Goal: Information Seeking & Learning: Check status

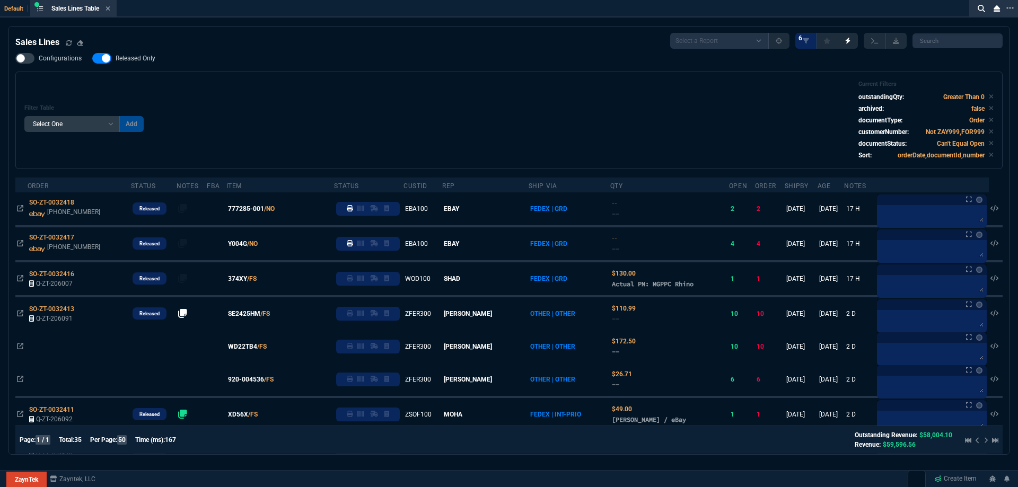
select select
click at [152, 57] on span "Released Only" at bounding box center [136, 58] width 40 height 8
click at [92, 58] on input "Released Only" at bounding box center [92, 58] width 1 height 1
checkbox input "false"
click at [471, 98] on div "Filter Table Select One Add Filter () Age () ATS () Cond (itemVariantCode) Cust…" at bounding box center [508, 121] width 969 height 80
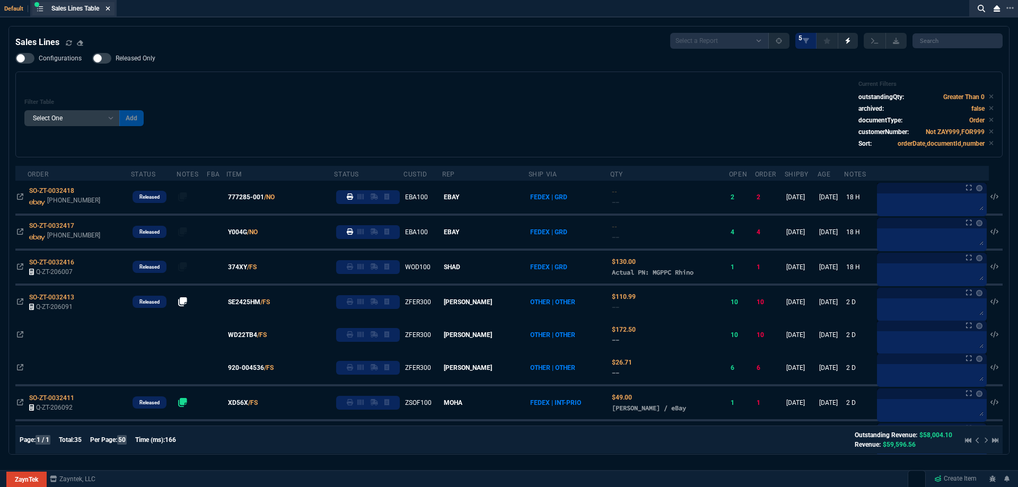
click at [110, 6] on icon at bounding box center [108, 8] width 5 height 6
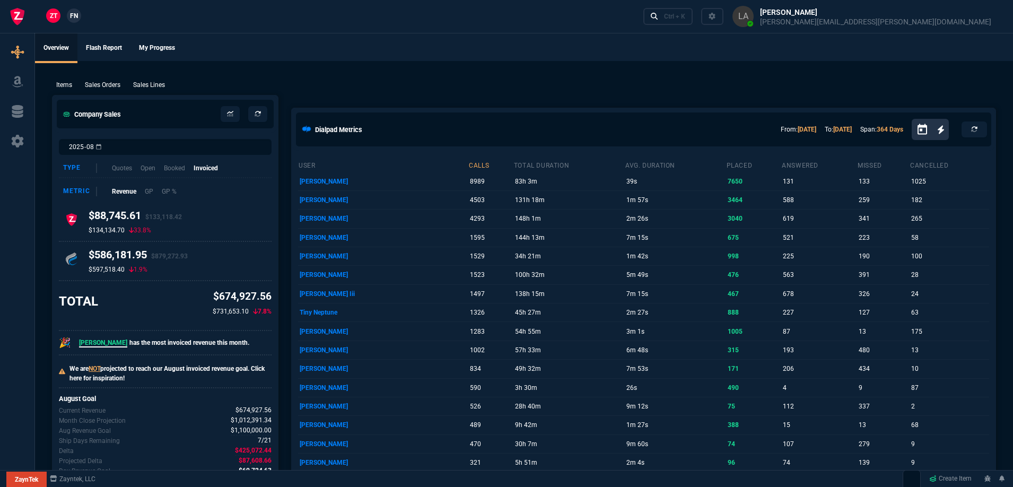
drag, startPoint x: 67, startPoint y: 17, endPoint x: 73, endPoint y: 17, distance: 5.8
click at [68, 17] on link "FN" at bounding box center [74, 15] width 14 height 14
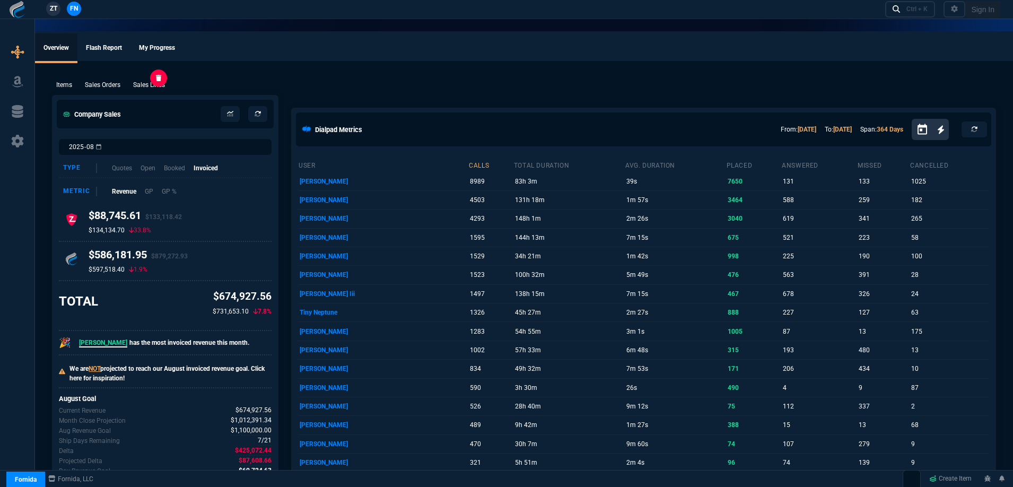
click at [144, 82] on p "Sales Lines" at bounding box center [149, 85] width 32 height 10
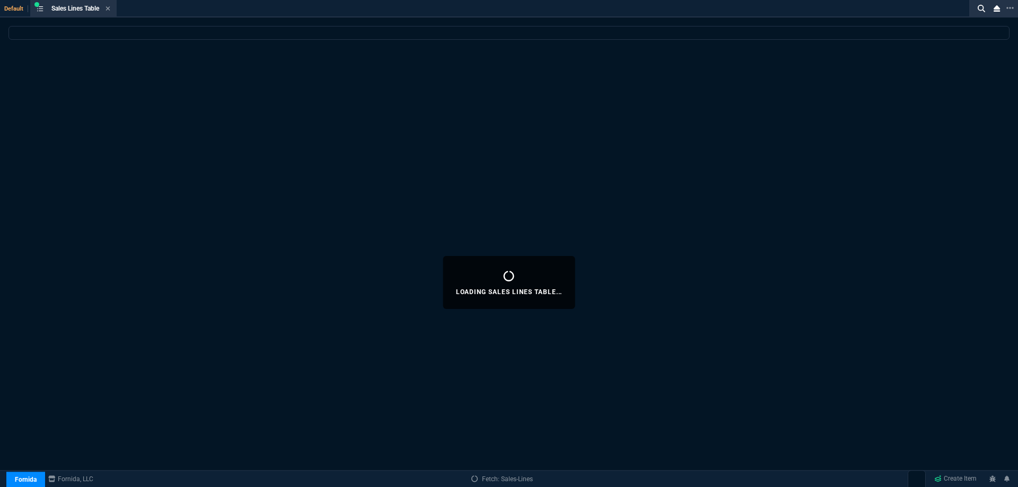
select select
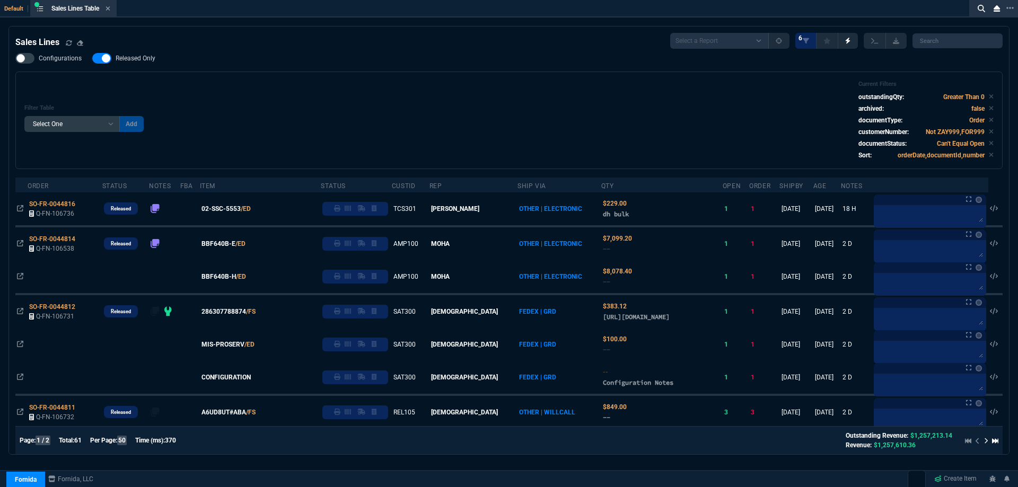
click at [137, 63] on span "Released Only" at bounding box center [136, 58] width 40 height 8
click at [92, 59] on input "Released Only" at bounding box center [92, 58] width 1 height 1
checkbox input "false"
click at [329, 90] on div "Filter Table Select One Add Filter () Age () ATS () Cond (itemVariantCode) Cust…" at bounding box center [508, 121] width 969 height 80
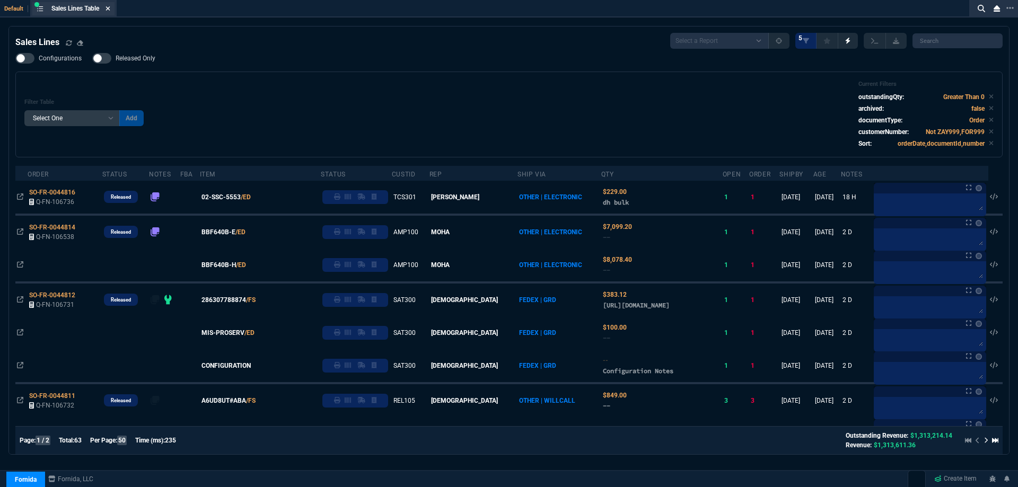
click at [109, 7] on icon at bounding box center [108, 8] width 4 height 4
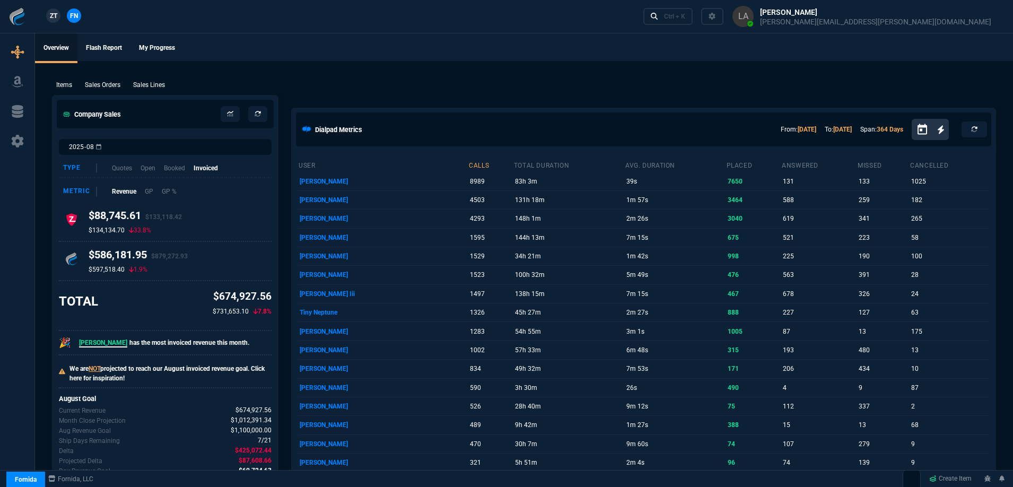
click at [51, 15] on span "ZT" at bounding box center [53, 16] width 7 height 10
click at [156, 83] on p "Sales Lines" at bounding box center [149, 85] width 32 height 10
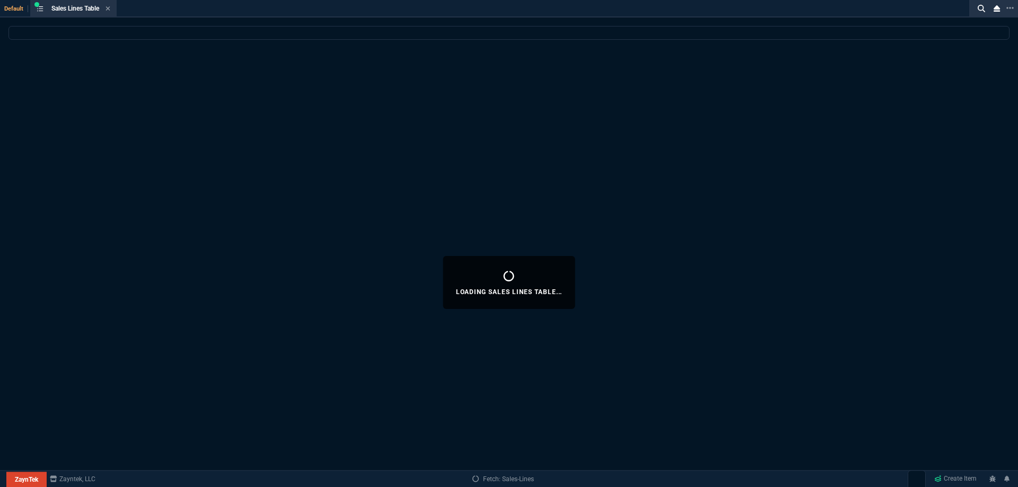
select select
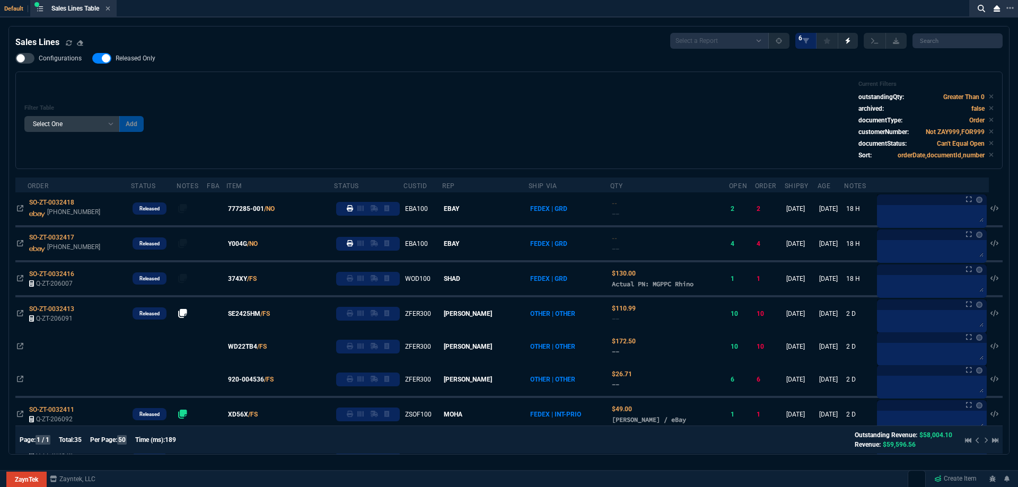
click at [148, 58] on span "Released Only" at bounding box center [136, 58] width 40 height 8
click at [92, 58] on input "Released Only" at bounding box center [92, 58] width 1 height 1
click at [464, 82] on div "Filter Table Select One Add Filter () Age () ATS () Cond (itemVariantCode) Cust…" at bounding box center [508, 121] width 969 height 80
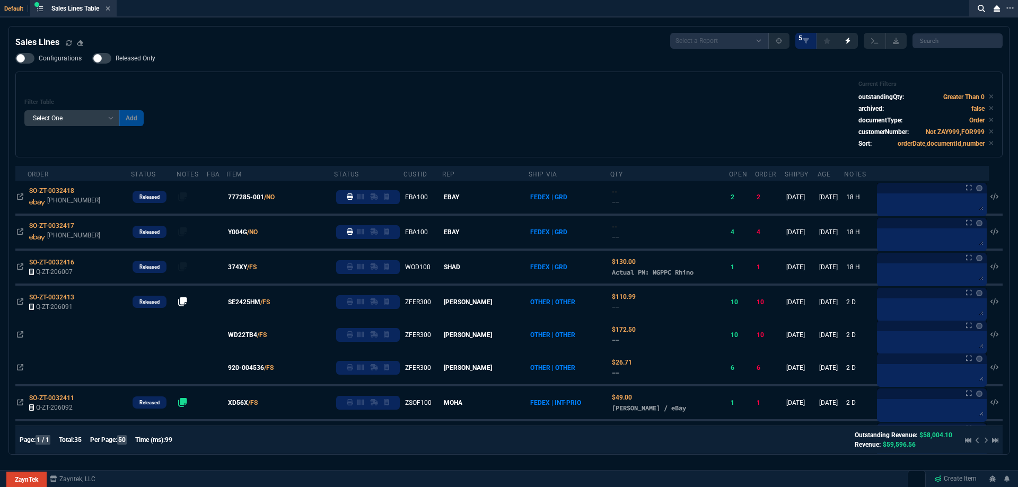
click at [151, 56] on span "Released Only" at bounding box center [136, 58] width 40 height 8
click at [92, 58] on input "Released Only" at bounding box center [92, 58] width 1 height 1
click at [360, 79] on div "Filter Table Select One Add Filter () Age () ATS () Cond (itemVariantCode) Cust…" at bounding box center [508, 115] width 987 height 86
drag, startPoint x: 162, startPoint y: 60, endPoint x: 377, endPoint y: 87, distance: 217.4
click at [161, 60] on label "Released Only" at bounding box center [129, 58] width 74 height 11
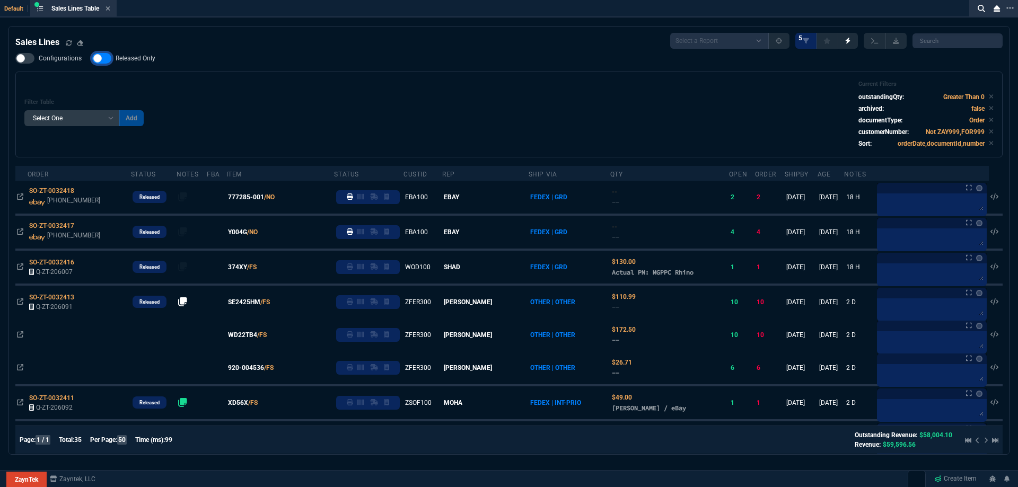
click at [92, 59] on input "Released Only" at bounding box center [92, 58] width 1 height 1
checkbox input "false"
click at [377, 87] on div "Filter Table Select One Add Filter () Age () ATS () Cond (itemVariantCode) Cust…" at bounding box center [508, 115] width 969 height 68
click at [110, 11] on icon at bounding box center [108, 8] width 5 height 6
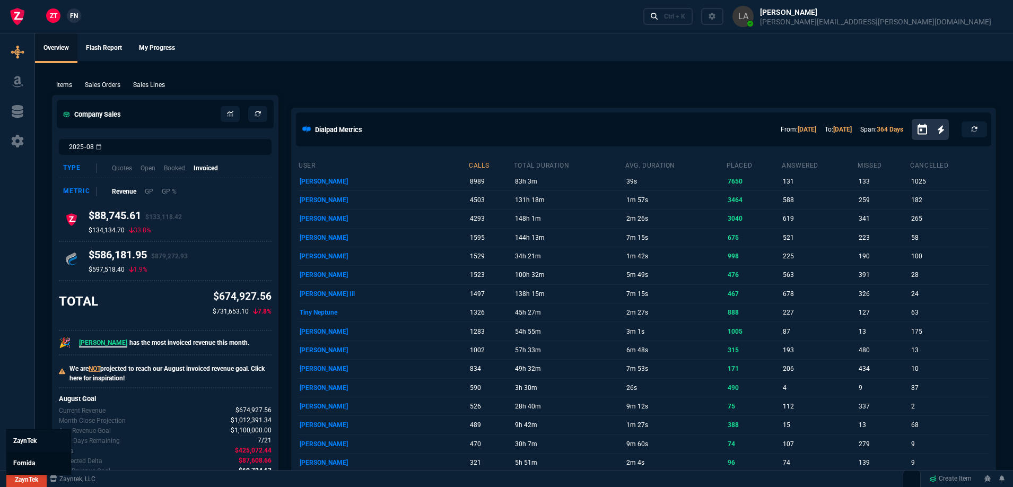
click at [31, 464] on span "Fornida" at bounding box center [24, 462] width 22 height 7
click at [103, 87] on p "Sales Orders" at bounding box center [103, 85] width 36 height 10
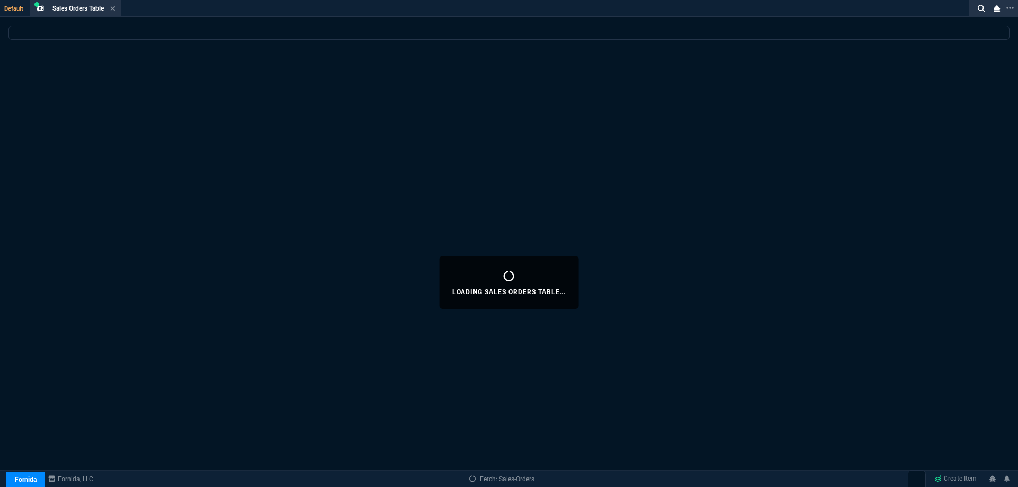
select select
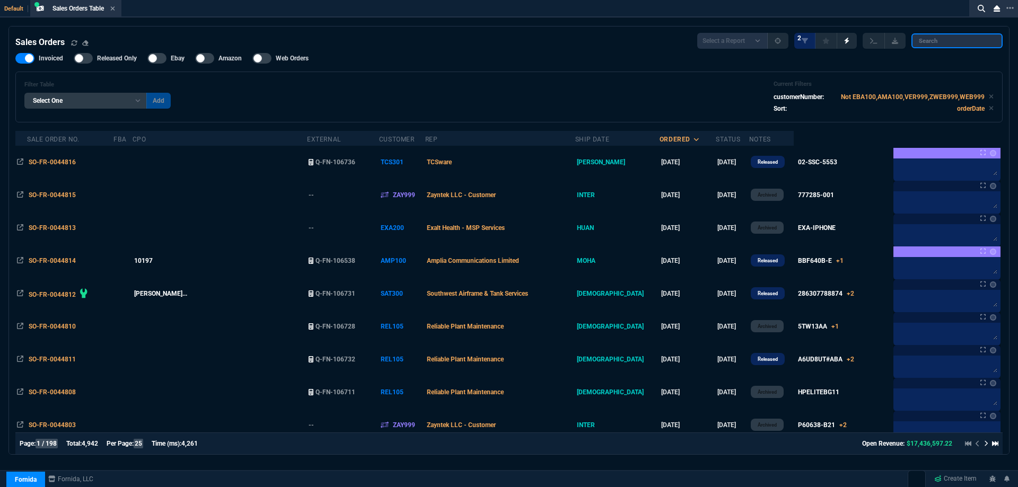
click at [935, 45] on input "search" at bounding box center [956, 40] width 91 height 15
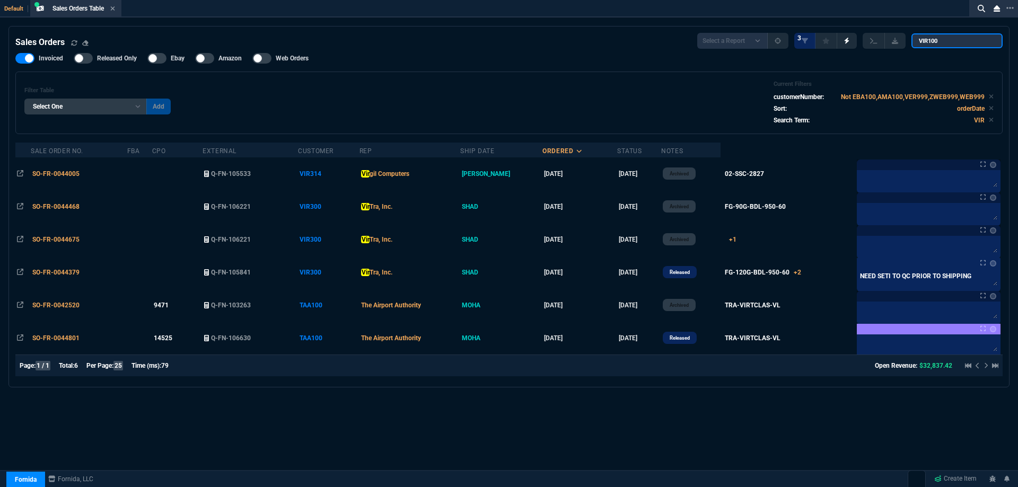
type input "VIR100"
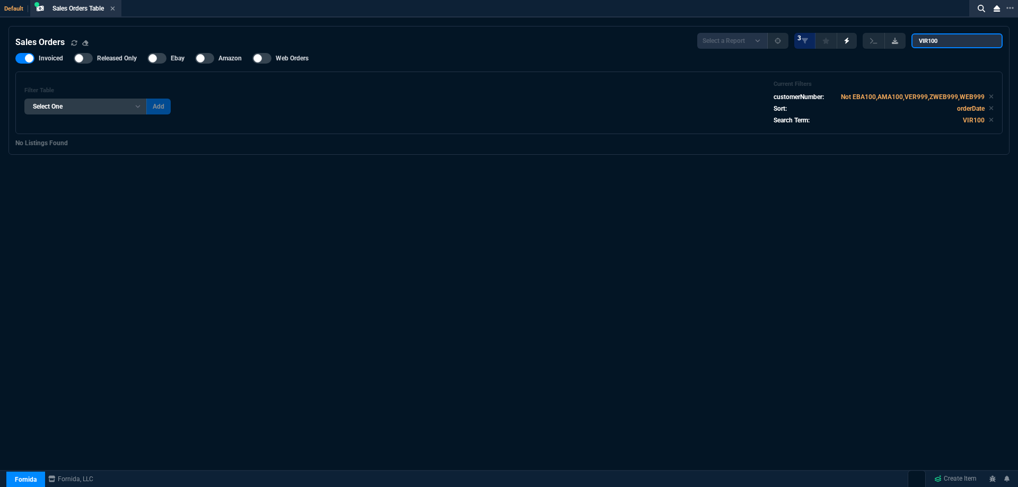
drag, startPoint x: 955, startPoint y: 43, endPoint x: 892, endPoint y: 34, distance: 64.3
click at [892, 34] on div "Select a Report Opened Today Invoiced Only Exclude Invoiced Configuration Statu…" at bounding box center [849, 41] width 305 height 16
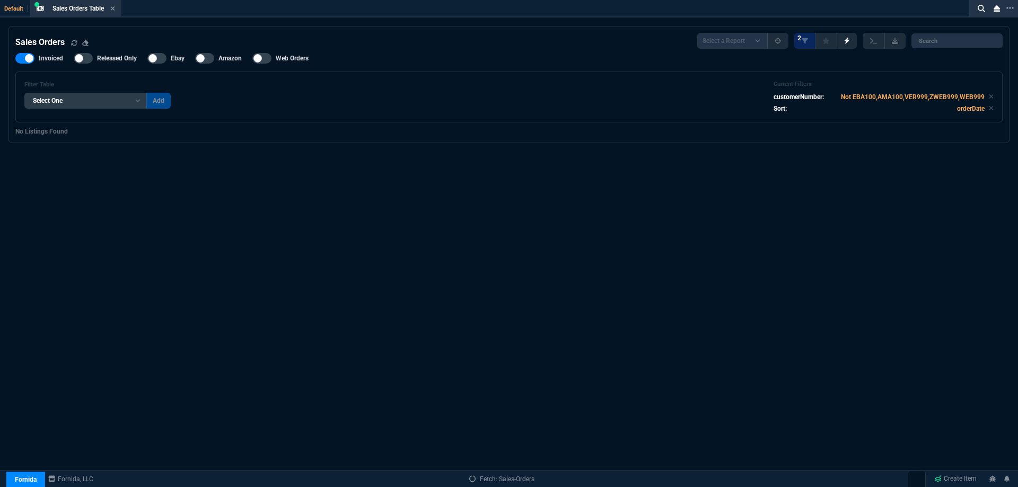
click at [133, 102] on select "Add Filter () Bill To Name (billToName) CPO (yourReference) Customer (customerN…" at bounding box center [85, 101] width 122 height 16
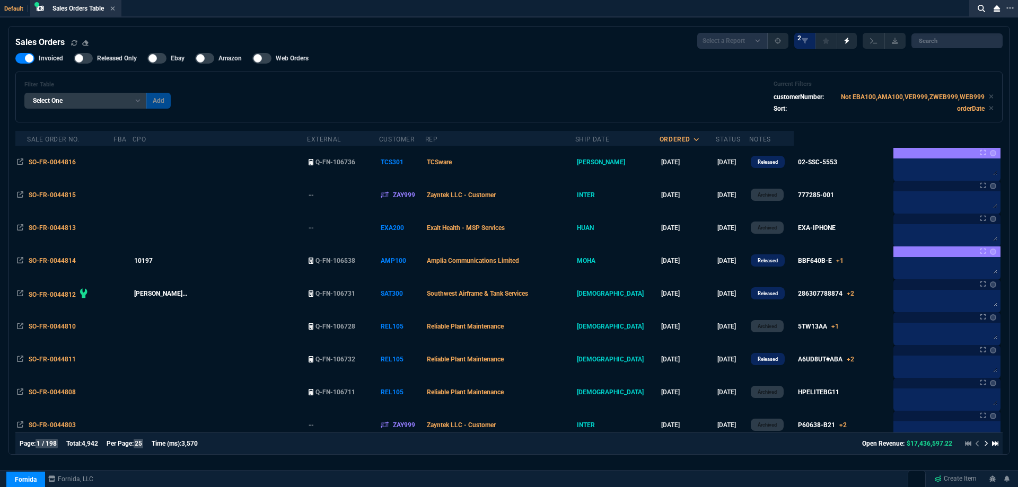
select select "4: Object"
click at [24, 93] on select "Add Filter () Bill To Name (billToName) CPO (yourReference) Customer (customerN…" at bounding box center [85, 101] width 122 height 16
click at [157, 108] on select "Equal to Not Equal to In List" at bounding box center [173, 101] width 55 height 16
select select "2: $in"
click at [149, 93] on select "Equal to Not Equal to In List" at bounding box center [173, 101] width 55 height 16
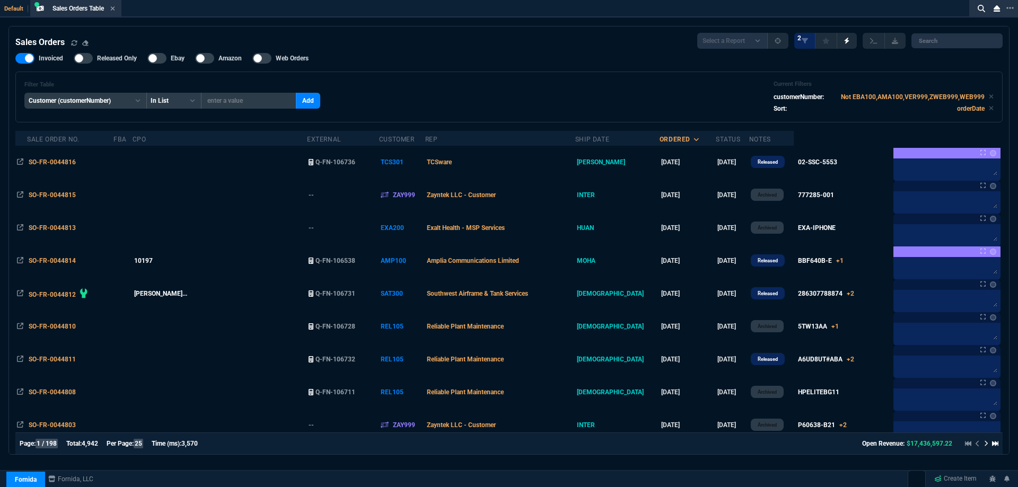
click at [242, 103] on input "text" at bounding box center [248, 101] width 95 height 16
type input "VIR300"
click at [307, 103] on button "Add" at bounding box center [308, 101] width 24 height 16
select select
checkbox input "true"
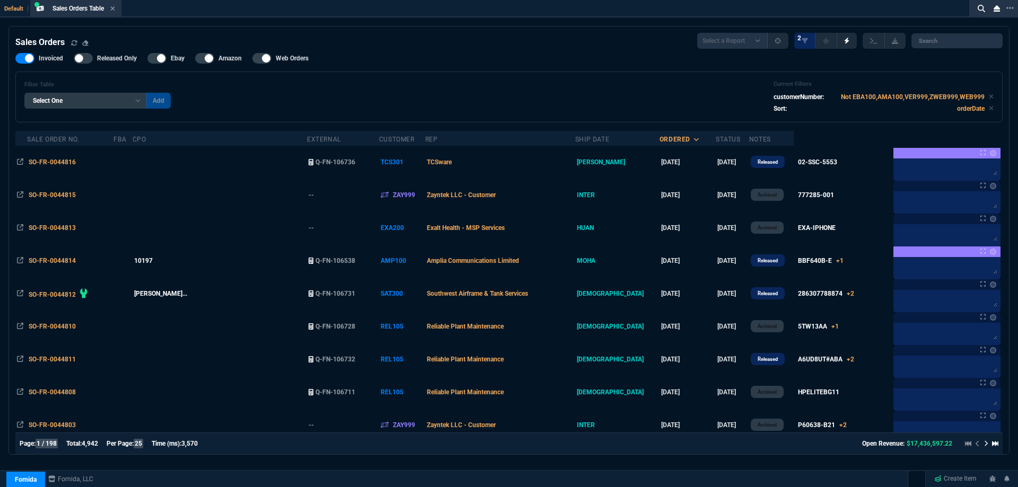
checkbox input "true"
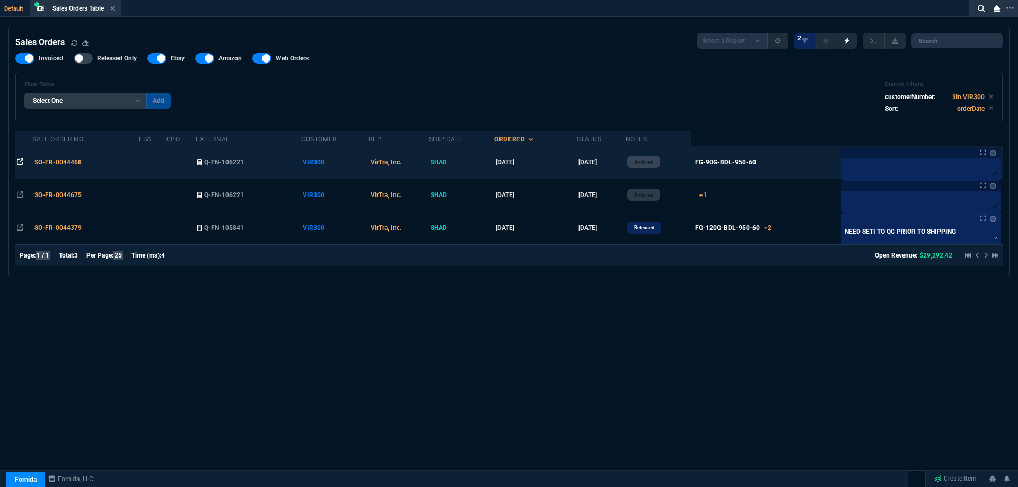
click at [19, 162] on icon at bounding box center [20, 162] width 6 height 6
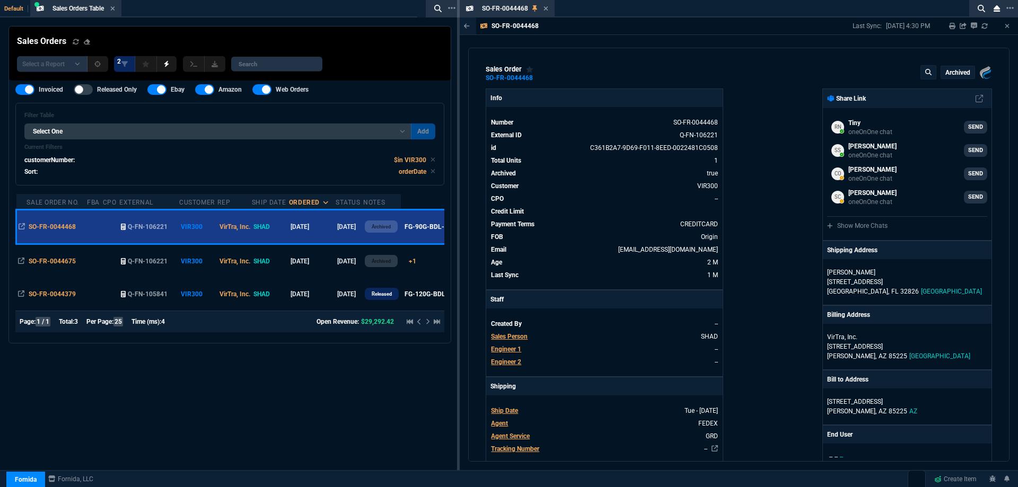
scroll to position [106, 0]
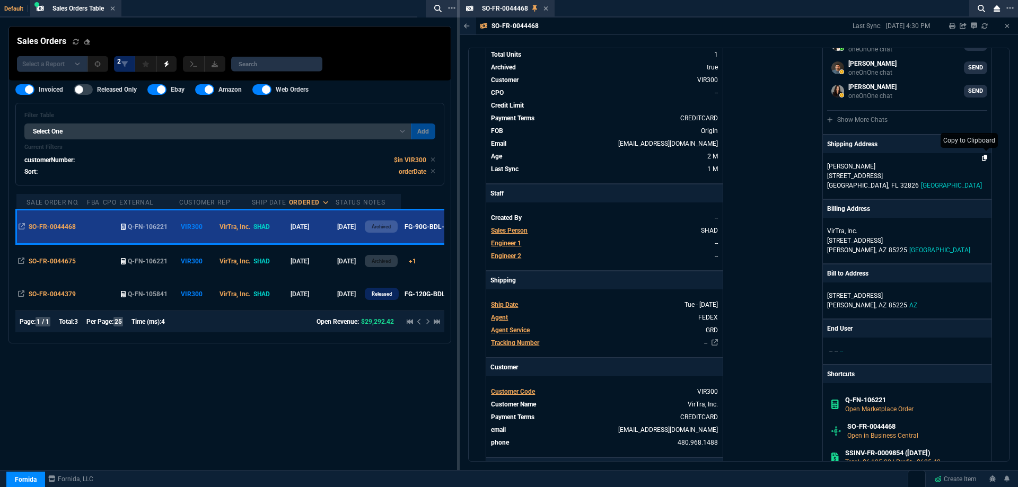
click at [982, 158] on icon at bounding box center [985, 158] width 6 height 6
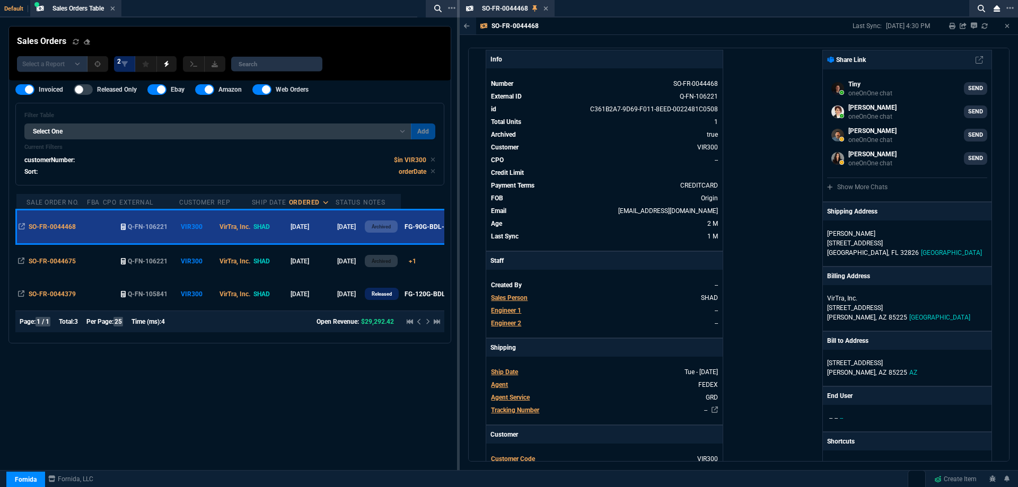
scroll to position [0, 0]
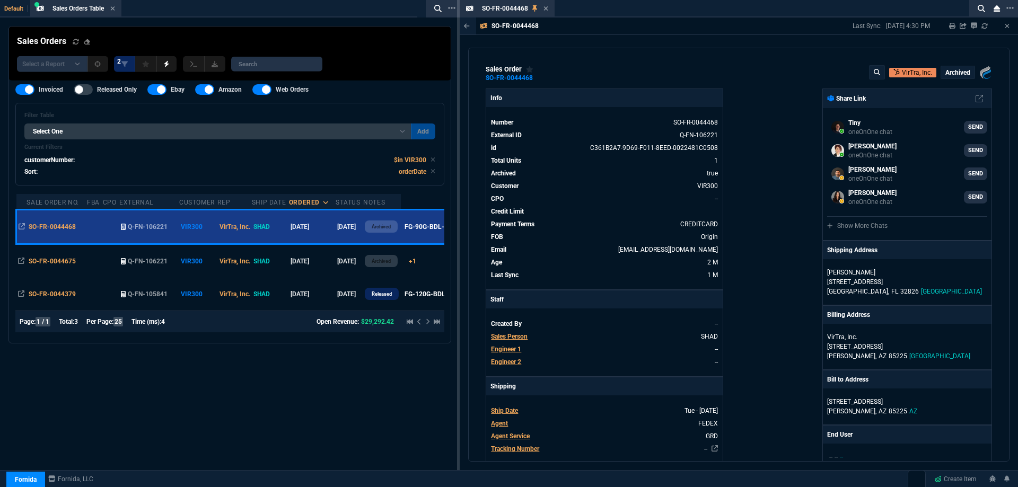
click at [546, 8] on icon at bounding box center [546, 8] width 4 height 4
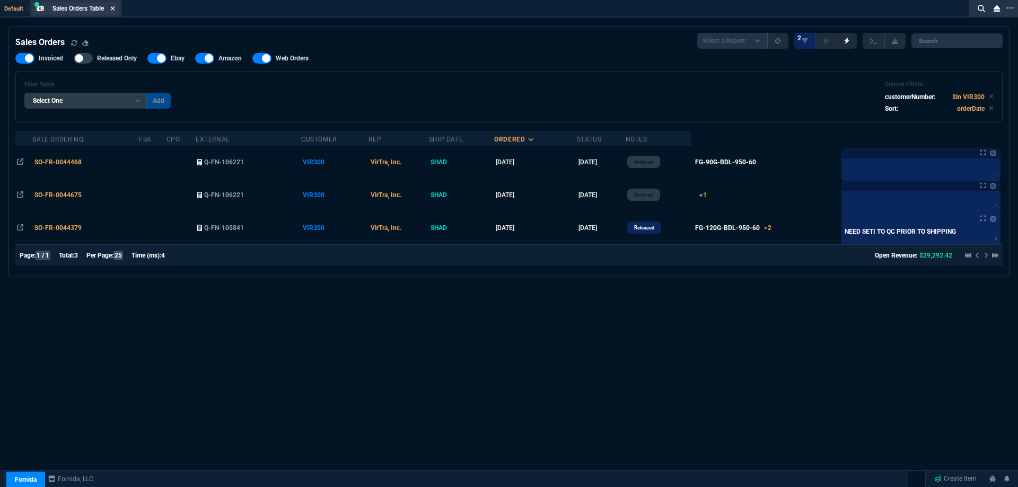
click at [113, 10] on icon at bounding box center [112, 8] width 4 height 4
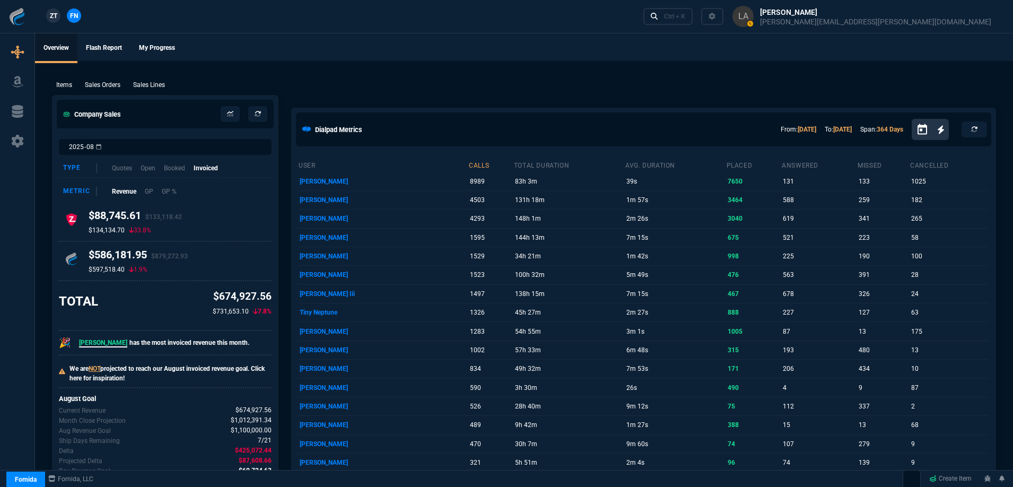
click at [160, 82] on p "Sales Lines" at bounding box center [149, 85] width 32 height 10
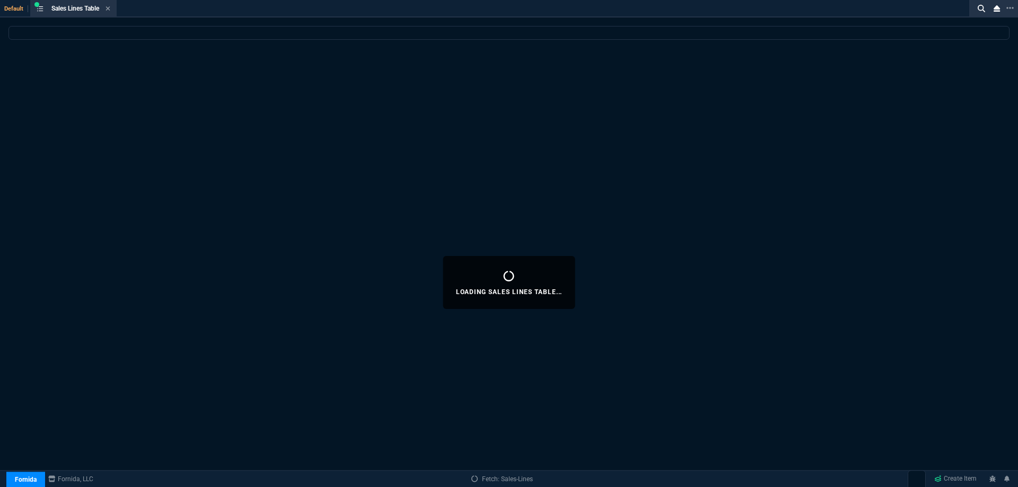
select select
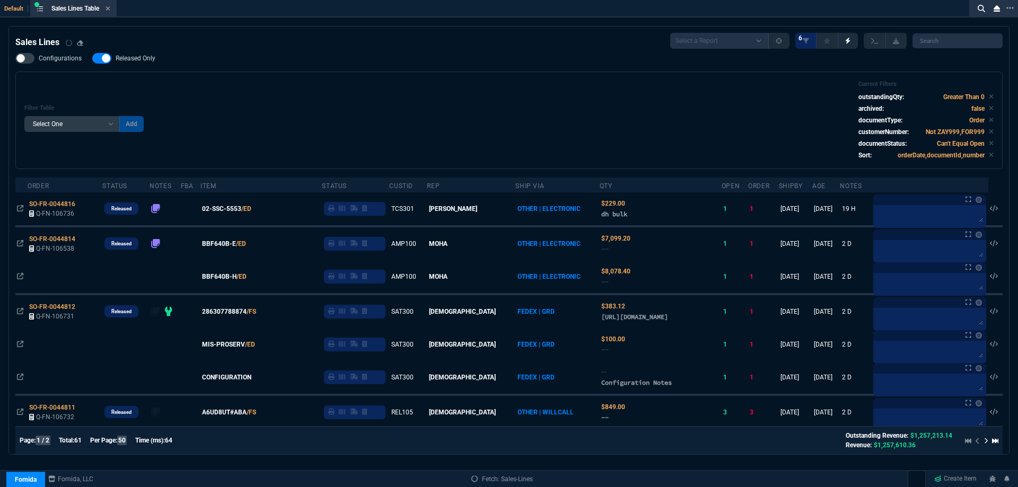
click at [145, 62] on span "Released Only" at bounding box center [136, 58] width 40 height 8
click at [92, 59] on input "Released Only" at bounding box center [92, 58] width 1 height 1
checkbox input "false"
click at [326, 86] on div "Filter Table Select One Add Filter () Age () ATS () Cond (itemVariantCode) Cust…" at bounding box center [508, 121] width 969 height 80
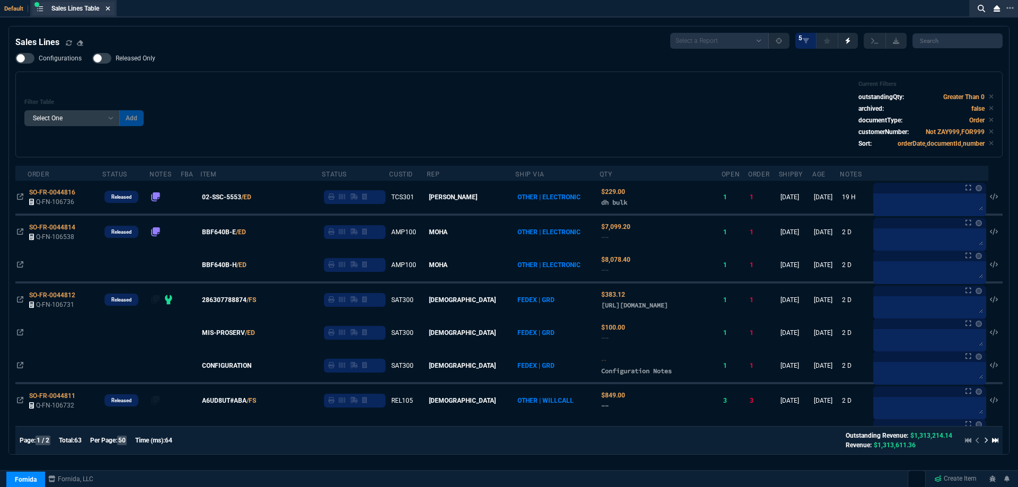
click at [110, 8] on icon at bounding box center [108, 8] width 5 height 6
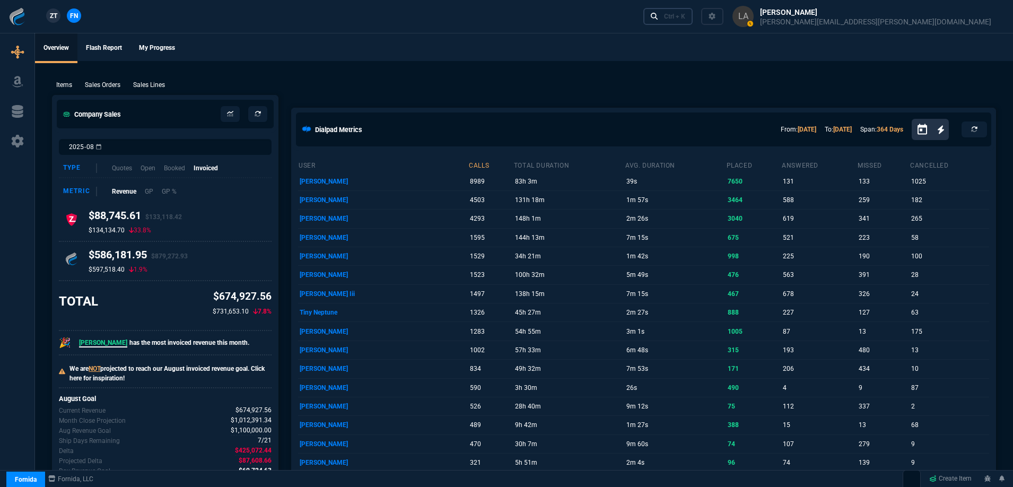
click at [693, 22] on link "Ctrl + K" at bounding box center [668, 16] width 50 height 16
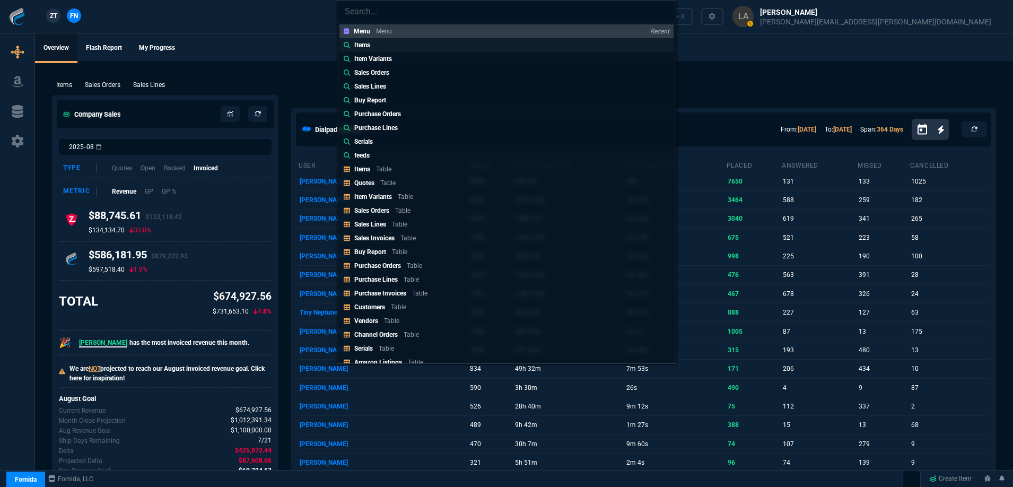
click at [407, 49] on link "Items" at bounding box center [506, 45] width 334 height 14
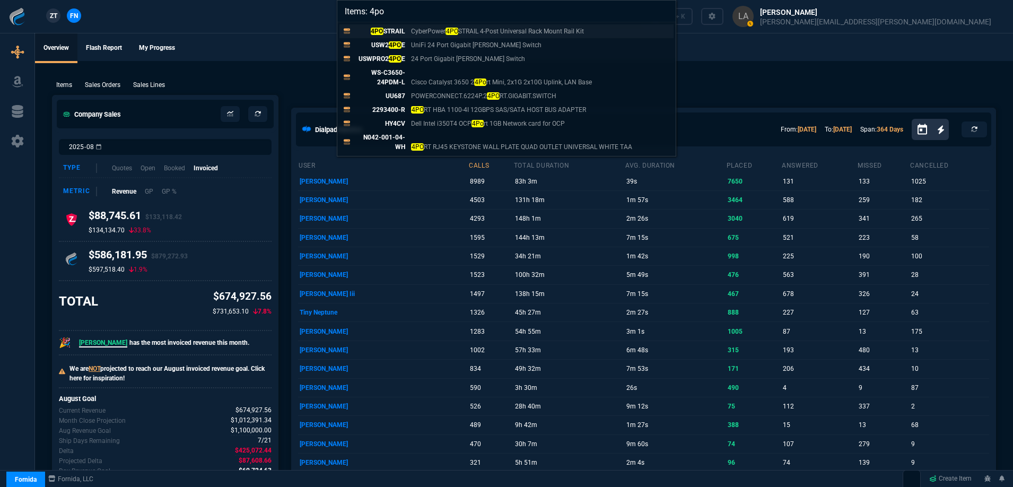
type input "Items: 4po"
click at [397, 33] on p "4PO STRAIL" at bounding box center [379, 32] width 51 height 10
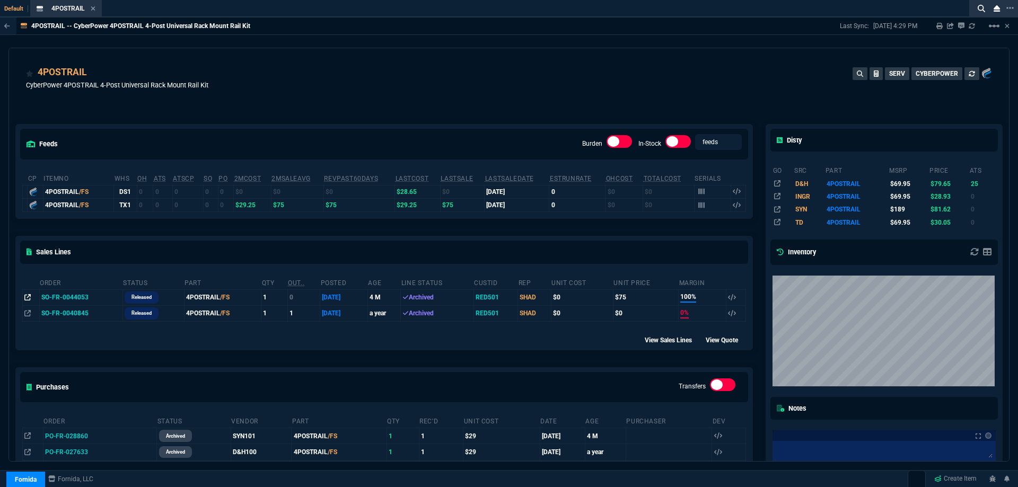
click at [25, 297] on icon at bounding box center [27, 297] width 6 height 6
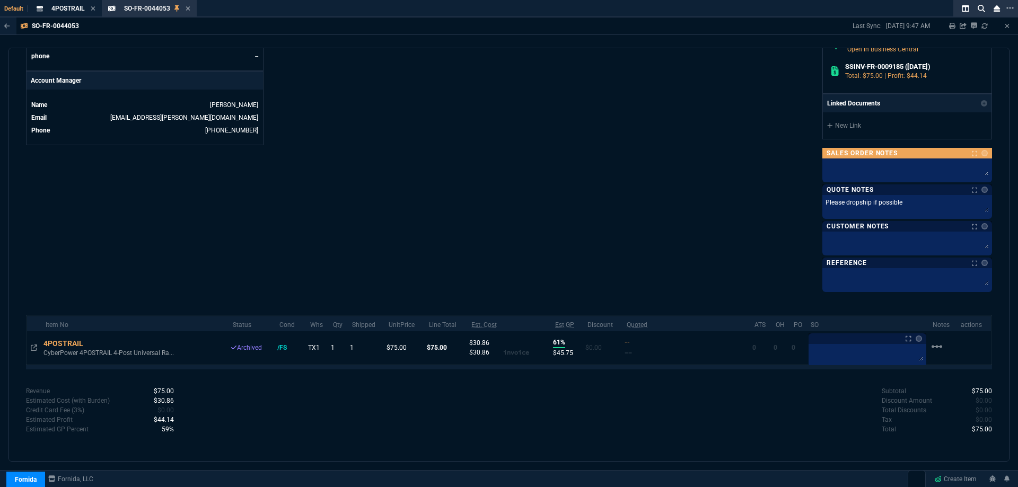
scroll to position [500, 0]
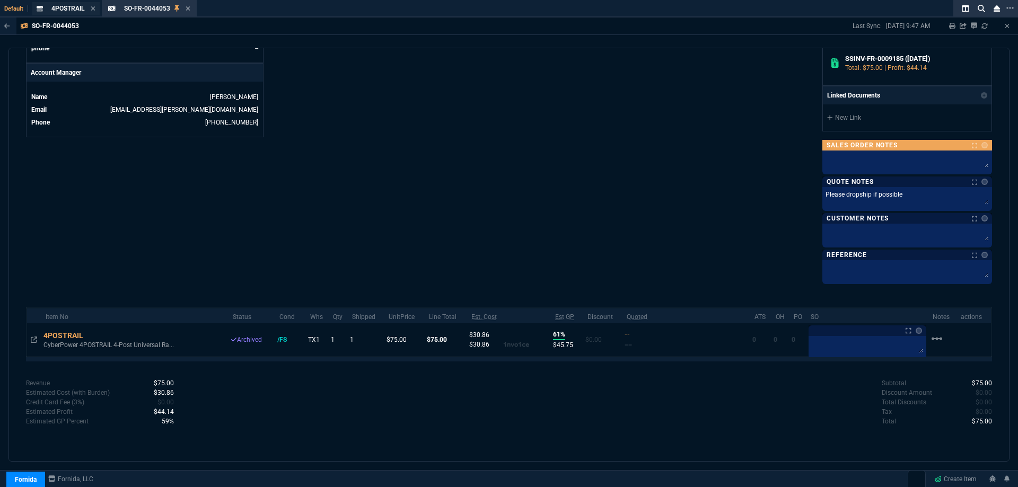
click at [67, 11] on span "4POSTRAIL" at bounding box center [67, 8] width 33 height 7
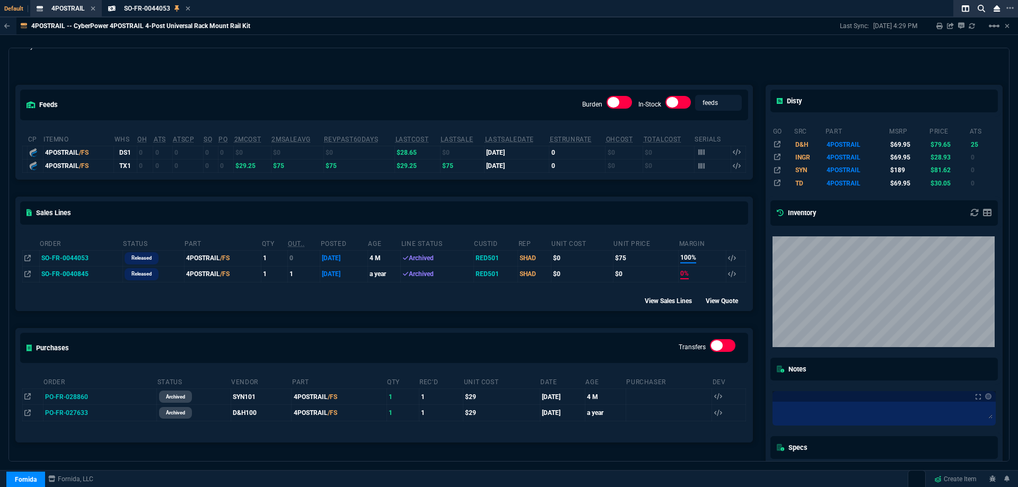
scroll to position [0, 0]
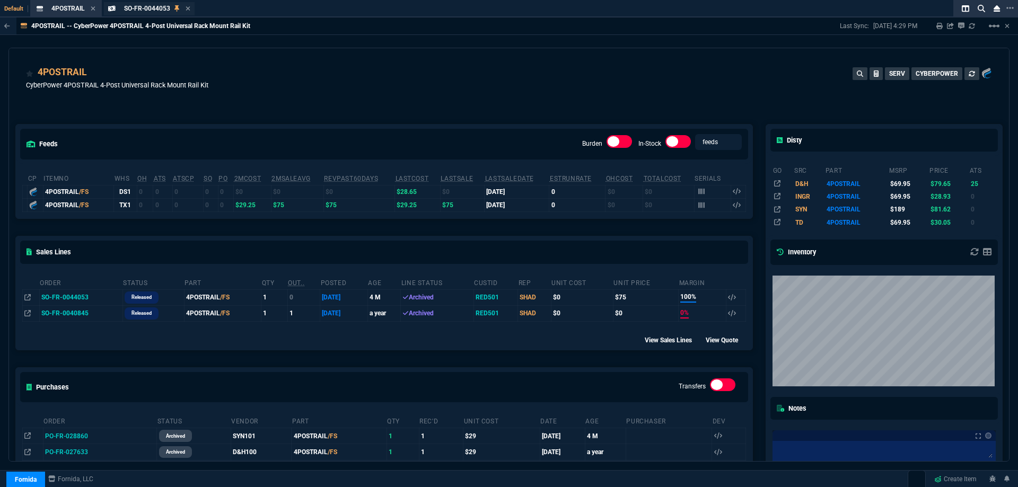
click at [143, 3] on div "SO-FR-0044053 Sales Order" at bounding box center [149, 8] width 91 height 13
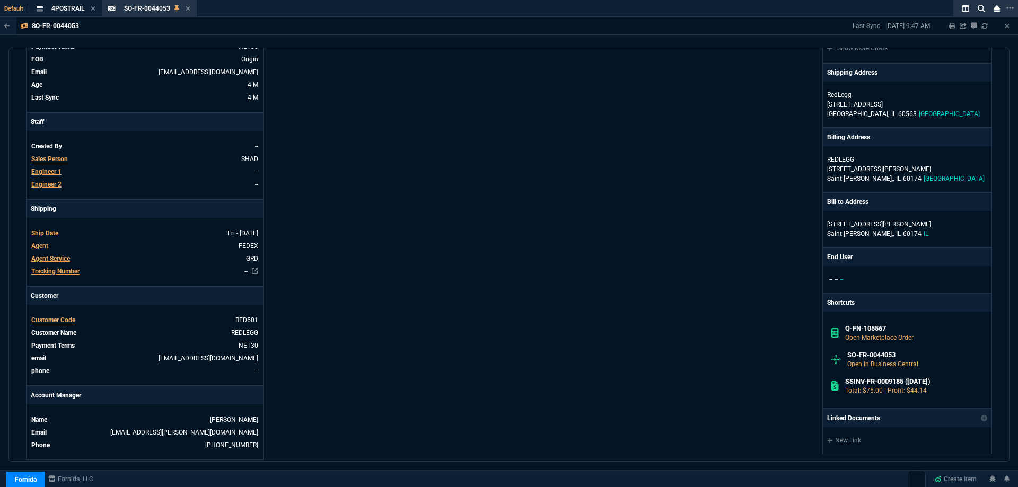
scroll to position [477, 0]
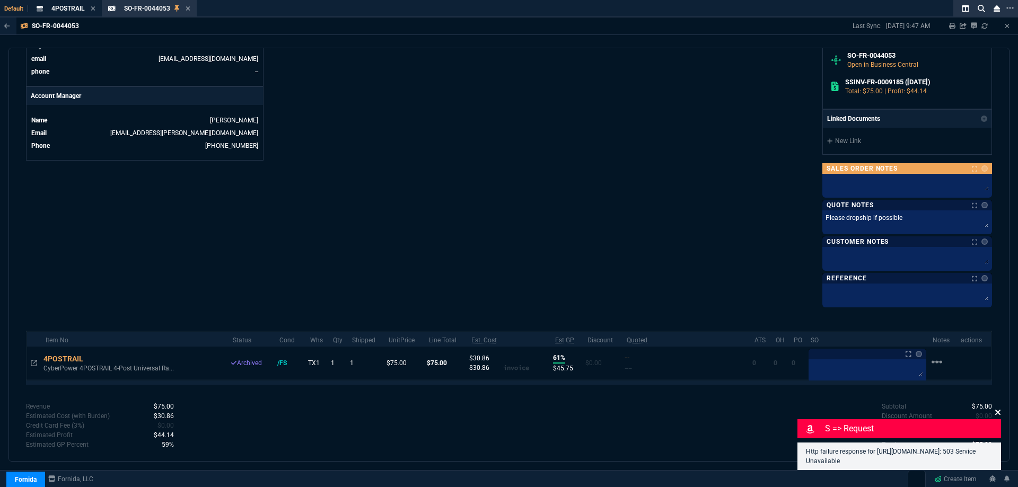
click at [996, 408] on icon at bounding box center [998, 412] width 6 height 8
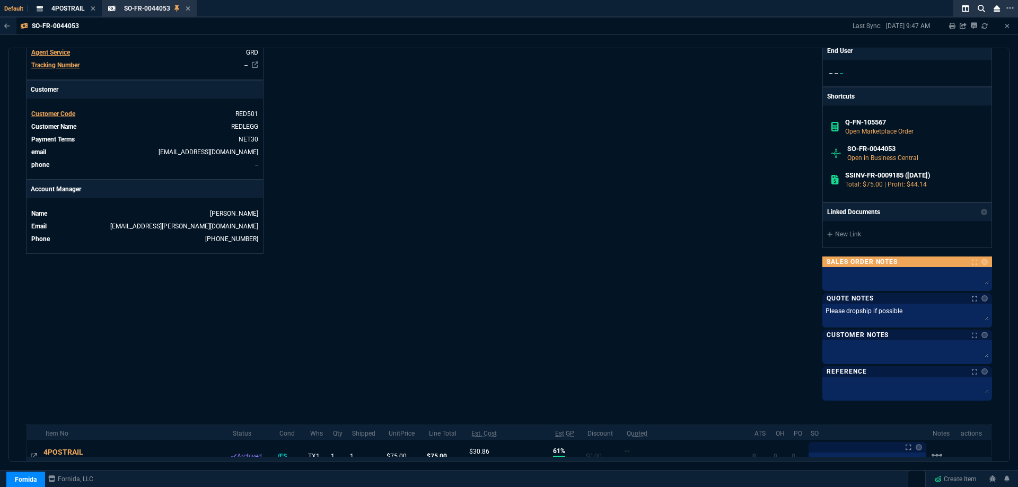
scroll to position [318, 0]
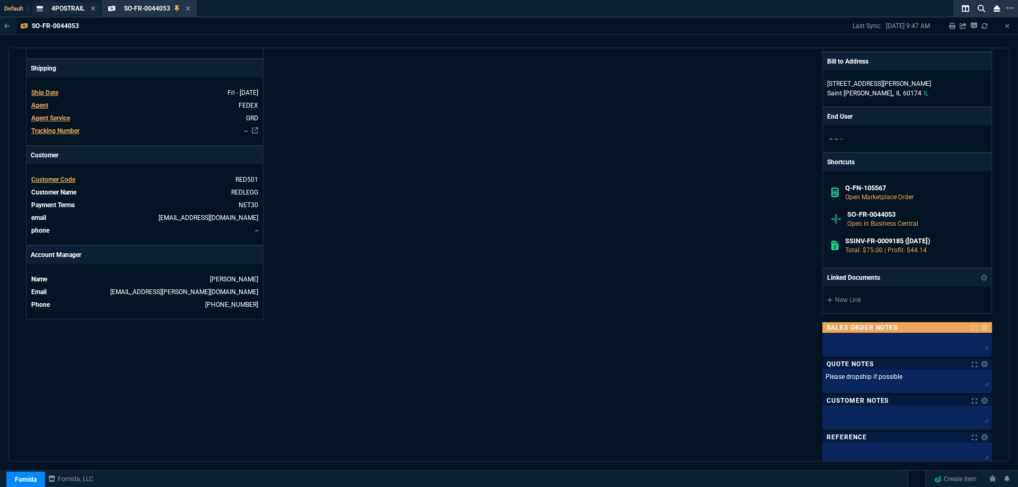
click at [63, 15] on div "4POSTRAIL Item" at bounding box center [65, 8] width 67 height 13
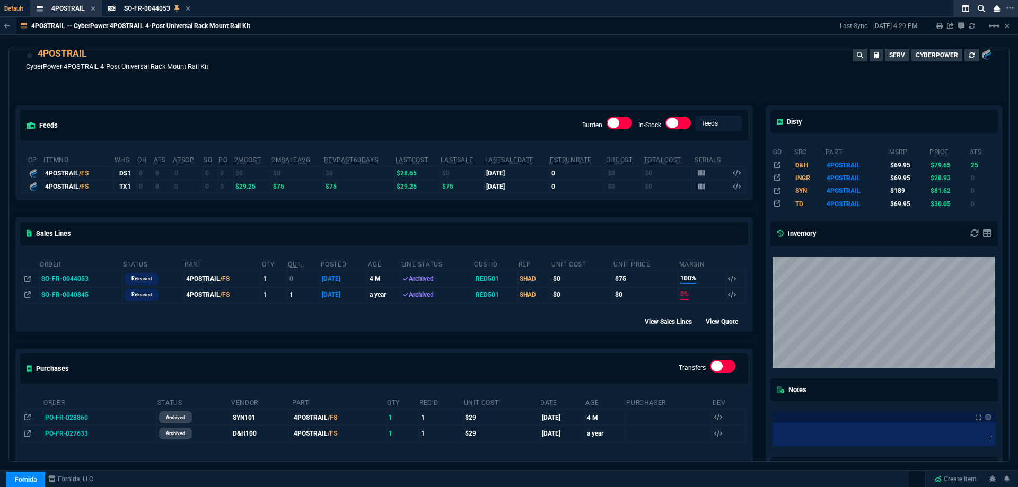
scroll to position [0, 0]
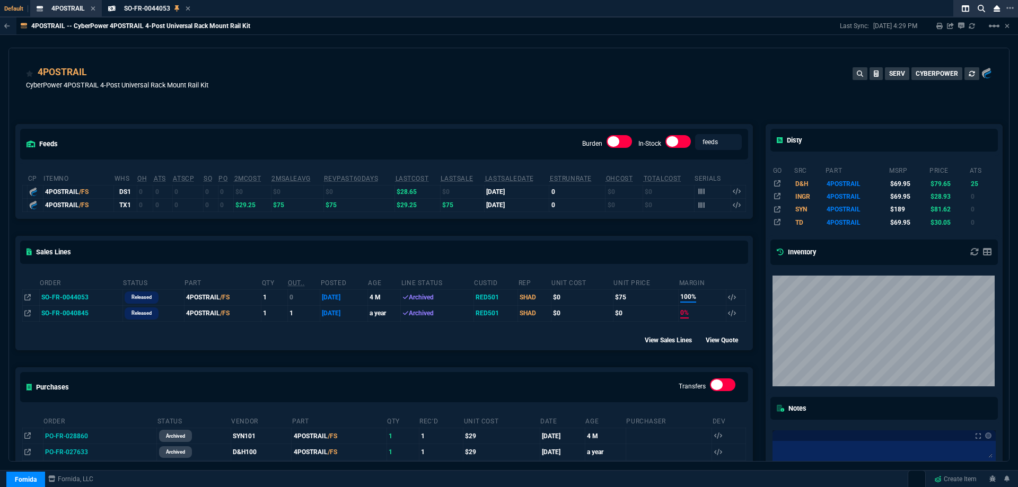
click at [402, 75] on div "4POSTRAIL CyberPower 4POSTRAIL 4-Post Universal Rack Mount Rail Kit SERV CYBERP…" at bounding box center [509, 84] width 966 height 38
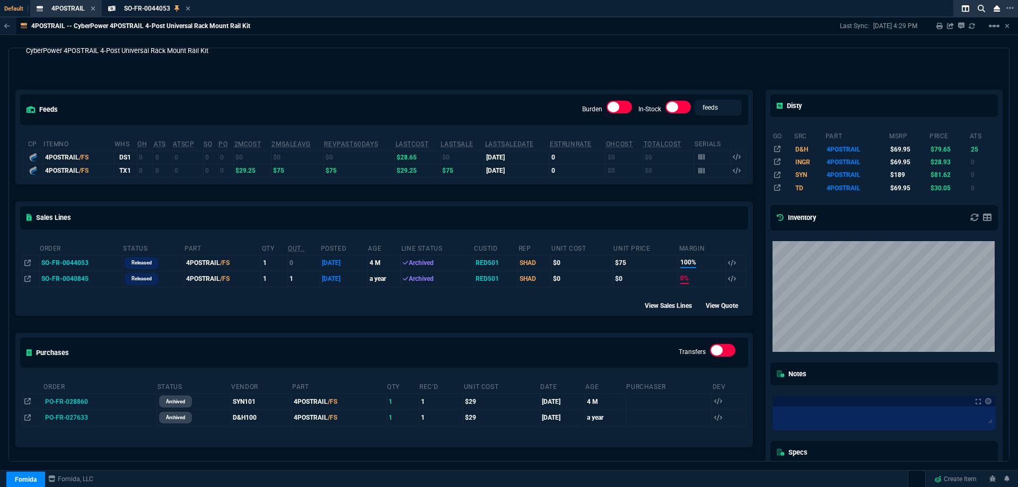
scroll to position [53, 0]
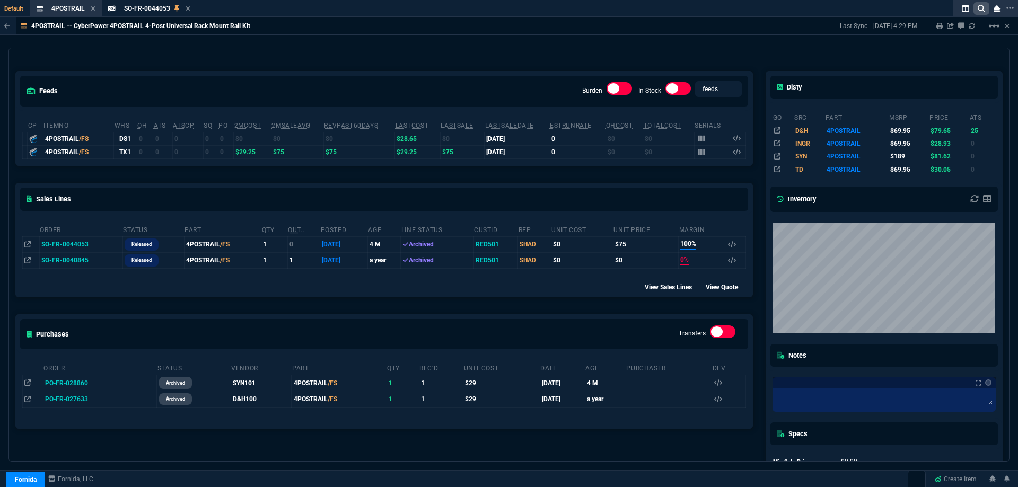
click at [976, 13] on nx-icon at bounding box center [981, 8] width 16 height 13
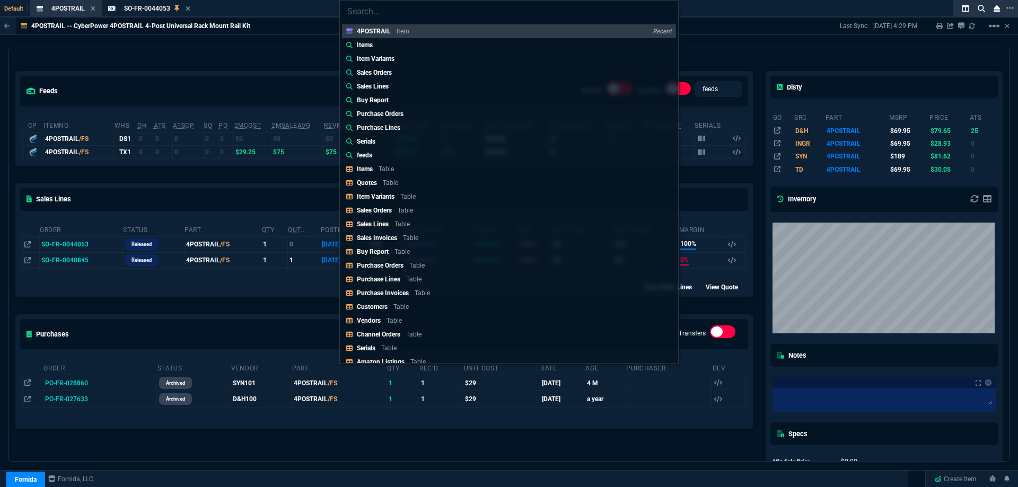
click at [286, 60] on div "4POSTRAIL Item Recent Items Item Variants Sales Orders Sales Lines Buy Report P…" at bounding box center [509, 243] width 1018 height 487
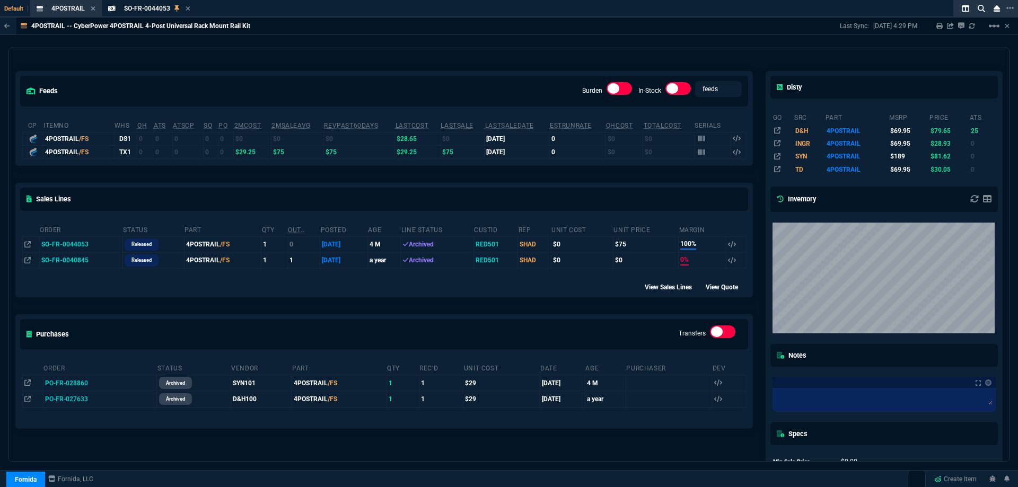
scroll to position [0, 0]
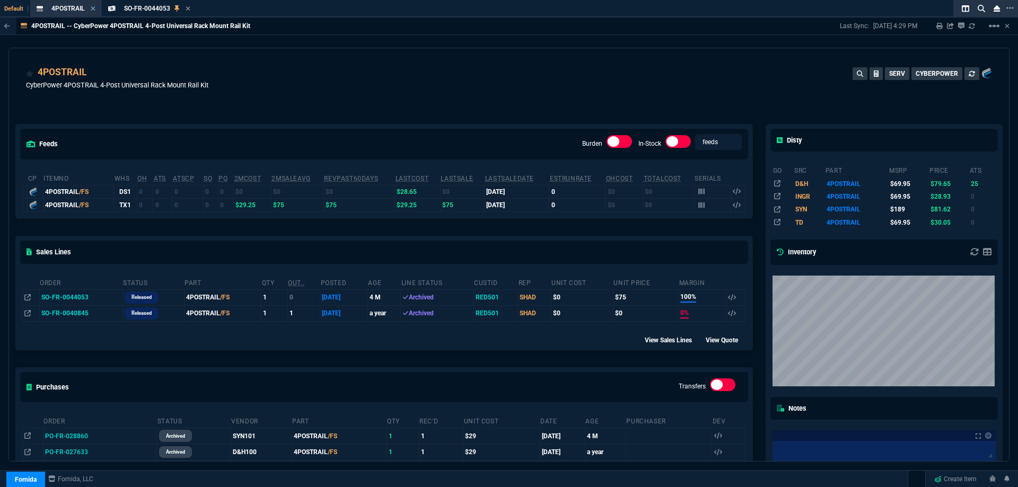
click at [308, 82] on div "4POSTRAIL CyberPower 4POSTRAIL 4-Post Universal Rack Mount Rail Kit SERV CYBERP…" at bounding box center [509, 84] width 966 height 38
click at [152, 10] on span "SO-FR-0044053" at bounding box center [147, 8] width 46 height 7
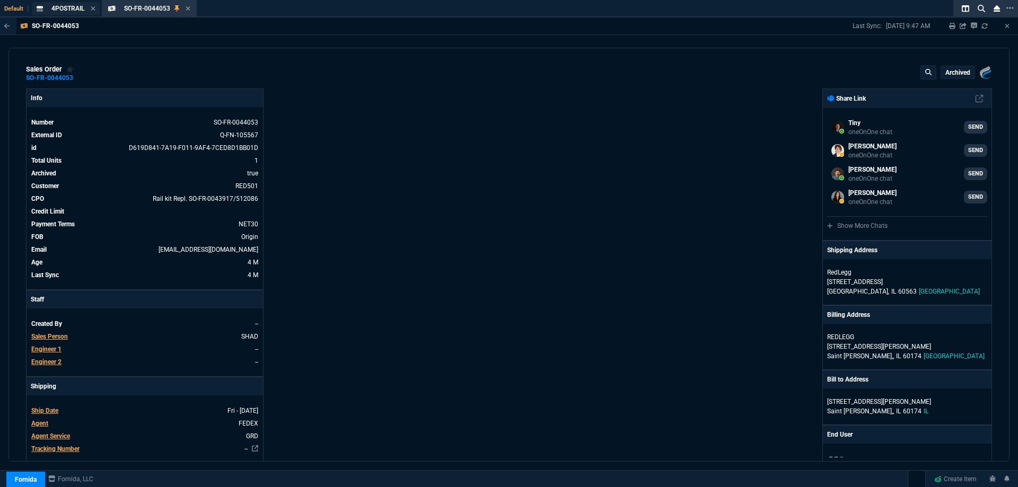
click at [75, 9] on span "4POSTRAIL" at bounding box center [67, 8] width 33 height 7
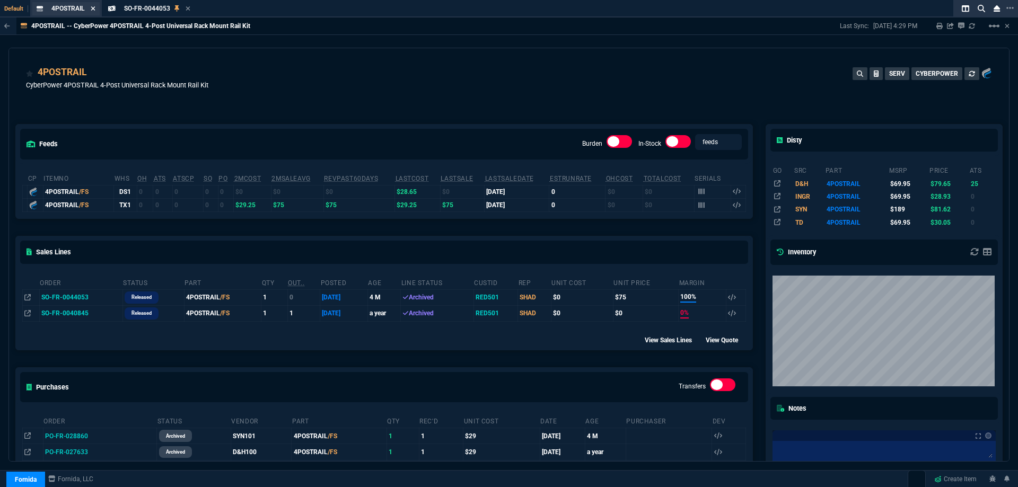
click at [94, 8] on icon at bounding box center [93, 8] width 4 height 4
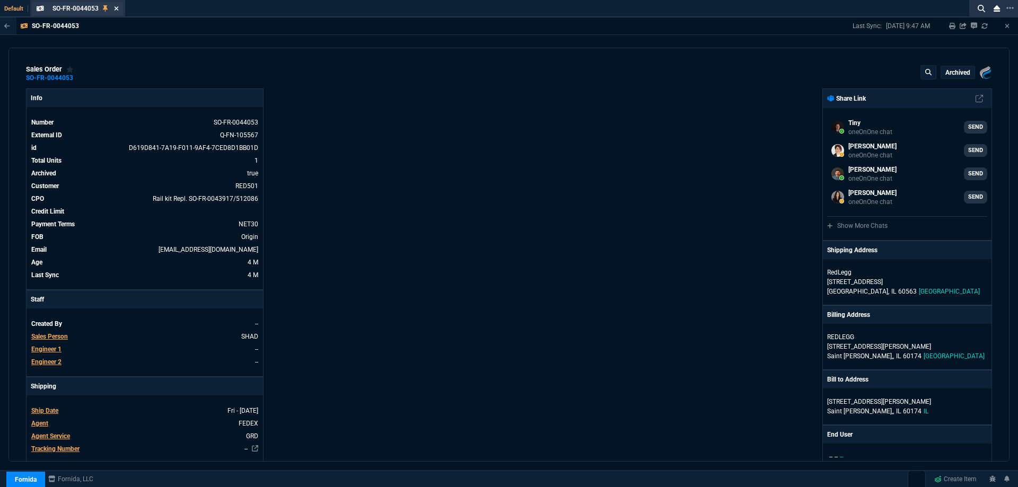
click at [115, 8] on icon at bounding box center [116, 8] width 5 height 6
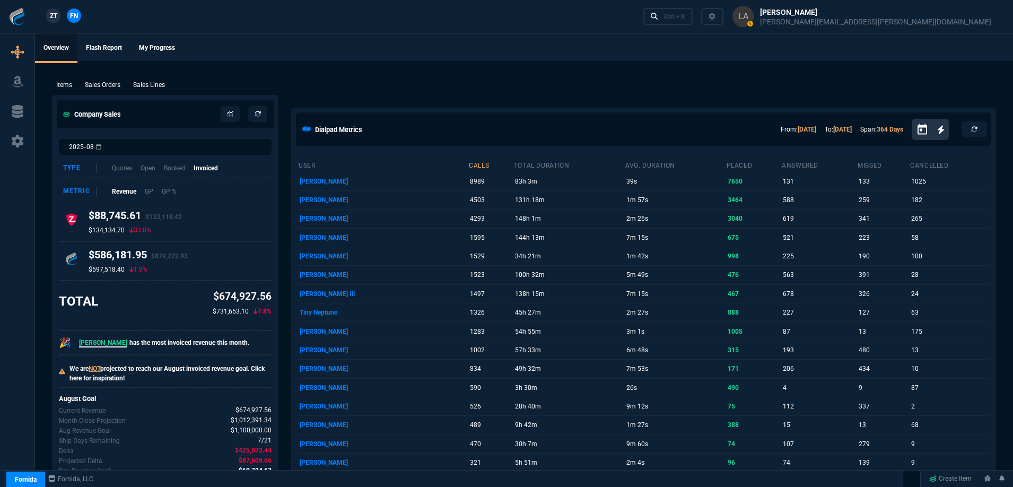
click at [148, 84] on p "Sales Lines" at bounding box center [149, 85] width 32 height 10
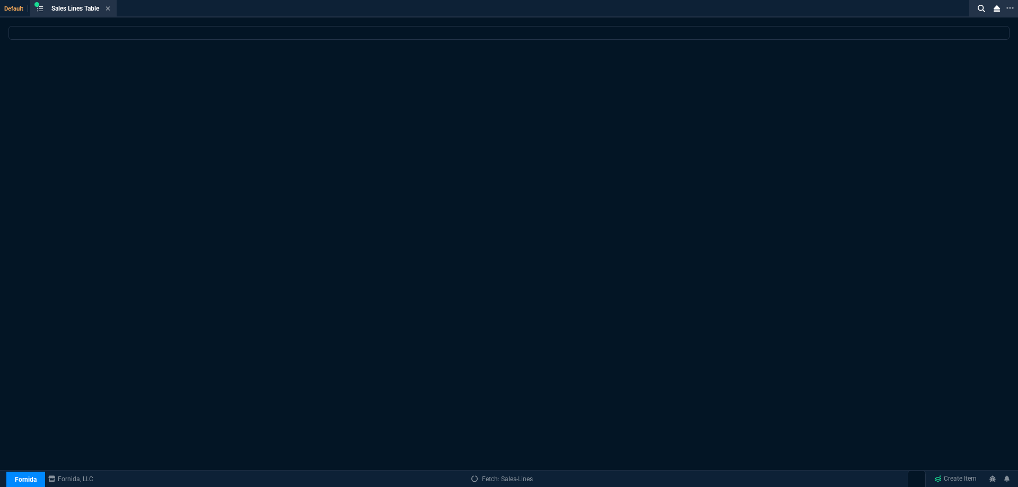
select select
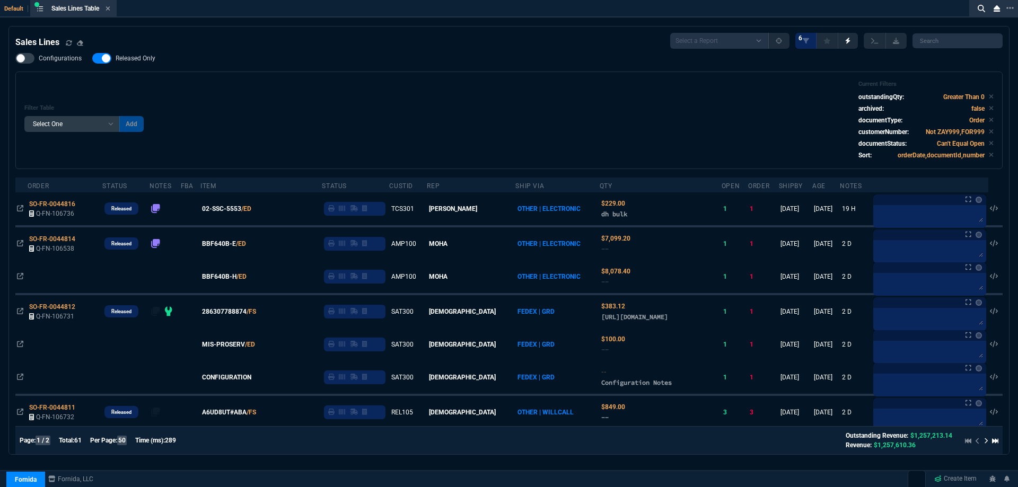
click at [141, 59] on span "Released Only" at bounding box center [136, 58] width 40 height 8
click at [92, 59] on input "Released Only" at bounding box center [92, 58] width 1 height 1
checkbox input "false"
click at [332, 88] on div "Filter Table Select One Add Filter () Age () ATS () Cond (itemVariantCode) Cust…" at bounding box center [508, 121] width 969 height 80
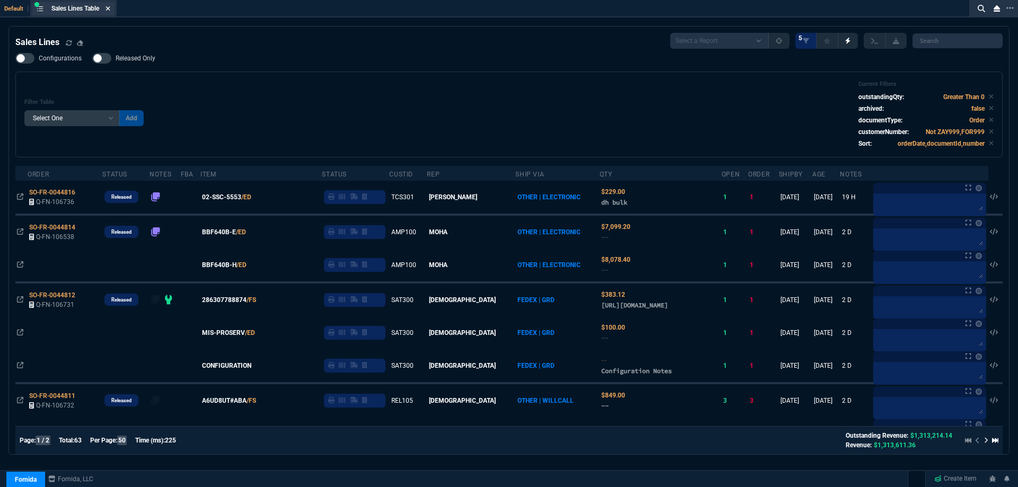
click at [110, 11] on icon at bounding box center [108, 8] width 5 height 6
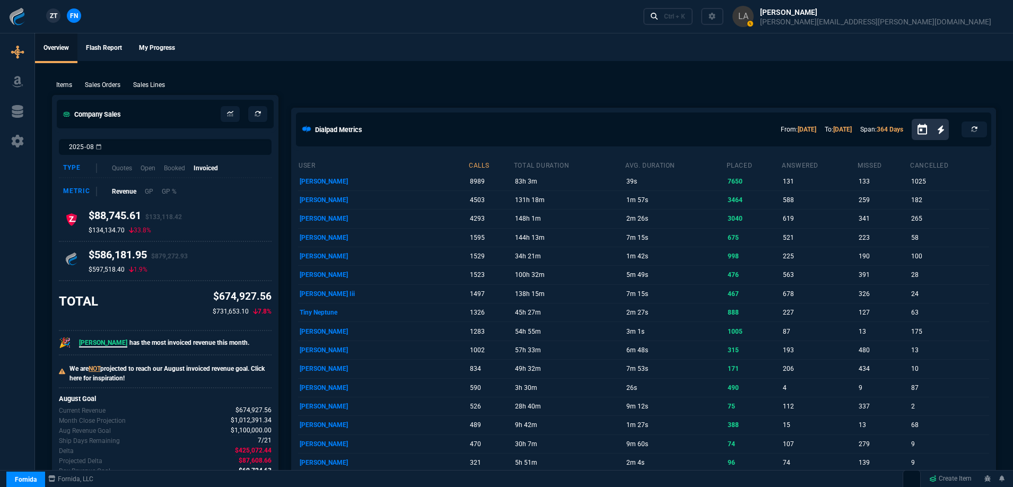
click at [53, 15] on span "ZT" at bounding box center [53, 16] width 7 height 10
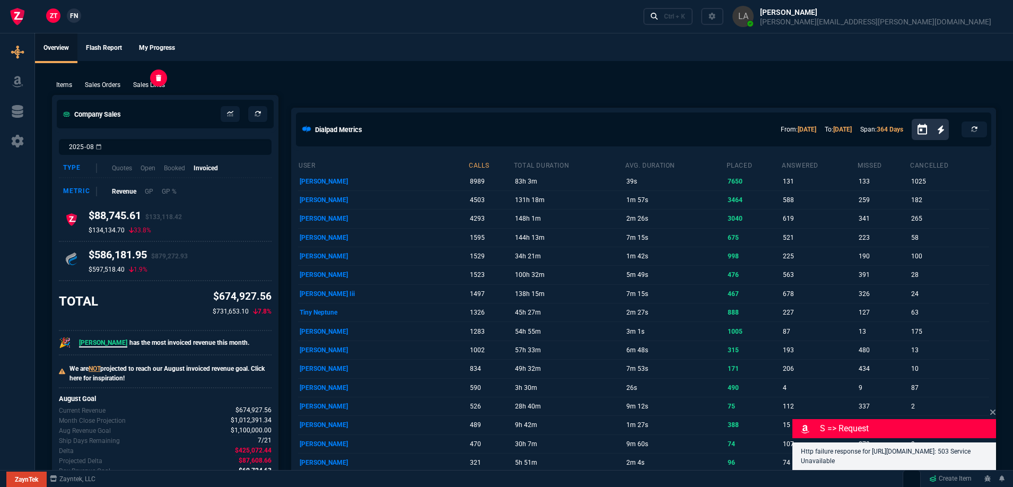
click at [156, 87] on p "Sales Lines" at bounding box center [149, 85] width 32 height 10
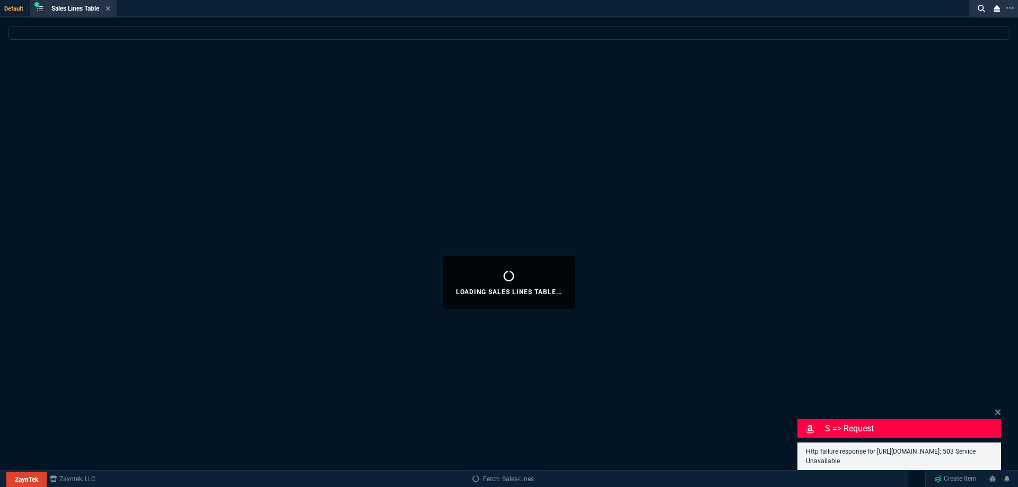
select select
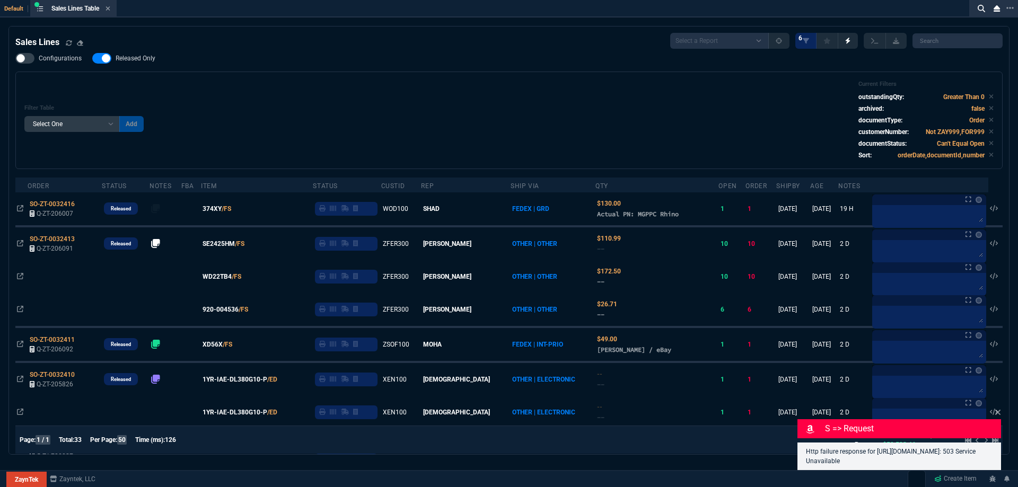
click at [139, 57] on span "Released Only" at bounding box center [136, 58] width 40 height 8
click at [92, 58] on input "Released Only" at bounding box center [92, 58] width 1 height 1
checkbox input "false"
click at [354, 75] on div "Filter Table Select One Add Filter () Age () ATS () Cond (itemVariantCode) Cust…" at bounding box center [508, 121] width 987 height 98
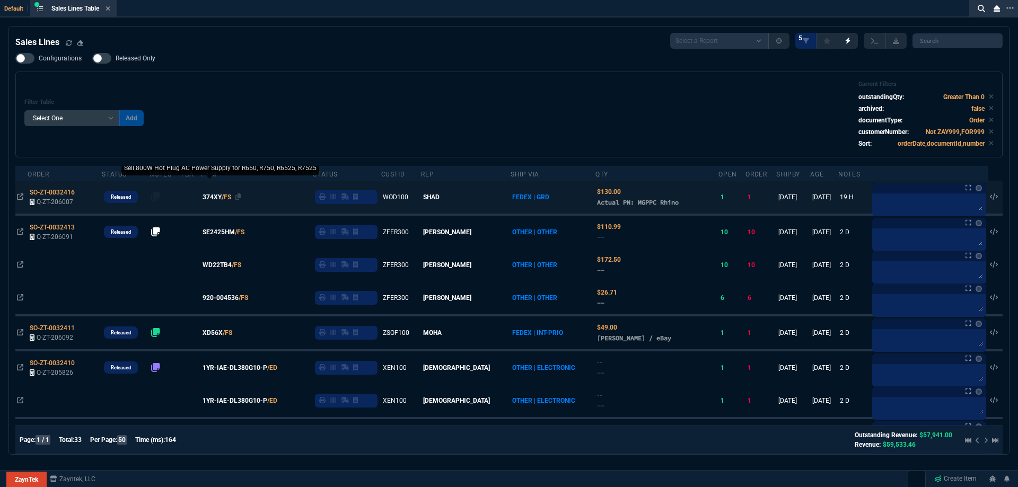
click at [222, 201] on span "374XY" at bounding box center [212, 197] width 19 height 10
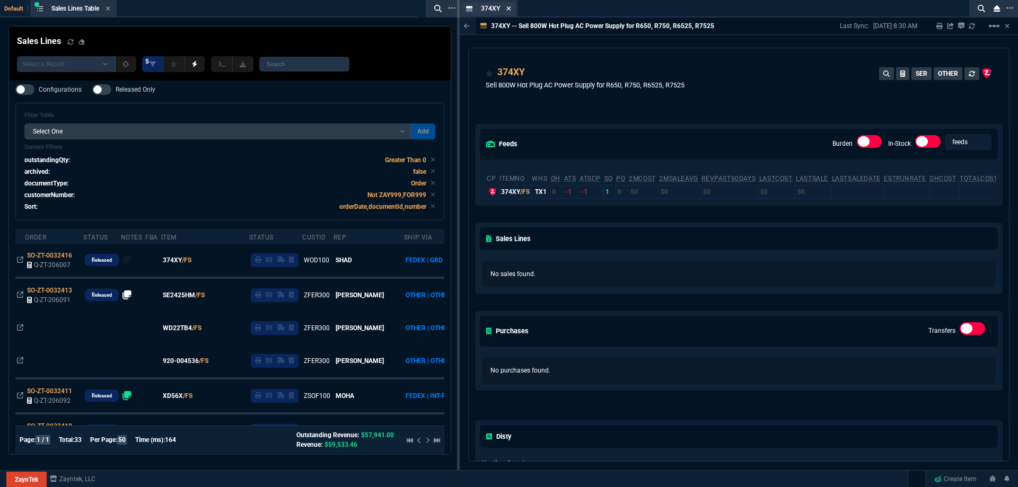
click at [506, 10] on icon at bounding box center [508, 8] width 5 height 6
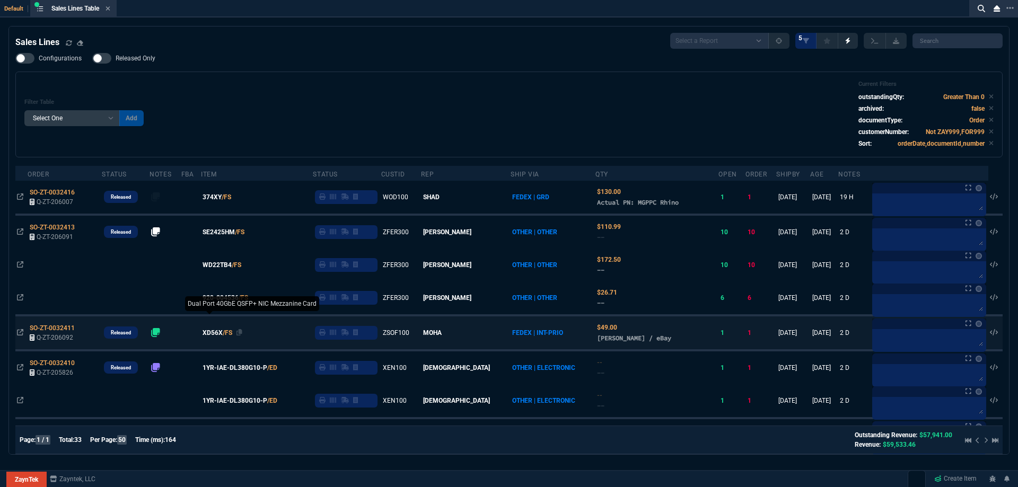
click at [223, 334] on span "XD56X" at bounding box center [213, 333] width 20 height 10
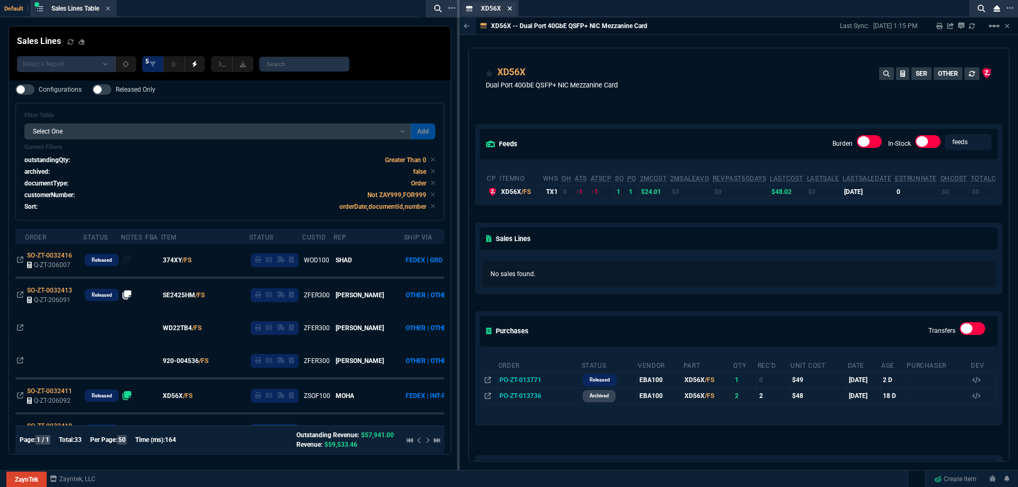
click at [509, 8] on icon at bounding box center [510, 8] width 4 height 4
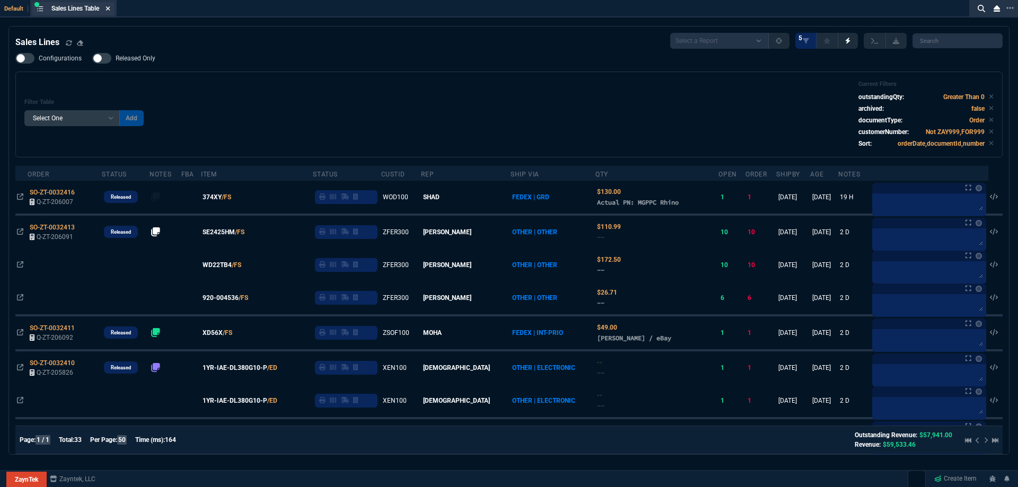
click at [108, 13] on nx-icon at bounding box center [108, 9] width 5 height 8
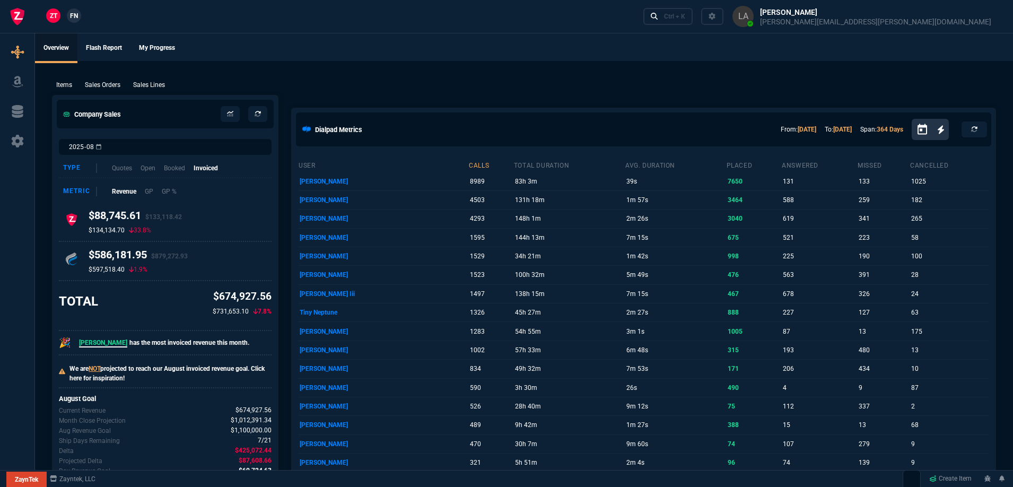
click at [75, 22] on link "FN" at bounding box center [74, 15] width 14 height 14
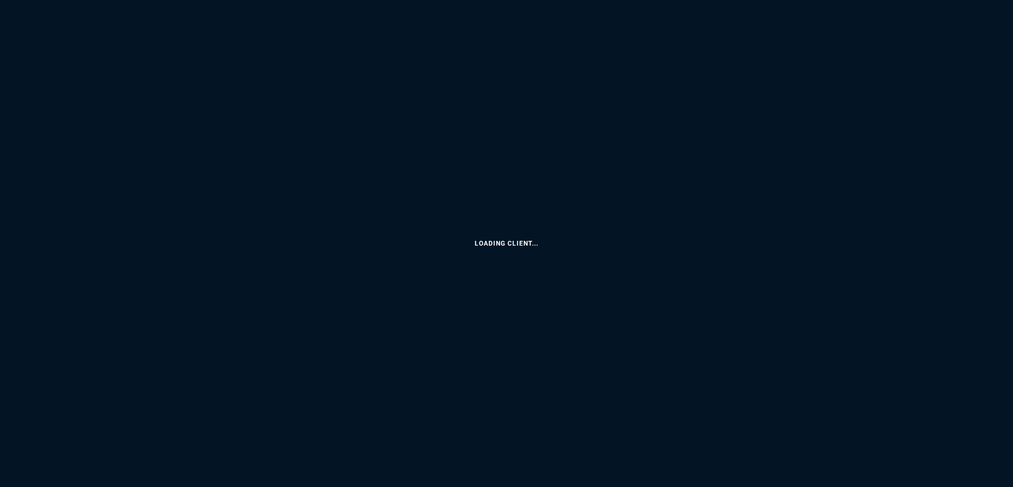
click at [74, 0] on html "Loading Client... Copy Next — ChatGPT Close" at bounding box center [506, 0] width 1013 height 0
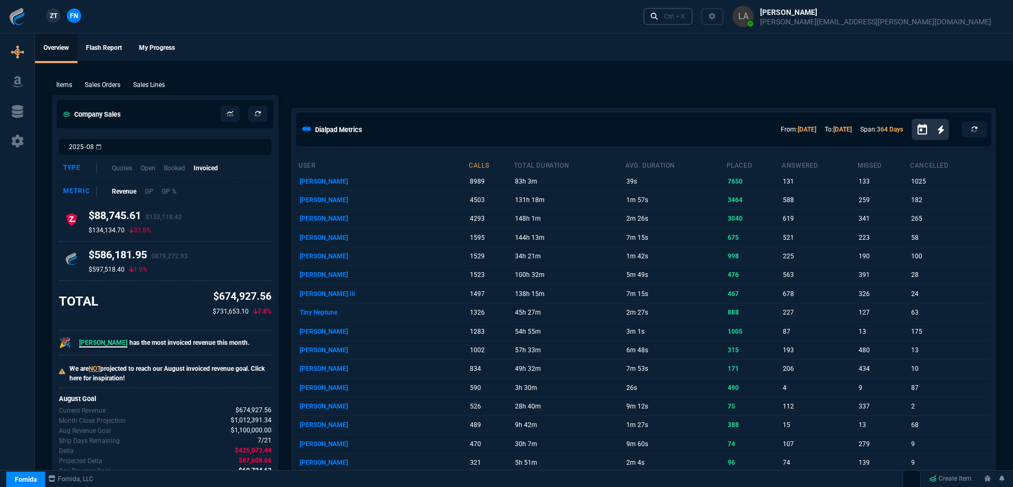
click at [693, 23] on link "Ctrl + K" at bounding box center [668, 16] width 50 height 16
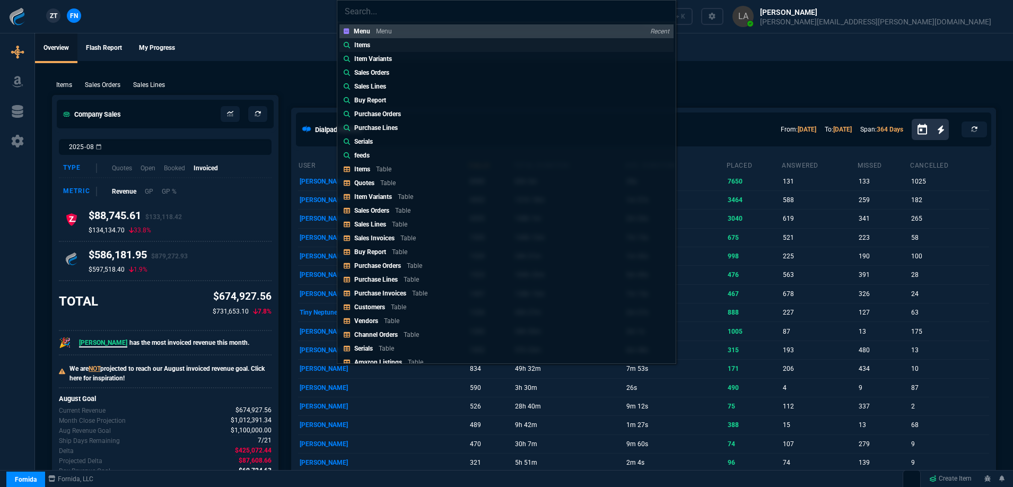
click at [420, 50] on link "Items" at bounding box center [506, 45] width 334 height 14
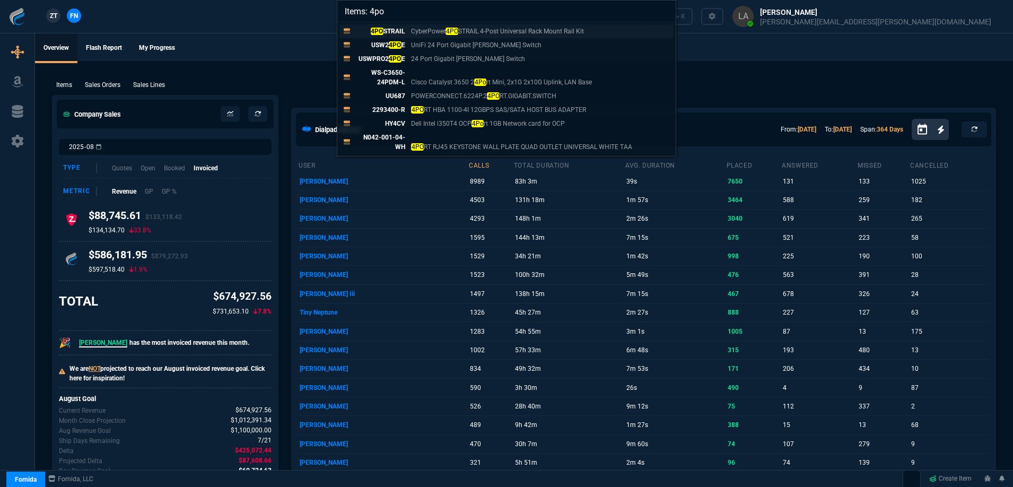
type input "Items: 4po"
click at [399, 30] on p "4PO STRAIL" at bounding box center [379, 32] width 51 height 10
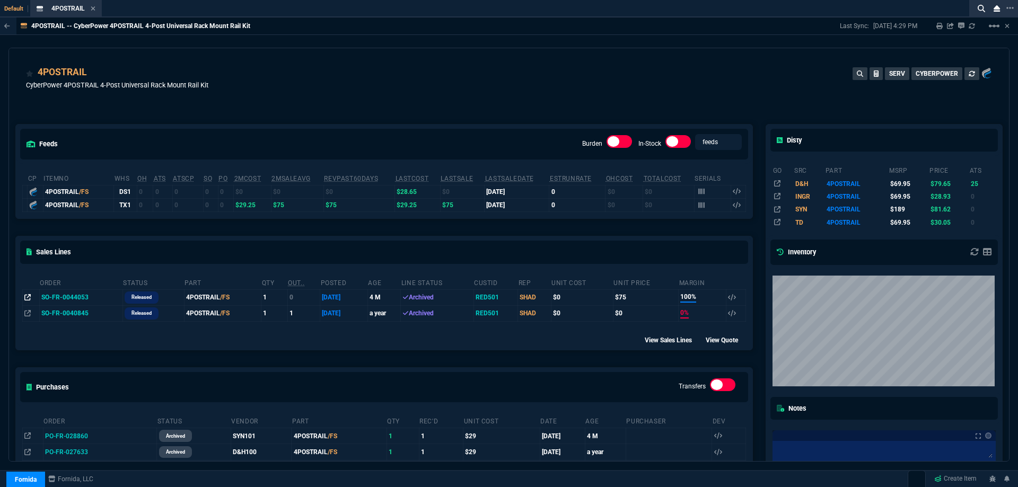
click at [28, 301] on fa-icon at bounding box center [27, 297] width 6 height 7
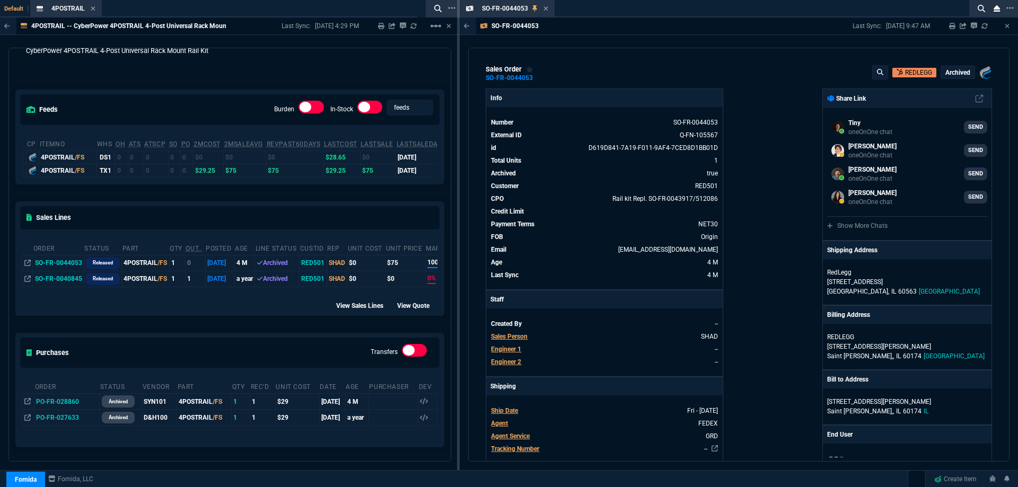
scroll to position [53, 0]
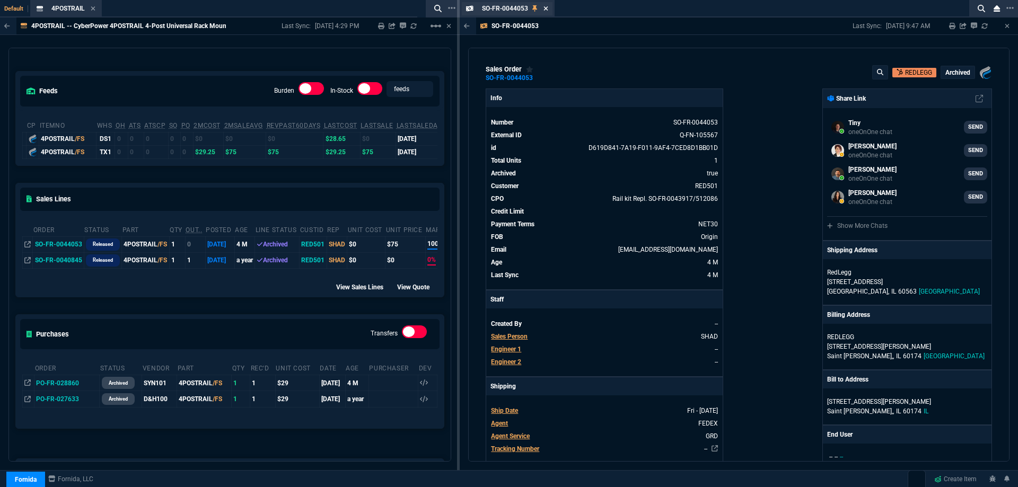
click at [544, 8] on icon at bounding box center [545, 8] width 5 height 6
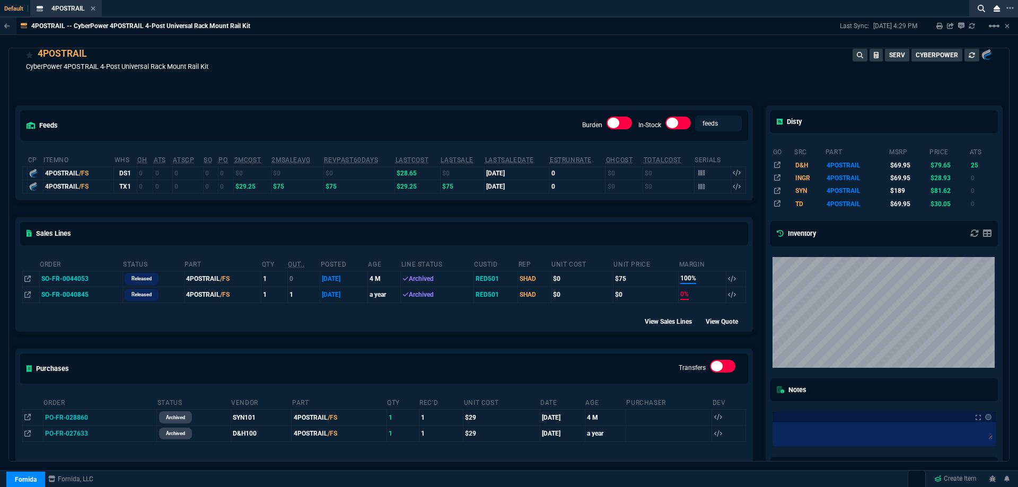
scroll to position [0, 0]
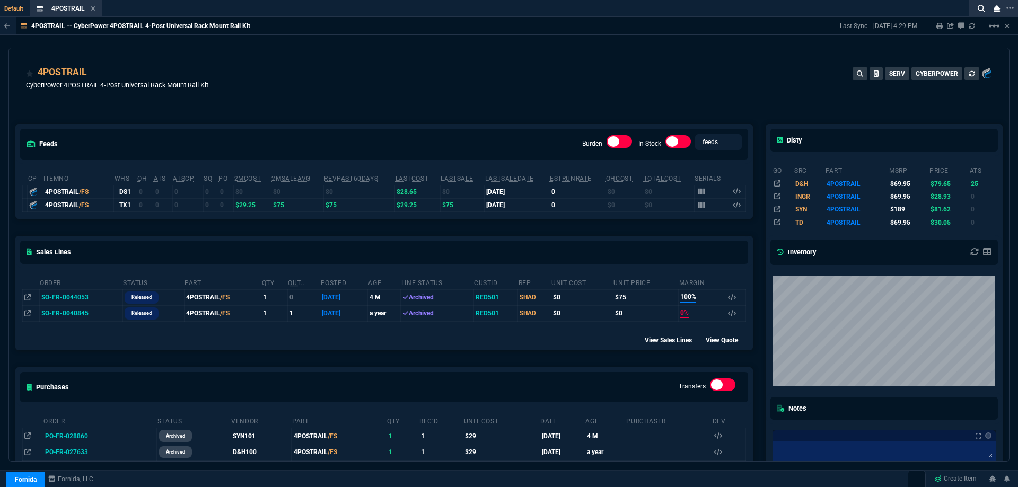
click at [576, 85] on div "4POSTRAIL CyberPower 4POSTRAIL 4-Post Universal Rack Mount Rail Kit SERV CYBERP…" at bounding box center [509, 84] width 966 height 38
click at [575, 85] on div "4POSTRAIL CyberPower 4POSTRAIL 4-Post Universal Rack Mount Rail Kit SERV CYBERP…" at bounding box center [509, 84] width 966 height 38
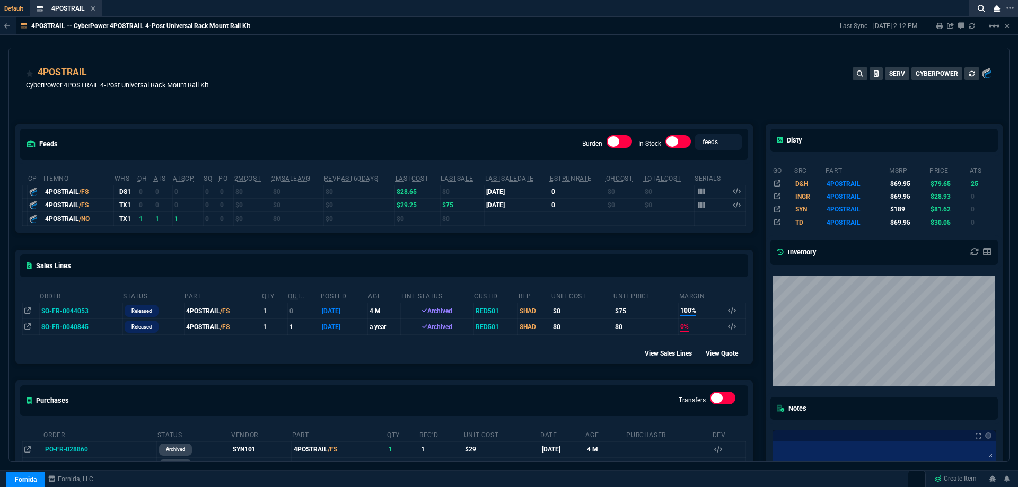
click at [583, 89] on div "4POSTRAIL CyberPower 4POSTRAIL 4-Post Universal Rack Mount Rail Kit SERV CYBERP…" at bounding box center [509, 84] width 966 height 38
click at [95, 7] on icon at bounding box center [93, 8] width 4 height 4
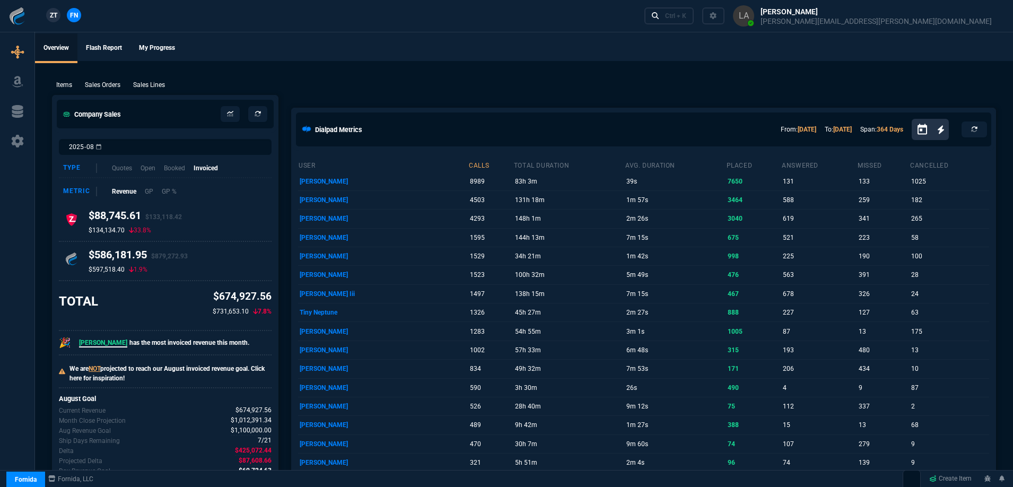
drag, startPoint x: 138, startPoint y: 83, endPoint x: 1016, endPoint y: 73, distance: 878.0
click at [138, 83] on p "Sales Lines" at bounding box center [149, 85] width 32 height 10
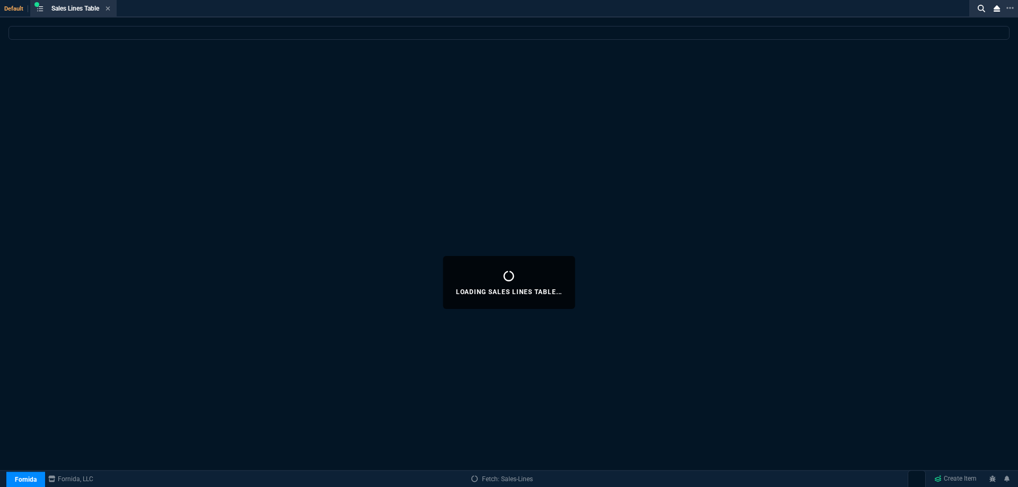
select select
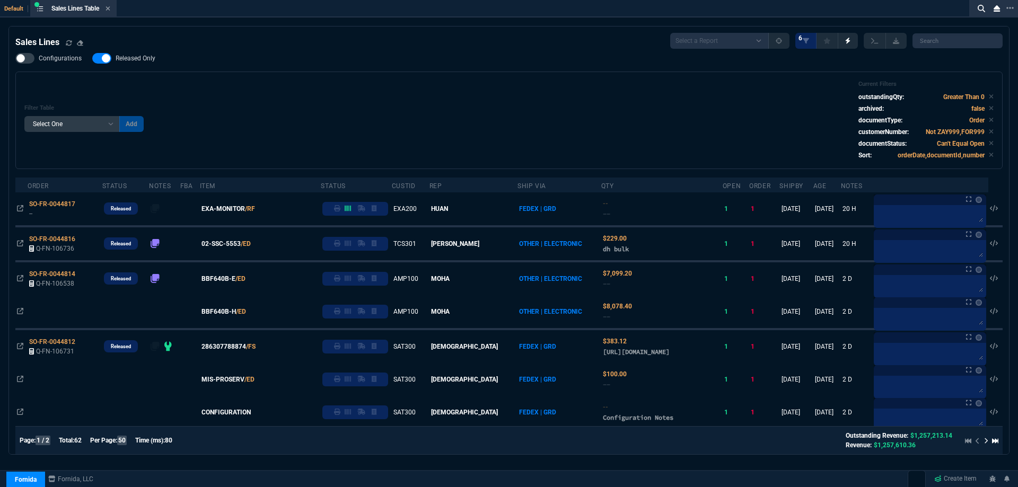
drag, startPoint x: 121, startPoint y: 54, endPoint x: 443, endPoint y: 134, distance: 331.1
click at [121, 54] on label "Released Only" at bounding box center [129, 58] width 74 height 11
click at [92, 58] on input "Released Only" at bounding box center [92, 58] width 1 height 1
checkbox input "false"
click at [306, 93] on div "Filter Table Select One Add Filter () Age () ATS () Cond (itemVariantCode) Cust…" at bounding box center [508, 121] width 969 height 80
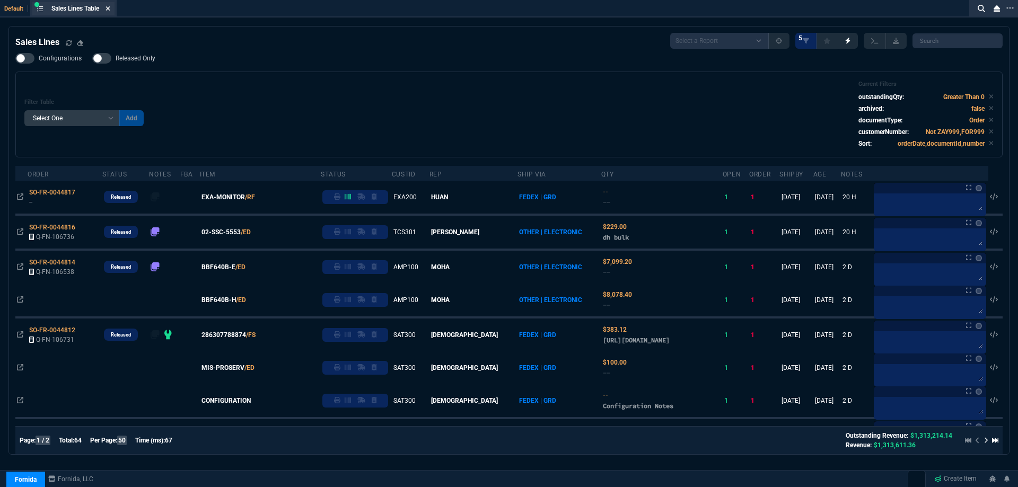
click at [109, 8] on icon at bounding box center [108, 8] width 5 height 6
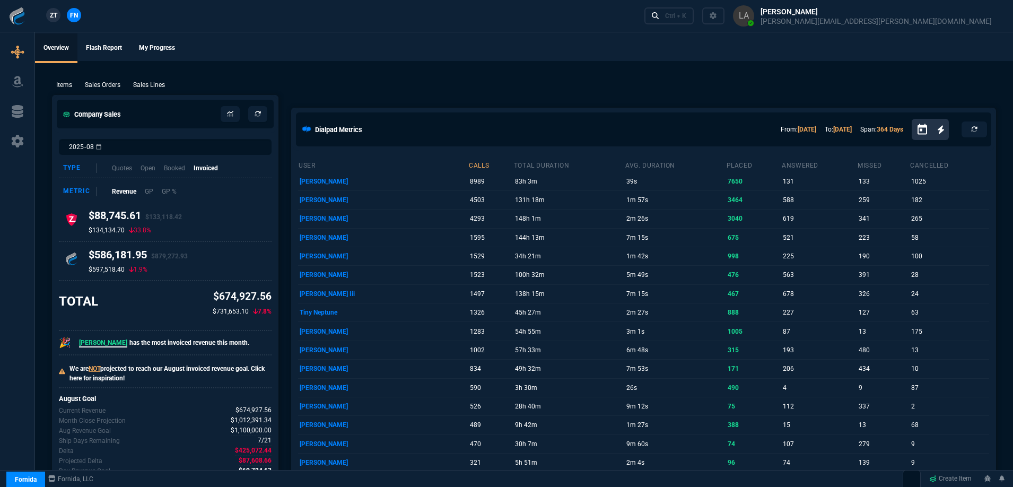
click at [52, 18] on span "ZT" at bounding box center [53, 16] width 7 height 10
click at [145, 88] on p "Sales Lines" at bounding box center [149, 85] width 32 height 10
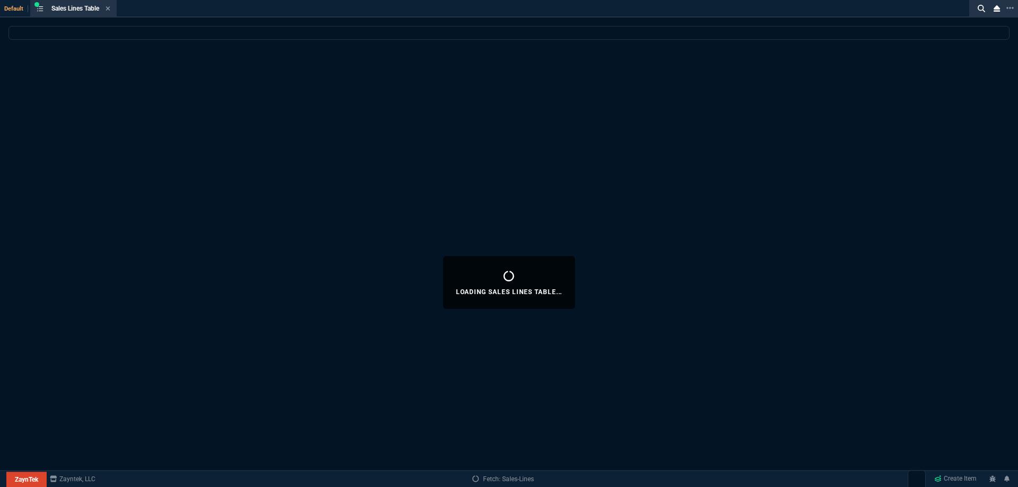
select select
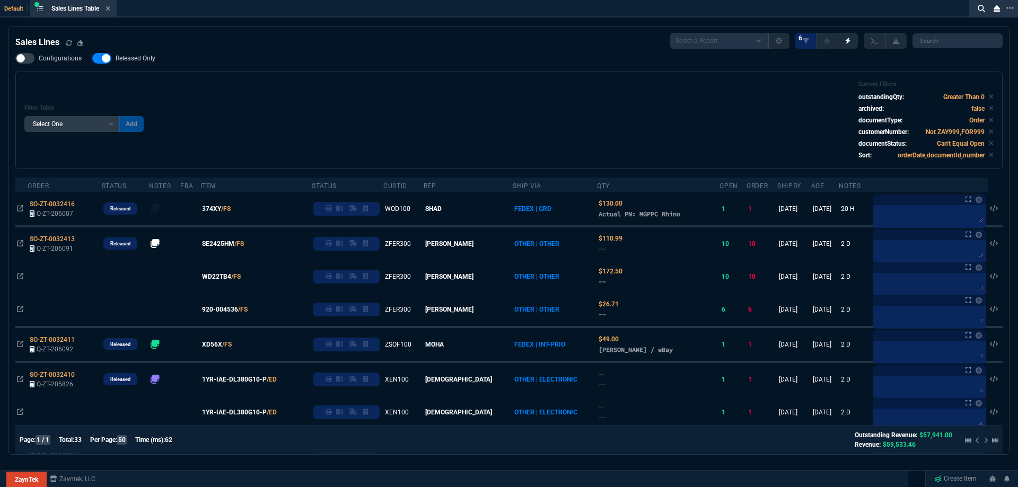
drag, startPoint x: 141, startPoint y: 58, endPoint x: 449, endPoint y: 102, distance: 311.2
click at [141, 58] on span "Released Only" at bounding box center [136, 58] width 40 height 8
click at [92, 58] on input "Released Only" at bounding box center [92, 58] width 1 height 1
checkbox input "false"
click at [449, 102] on div "Filter Table Select One Add Filter () Age () ATS () Cond (itemVariantCode) Cust…" at bounding box center [508, 121] width 969 height 80
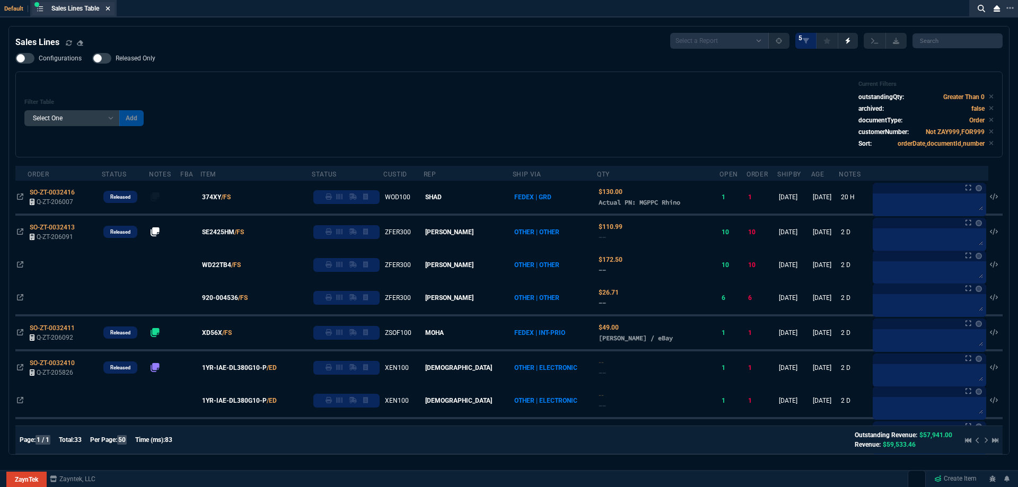
click at [110, 8] on icon at bounding box center [108, 8] width 5 height 6
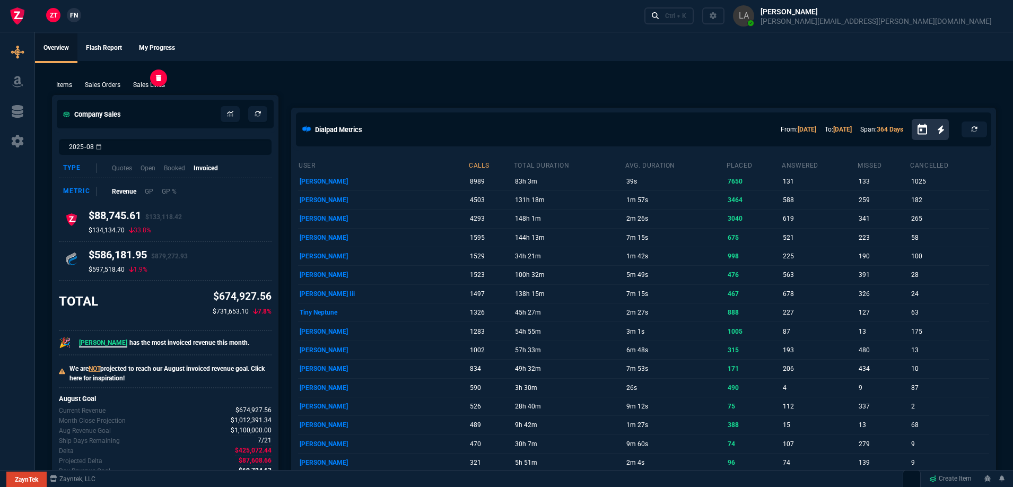
click at [145, 84] on p "Sales Lines" at bounding box center [149, 85] width 32 height 10
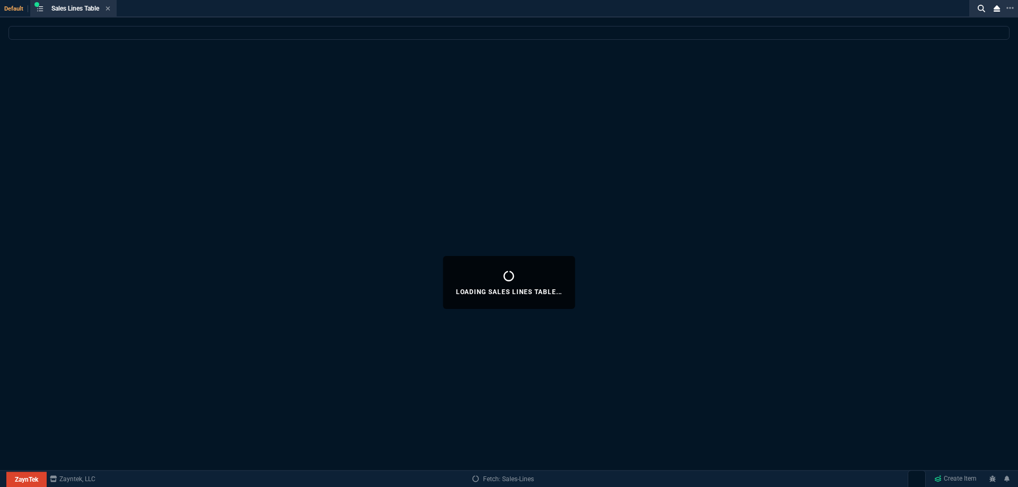
select select
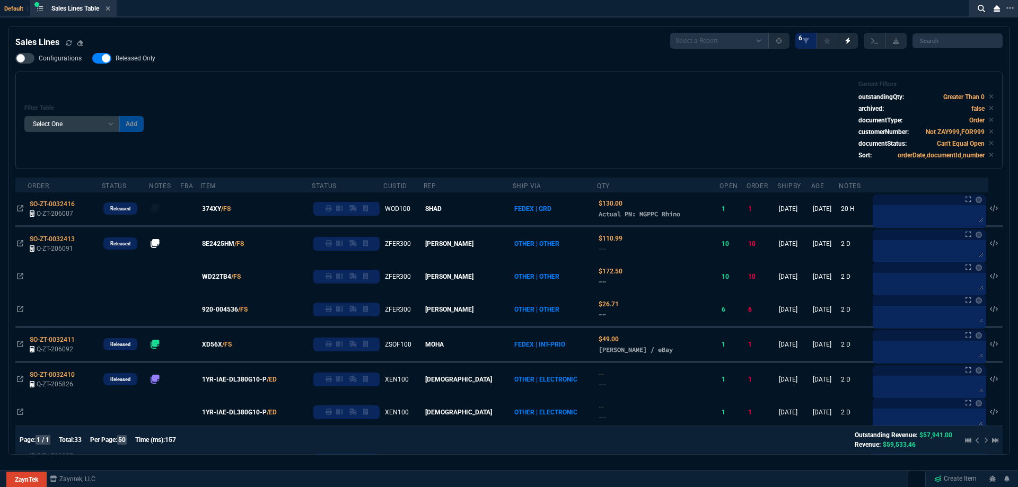
click at [131, 62] on span "Released Only" at bounding box center [136, 58] width 40 height 8
click at [92, 59] on input "Released Only" at bounding box center [92, 58] width 1 height 1
click at [402, 104] on div "Filter Table Select One Add Filter () Age () ATS () Cond (itemVariantCode) Cust…" at bounding box center [508, 121] width 969 height 80
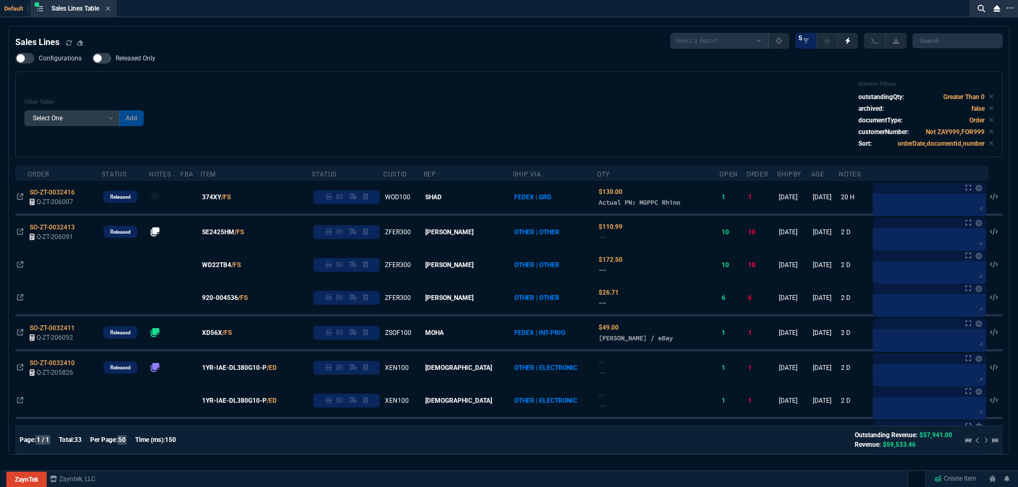
click at [131, 59] on span "Released Only" at bounding box center [136, 58] width 40 height 8
click at [92, 59] on input "Released Only" at bounding box center [92, 58] width 1 height 1
click at [131, 59] on span "Released Only" at bounding box center [136, 58] width 40 height 8
click at [92, 59] on input "Released Only" at bounding box center [92, 58] width 1 height 1
checkbox input "false"
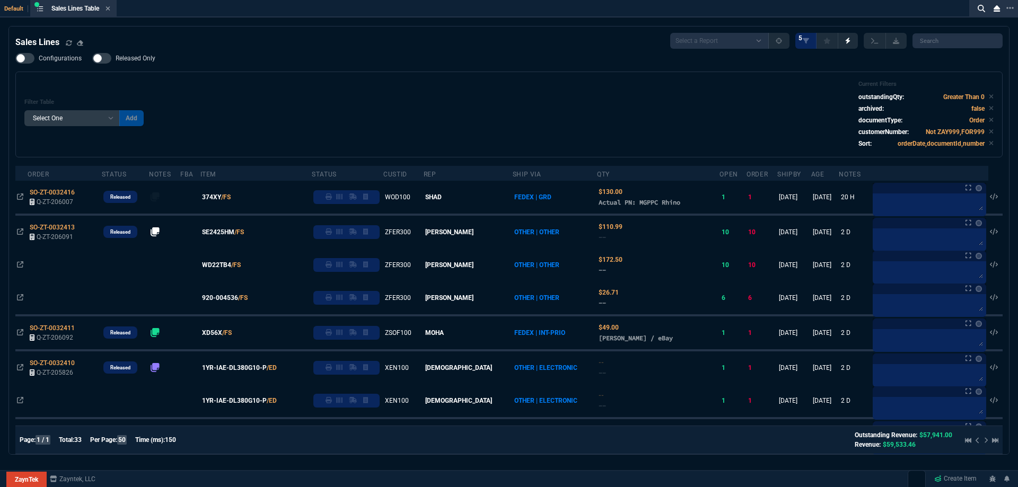
click at [204, 88] on div "Filter Table Select One Add Filter () Age () ATS () Cond (itemVariantCode) Cust…" at bounding box center [508, 115] width 969 height 68
click at [110, 9] on icon at bounding box center [108, 8] width 4 height 4
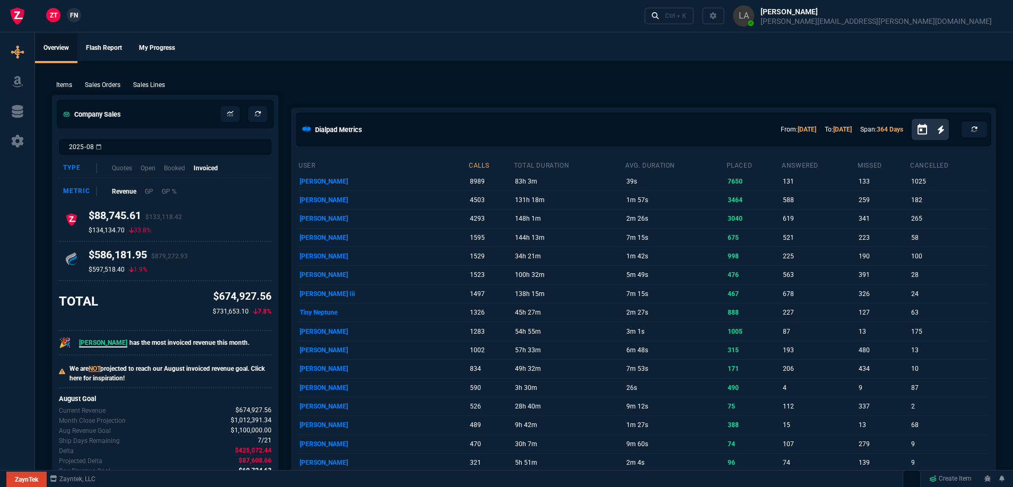
click at [83, 15] on nx-fornida-client-manager "ZT FN" at bounding box center [63, 16] width 41 height 16
click at [76, 15] on span "FN" at bounding box center [74, 16] width 8 height 10
click at [148, 85] on p "Sales Lines" at bounding box center [149, 85] width 32 height 10
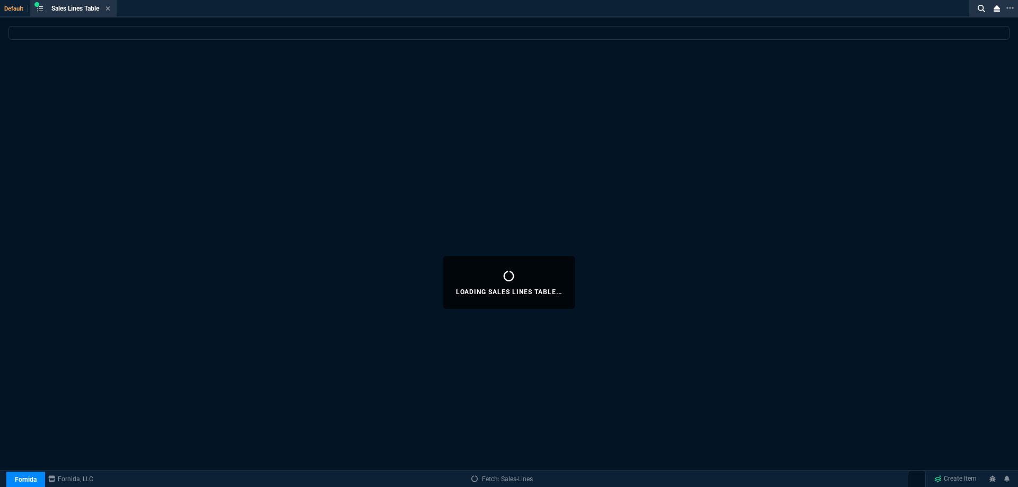
select select
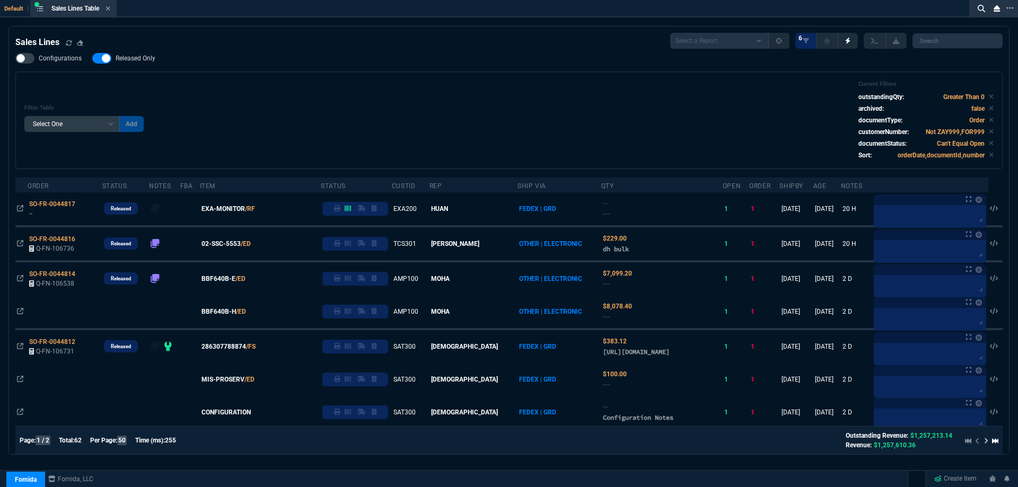
click at [137, 63] on label "Released Only" at bounding box center [129, 58] width 74 height 11
click at [92, 59] on input "Released Only" at bounding box center [92, 58] width 1 height 1
checkbox input "false"
click at [389, 92] on div "Filter Table Select One Add Filter () Age () ATS () Cond (itemVariantCode) Cust…" at bounding box center [508, 121] width 969 height 80
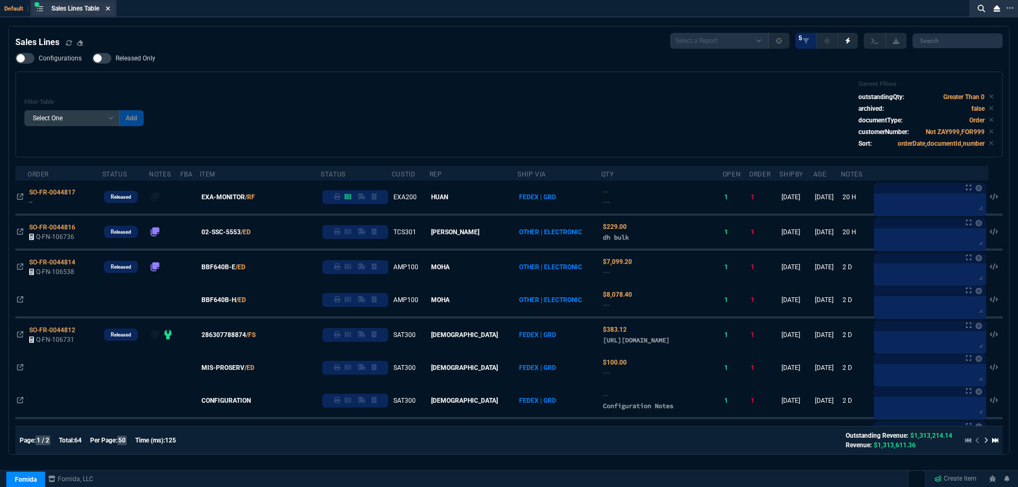
click at [110, 8] on icon at bounding box center [108, 8] width 5 height 6
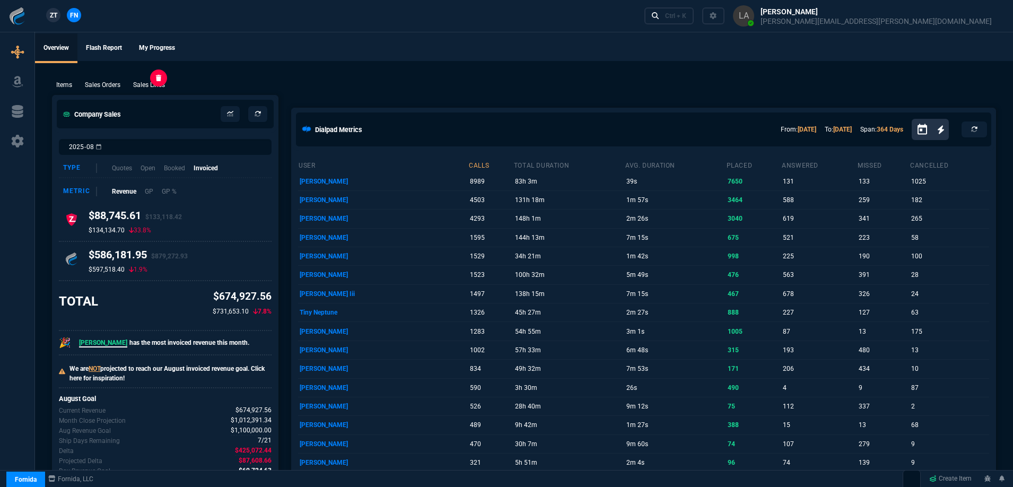
click at [141, 81] on p "Sales Lines" at bounding box center [149, 85] width 32 height 10
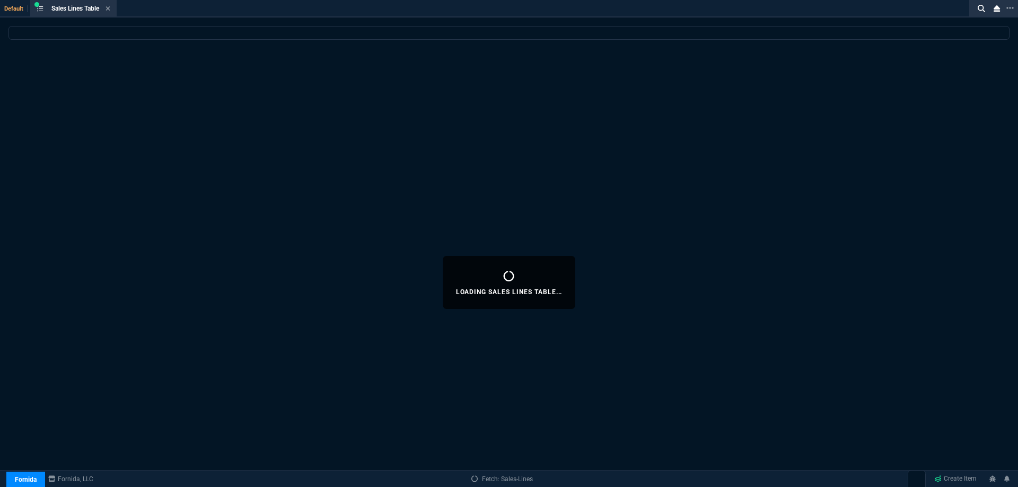
select select
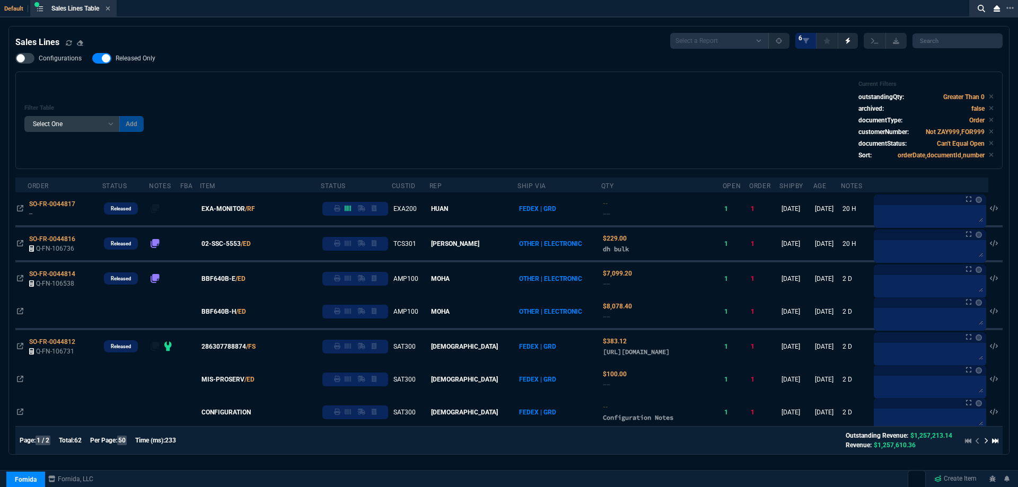
click at [146, 59] on span "Released Only" at bounding box center [136, 58] width 40 height 8
click at [92, 59] on input "Released Only" at bounding box center [92, 58] width 1 height 1
checkbox input "false"
click at [325, 77] on div "Filter Table Select One Add Filter () Age () ATS () Cond (itemVariantCode) Cust…" at bounding box center [508, 121] width 987 height 98
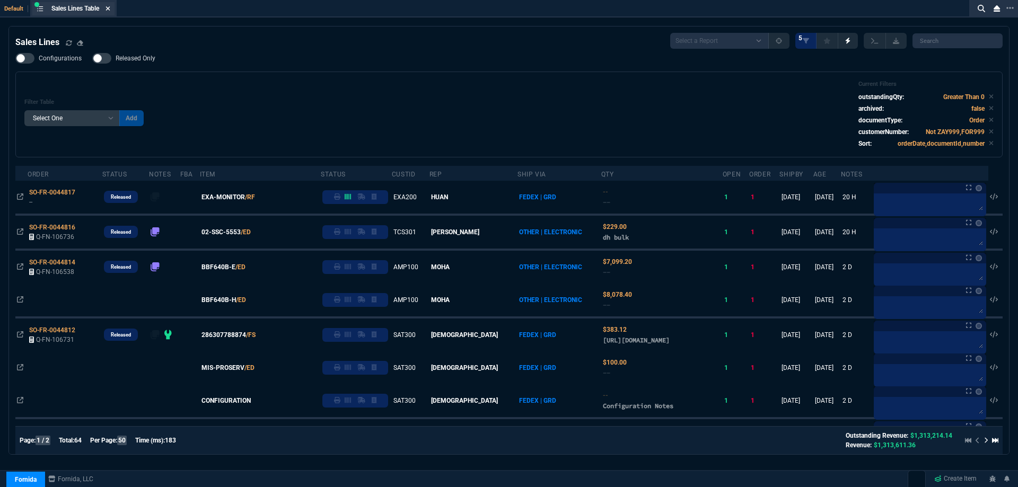
click at [108, 8] on icon at bounding box center [108, 8] width 5 height 6
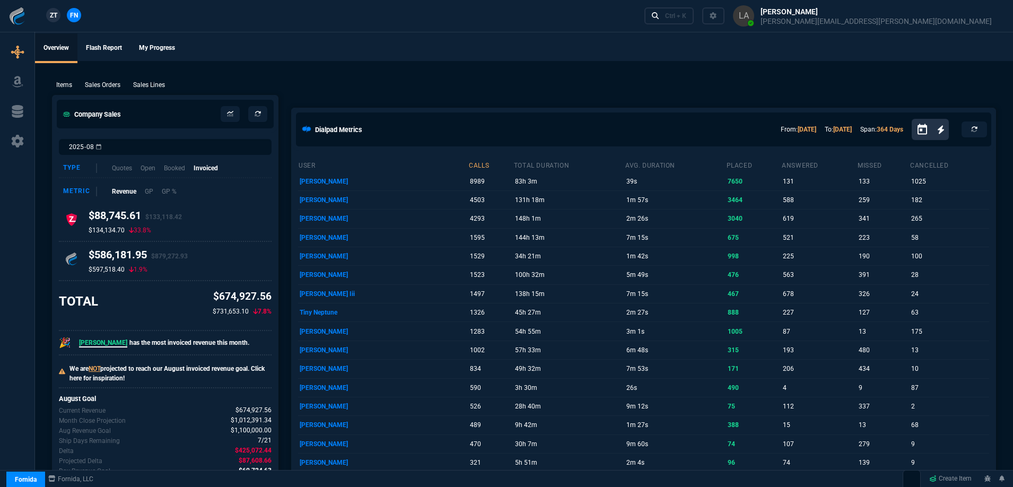
click at [55, 21] on link "ZT" at bounding box center [53, 15] width 14 height 14
click at [162, 86] on p "Sales Lines" at bounding box center [149, 85] width 32 height 10
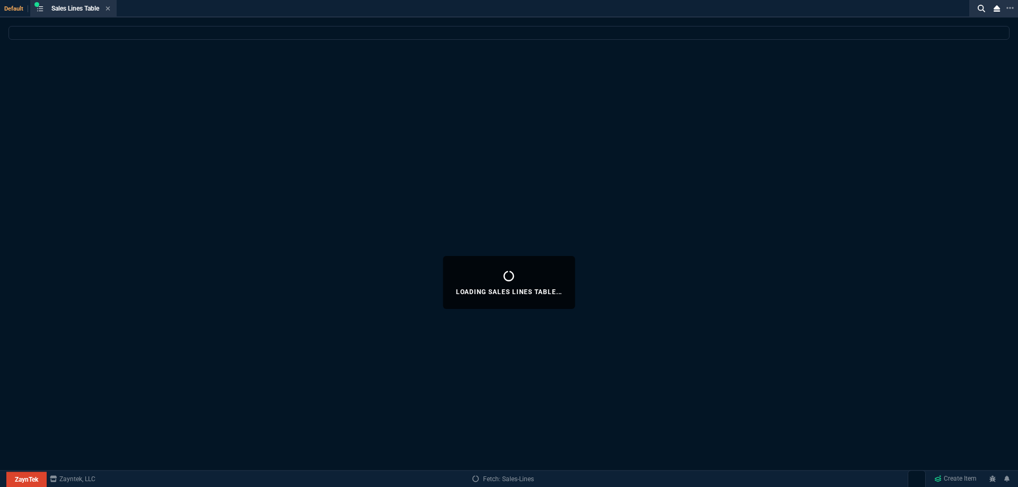
select select
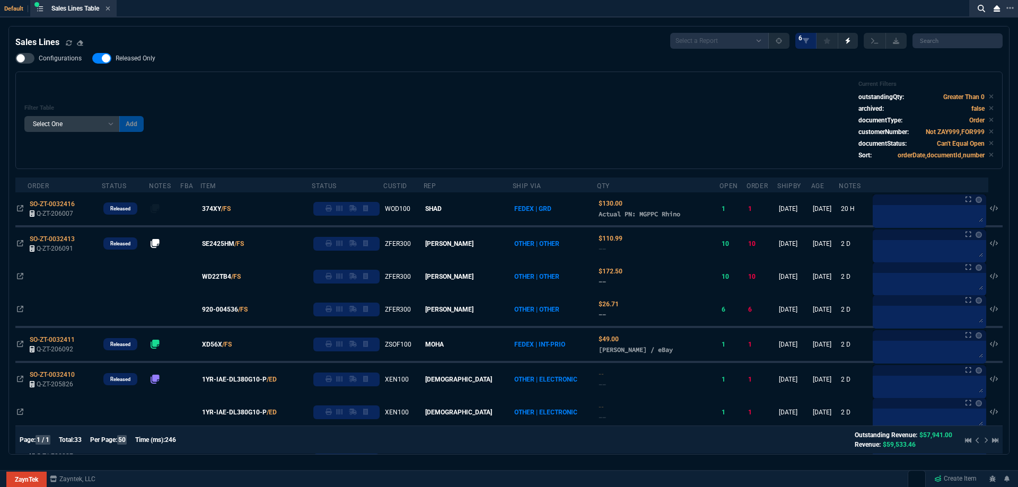
click at [137, 60] on span "Released Only" at bounding box center [136, 58] width 40 height 8
click at [92, 59] on input "Released Only" at bounding box center [92, 58] width 1 height 1
checkbox input "false"
click at [379, 72] on div "Filter Table Select One Add Filter () Age () ATS () Cond (itemVariantCode) Cust…" at bounding box center [508, 121] width 987 height 98
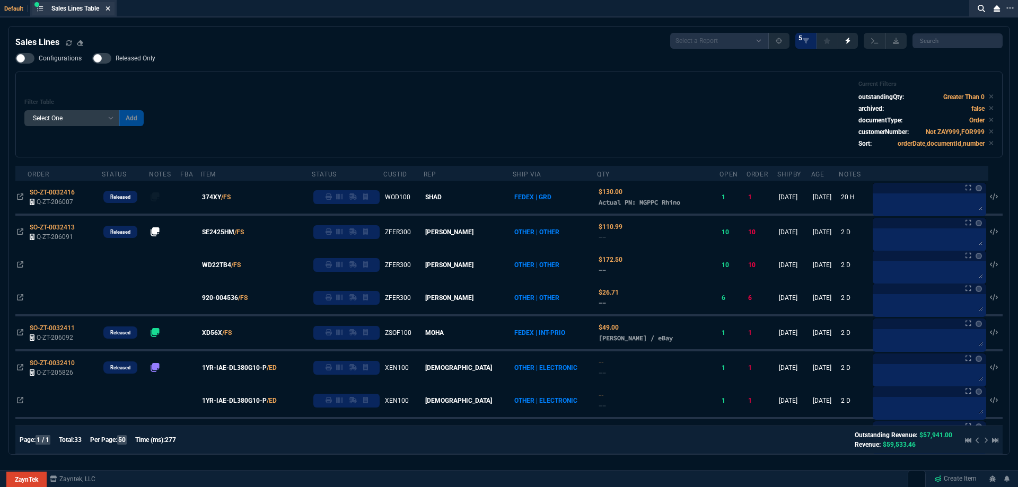
click at [110, 9] on icon at bounding box center [108, 8] width 5 height 6
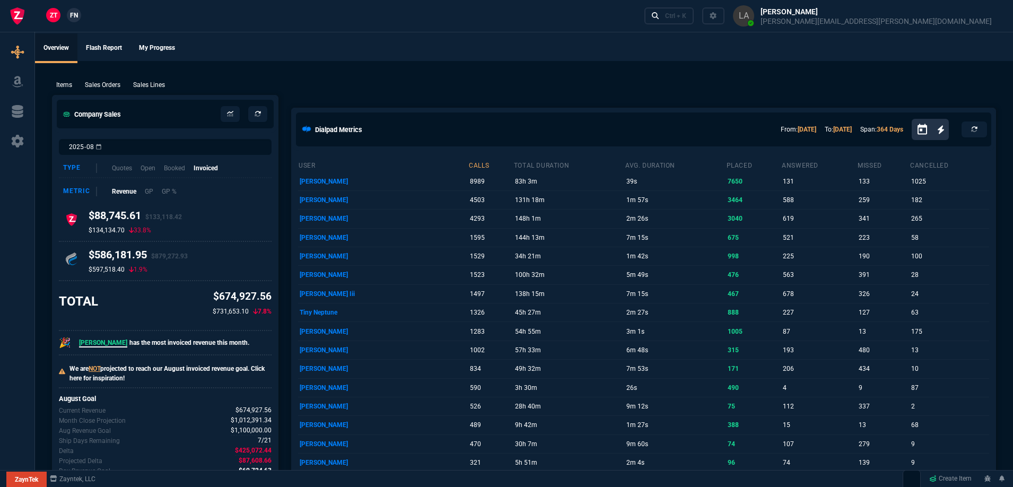
drag, startPoint x: 246, startPoint y: 45, endPoint x: 582, endPoint y: 78, distance: 337.8
click at [145, 83] on p "Sales Lines" at bounding box center [149, 85] width 32 height 10
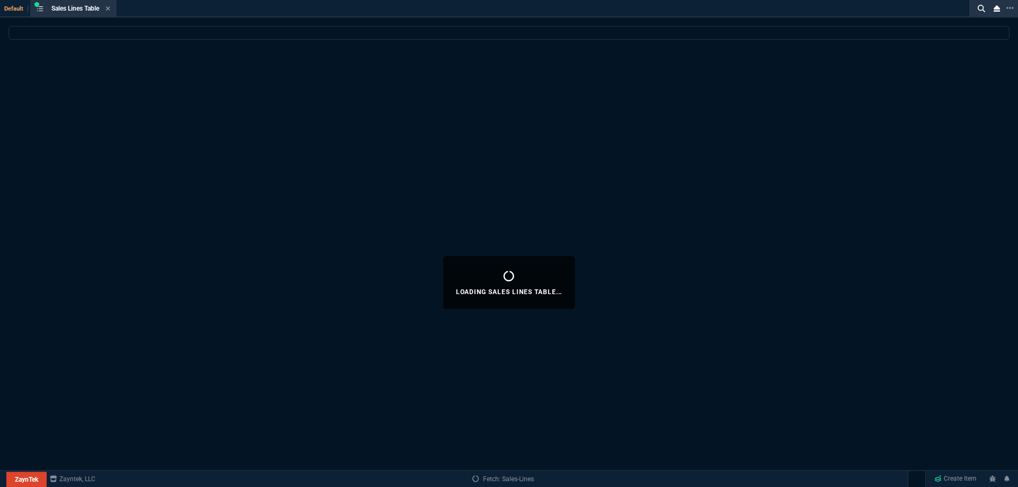
select select
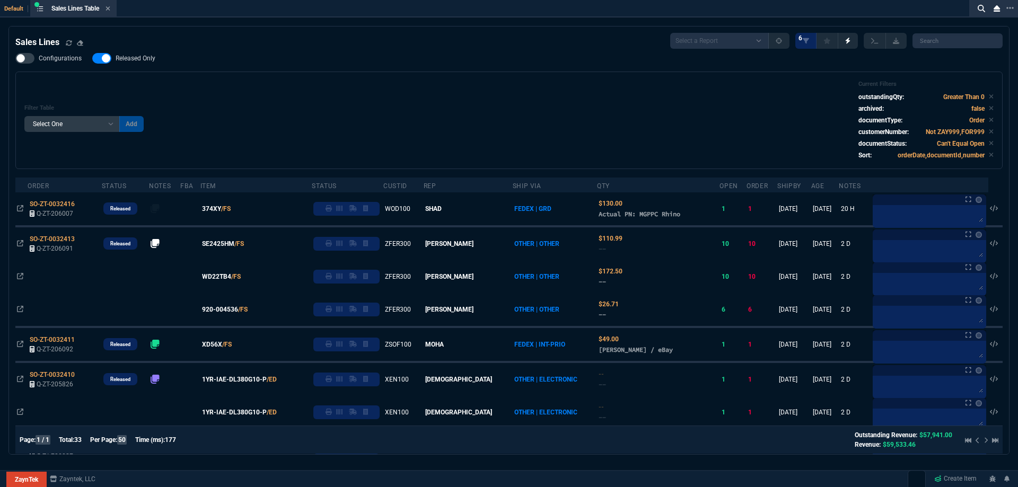
drag, startPoint x: 157, startPoint y: 80, endPoint x: 435, endPoint y: 45, distance: 280.6
click at [435, 45] on div "Sales Lines Select a Report NEW QUERY SonicWall Sale AMZ (MTD) NEW QUERY INS100…" at bounding box center [508, 41] width 987 height 16
click at [155, 58] on label "Released Only" at bounding box center [129, 58] width 74 height 11
click at [92, 58] on input "Released Only" at bounding box center [92, 58] width 1 height 1
checkbox input "false"
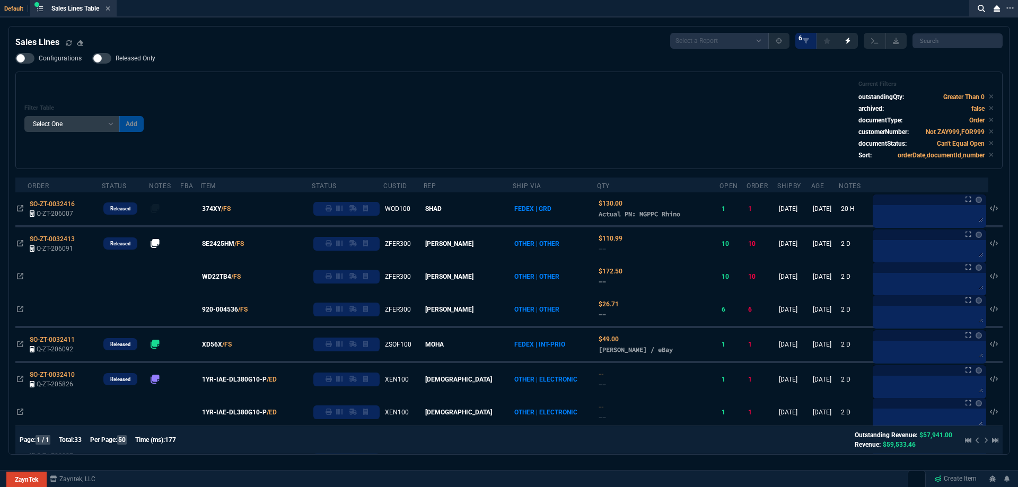
drag, startPoint x: 342, startPoint y: 82, endPoint x: 335, endPoint y: 79, distance: 7.9
click at [342, 82] on div "Filter Table Select One Add Filter () Age () ATS () Cond (itemVariantCode) Cust…" at bounding box center [508, 121] width 969 height 80
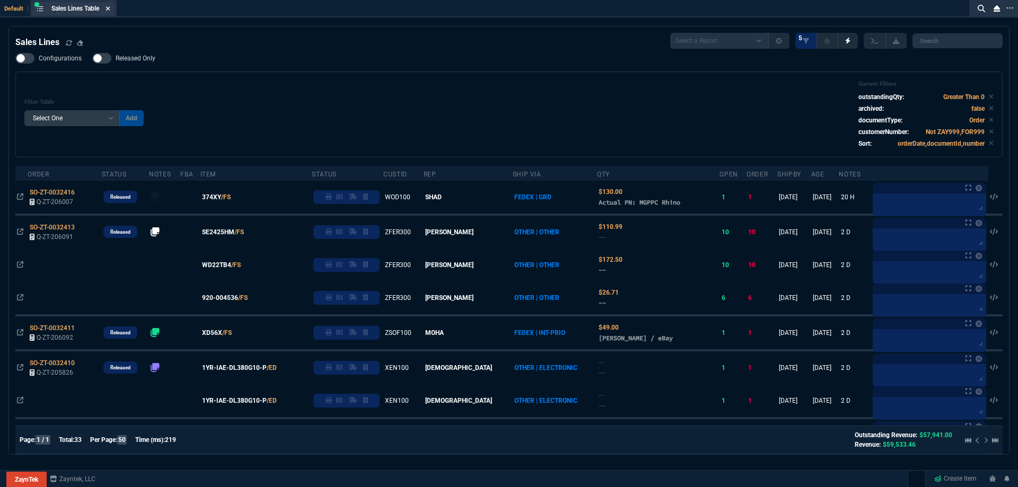
click at [109, 8] on icon at bounding box center [108, 8] width 5 height 6
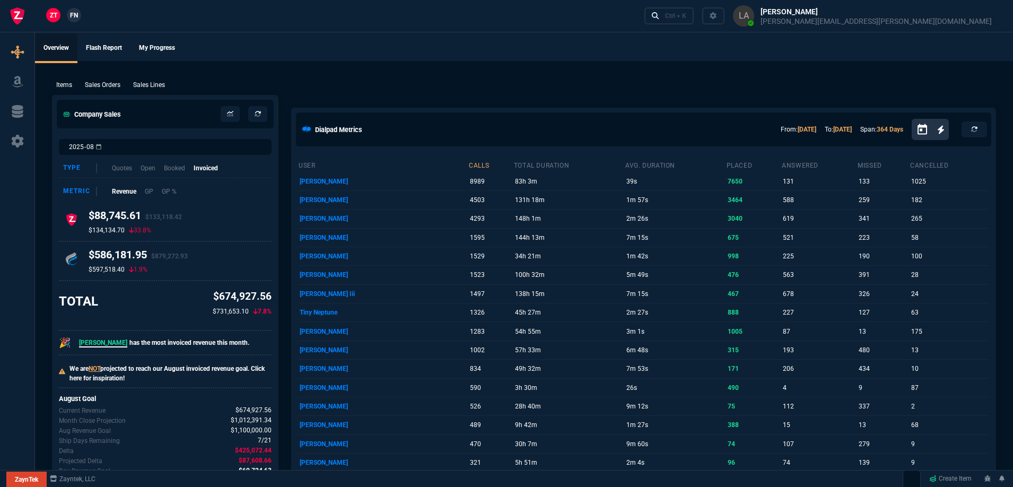
click at [146, 84] on p "Sales Lines" at bounding box center [149, 85] width 32 height 10
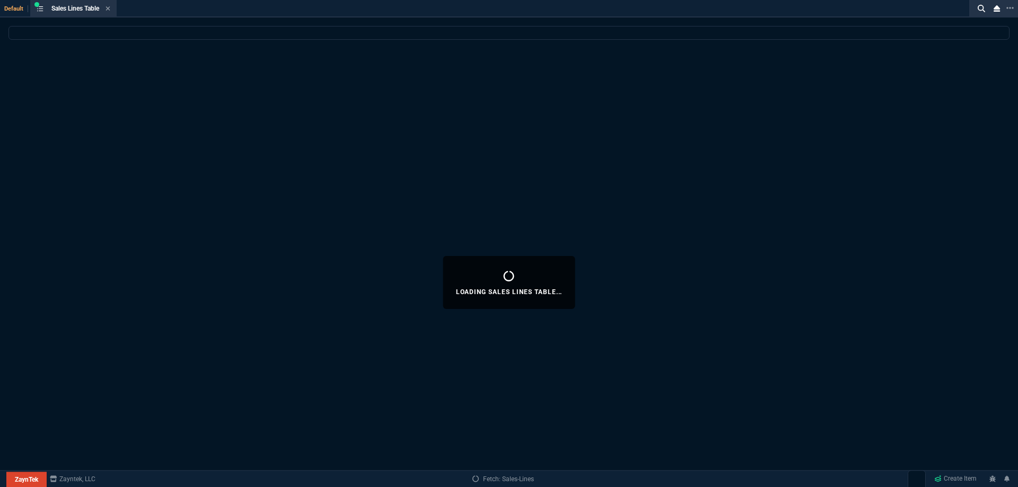
select select
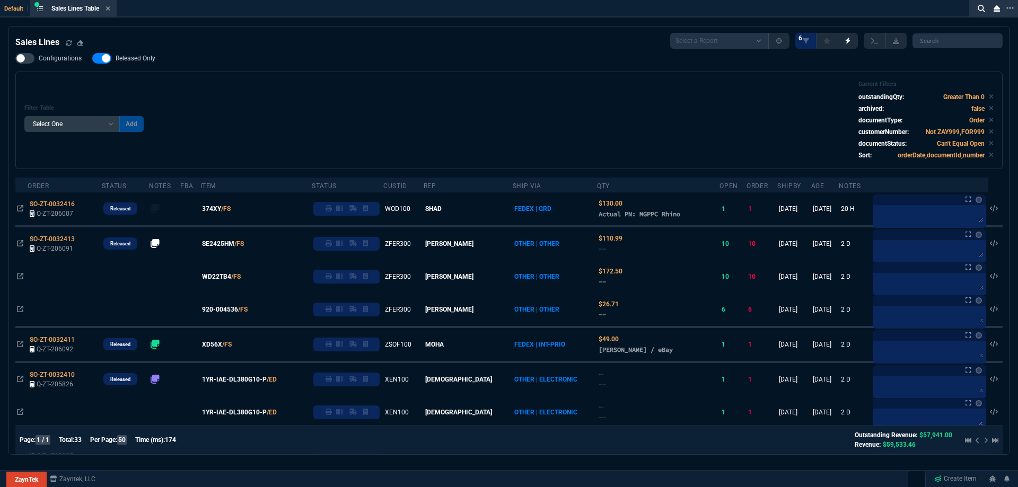
click at [144, 59] on span "Released Only" at bounding box center [136, 58] width 40 height 8
click at [92, 59] on input "Released Only" at bounding box center [92, 58] width 1 height 1
checkbox input "false"
click at [439, 95] on div "Filter Table Select One Add Filter () Age () ATS () Cond (itemVariantCode) Cust…" at bounding box center [508, 121] width 969 height 80
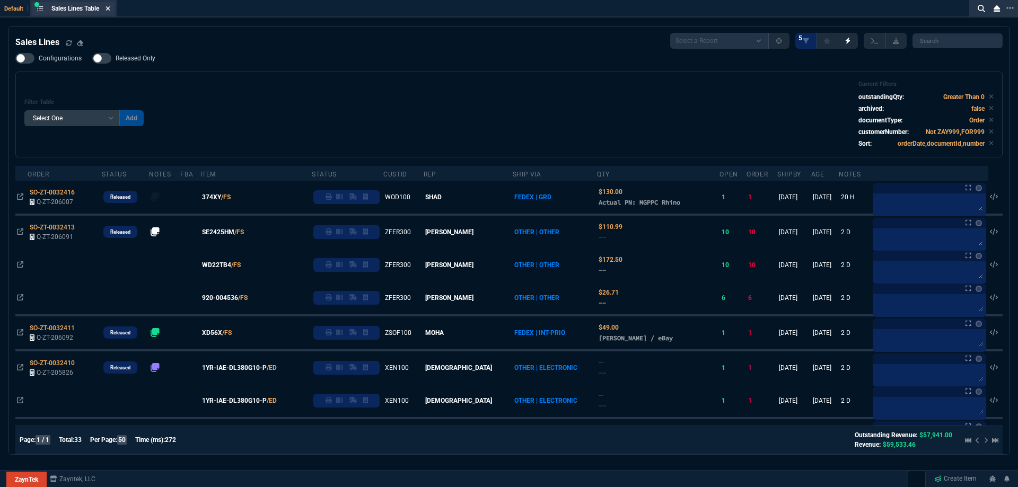
click at [110, 12] on fa-icon at bounding box center [108, 8] width 5 height 7
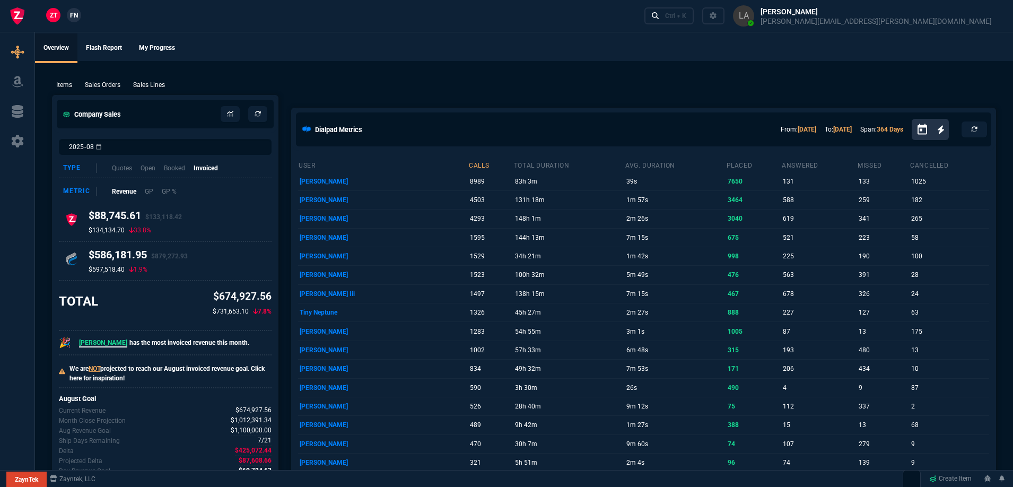
click at [75, 21] on link "FN" at bounding box center [74, 15] width 14 height 14
click at [148, 85] on p "Sales Lines" at bounding box center [149, 85] width 32 height 10
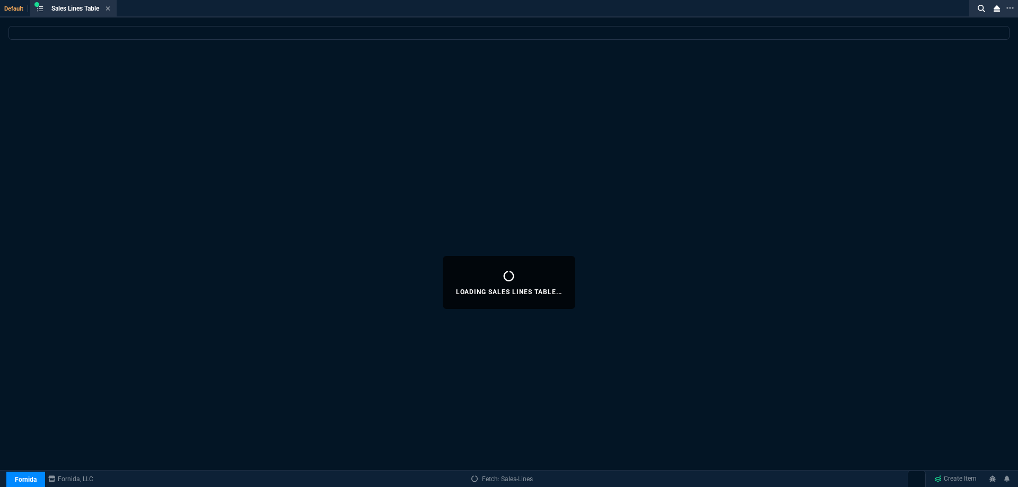
select select
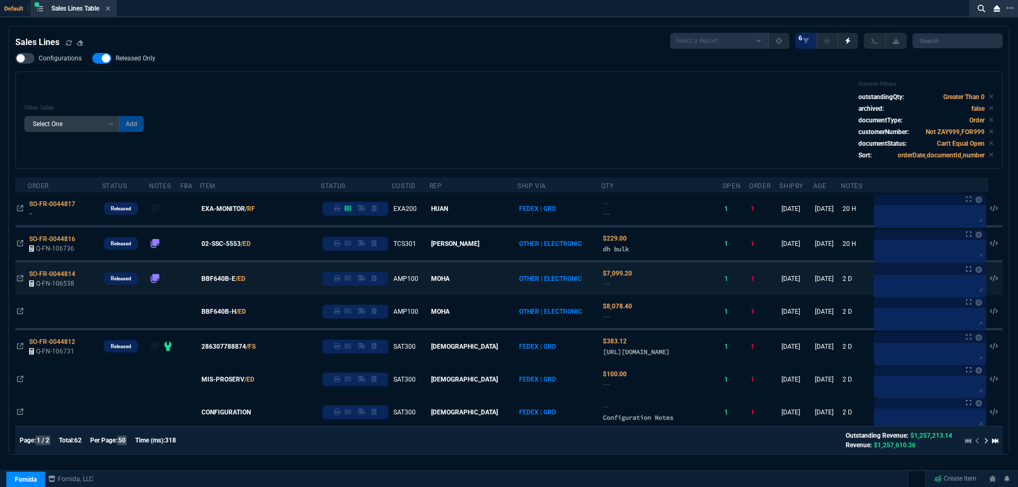
drag, startPoint x: 213, startPoint y: 110, endPoint x: 169, endPoint y: 289, distance: 183.9
click at [213, 110] on div "Filter Table Select One Add Filter () Age () ATS () Cond (itemVariantCode) Cust…" at bounding box center [508, 121] width 969 height 80
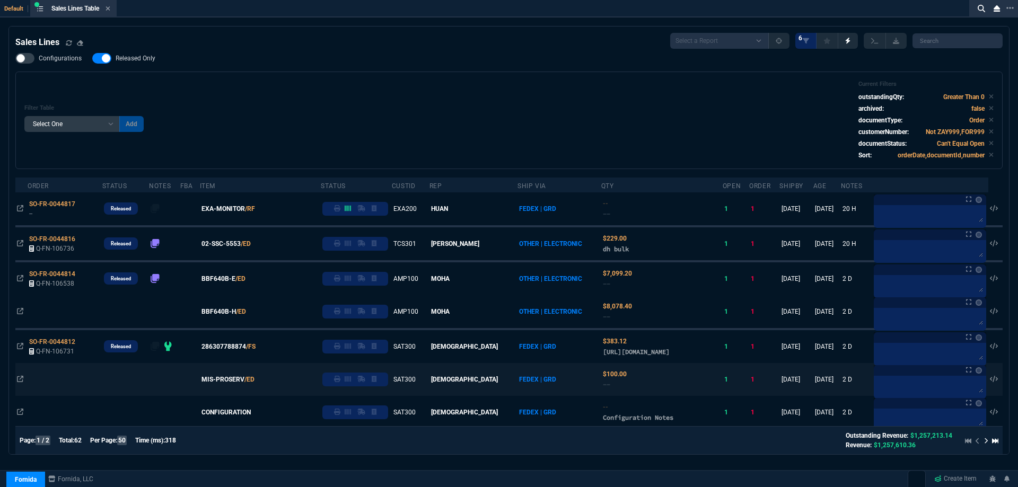
drag, startPoint x: 343, startPoint y: 59, endPoint x: 182, endPoint y: 380, distance: 359.0
click at [343, 59] on div "Configurations Released Only Filter Table Select One Add Filter () Age () ATS (…" at bounding box center [508, 111] width 987 height 116
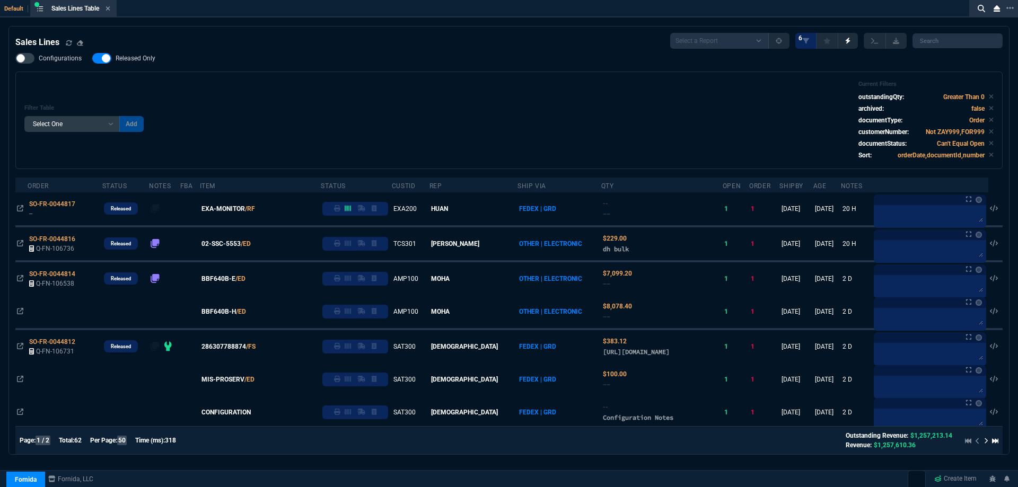
drag, startPoint x: 269, startPoint y: 100, endPoint x: 321, endPoint y: 89, distance: 53.1
click at [269, 100] on div "Filter Table Select One Add Filter () Age () ATS () Cond (itemVariantCode) Cust…" at bounding box center [508, 121] width 969 height 80
click at [110, 8] on icon at bounding box center [108, 8] width 5 height 6
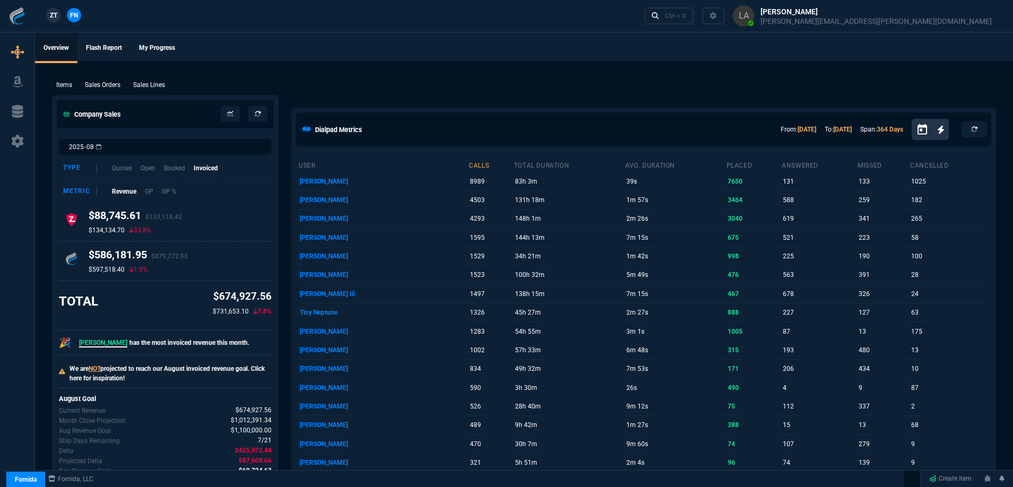
click at [54, 14] on span "ZT" at bounding box center [53, 16] width 7 height 10
click at [140, 89] on p "Sales Lines" at bounding box center [149, 85] width 32 height 10
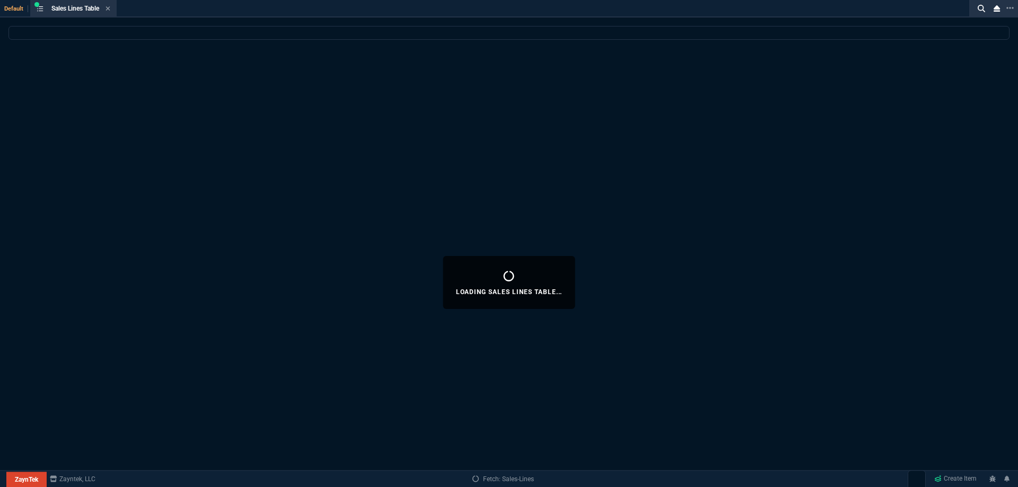
select select
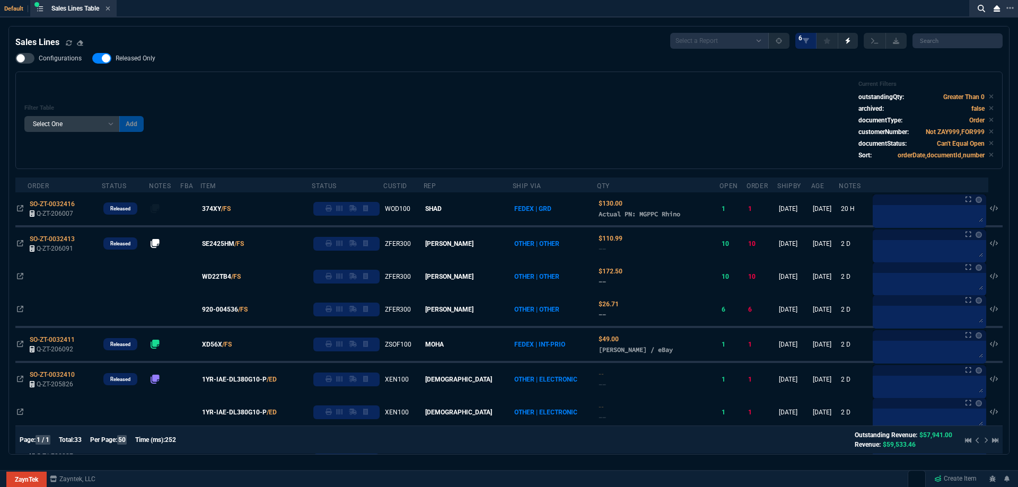
click at [135, 59] on span "Released Only" at bounding box center [136, 58] width 40 height 8
click at [92, 59] on input "Released Only" at bounding box center [92, 58] width 1 height 1
click at [256, 80] on div "Filter Table Select One Add Filter () Age () ATS () Cond (itemVariantCode) Cust…" at bounding box center [508, 121] width 987 height 98
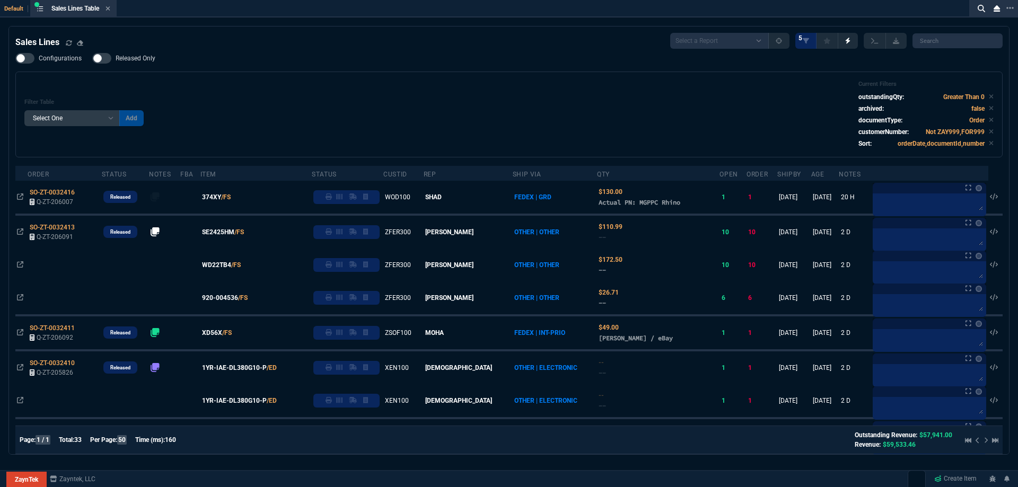
click at [140, 60] on span "Released Only" at bounding box center [136, 58] width 40 height 8
click at [92, 59] on input "Released Only" at bounding box center [92, 58] width 1 height 1
click at [372, 100] on div "Filter Table Select One Add Filter () Age () ATS () Cond (itemVariantCode) Cust…" at bounding box center [508, 115] width 969 height 68
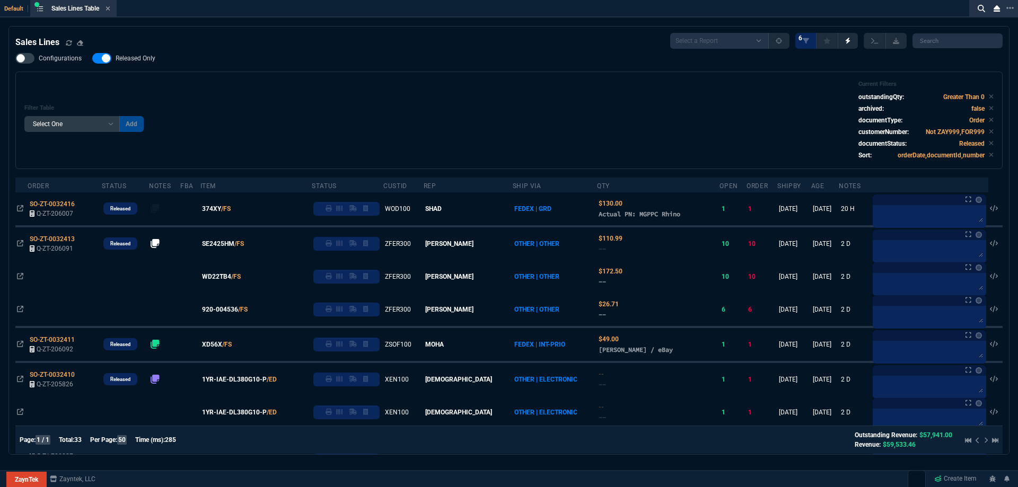
click at [120, 61] on span "Released Only" at bounding box center [136, 58] width 40 height 8
click at [92, 59] on input "Released Only" at bounding box center [92, 58] width 1 height 1
checkbox input "false"
click at [334, 75] on div "Filter Table Select One Add Filter () Age () ATS () Cond (itemVariantCode) Cust…" at bounding box center [508, 121] width 987 height 98
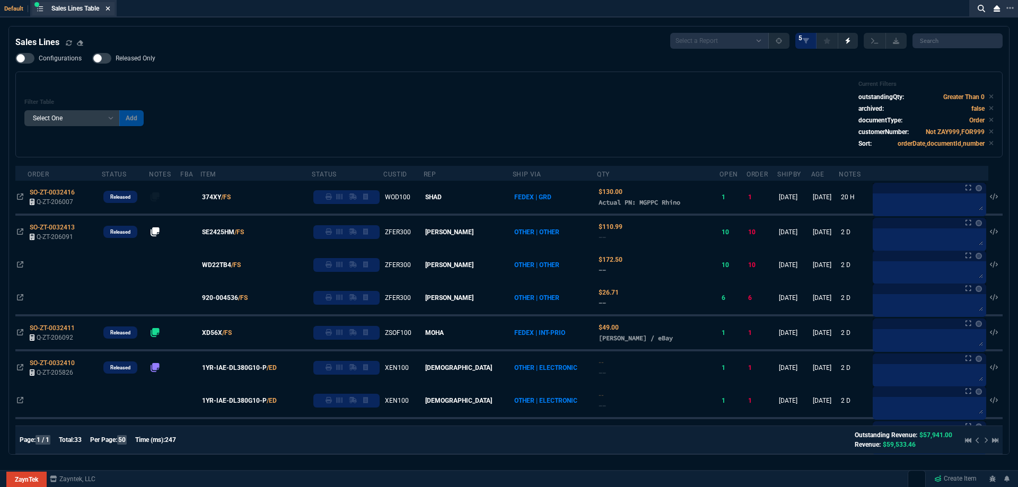
click at [110, 10] on icon at bounding box center [108, 8] width 4 height 4
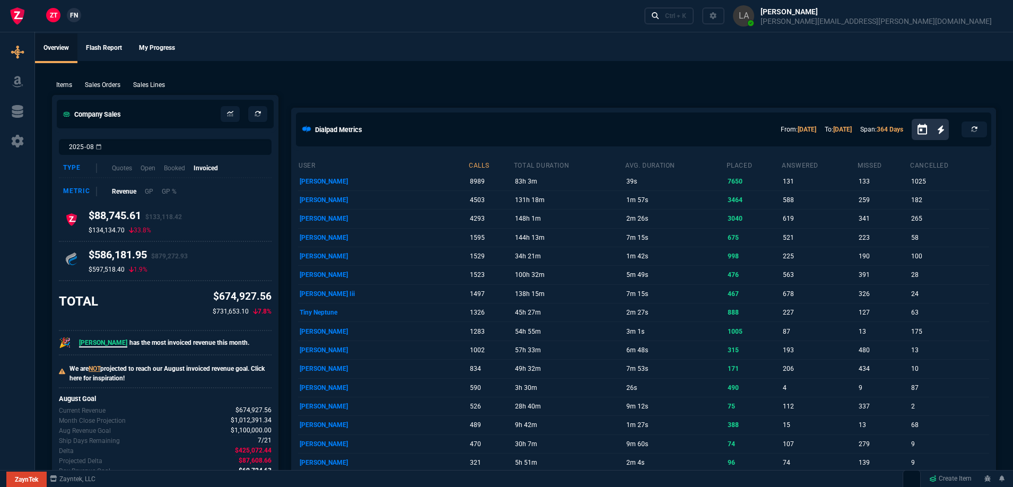
click at [76, 17] on span "FN" at bounding box center [74, 16] width 8 height 10
click at [158, 87] on p "Sales Lines" at bounding box center [149, 85] width 32 height 10
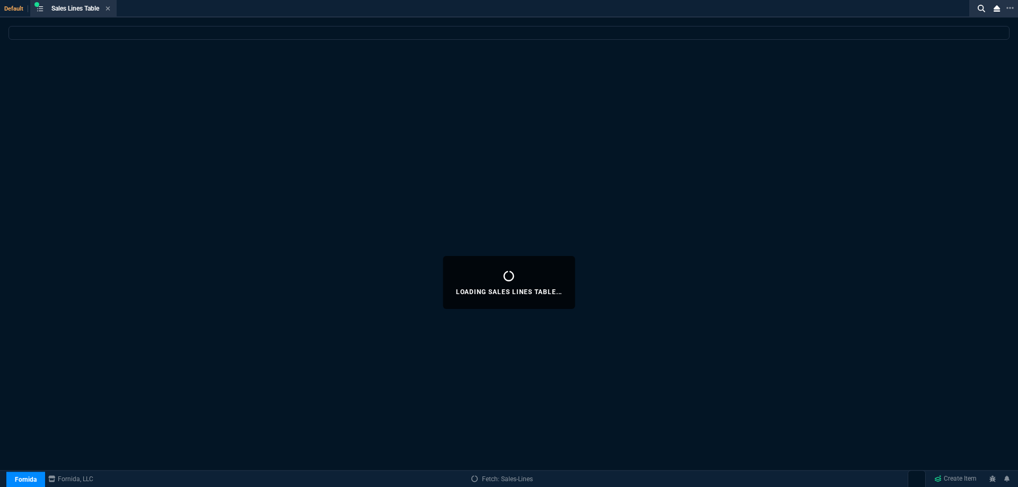
select select
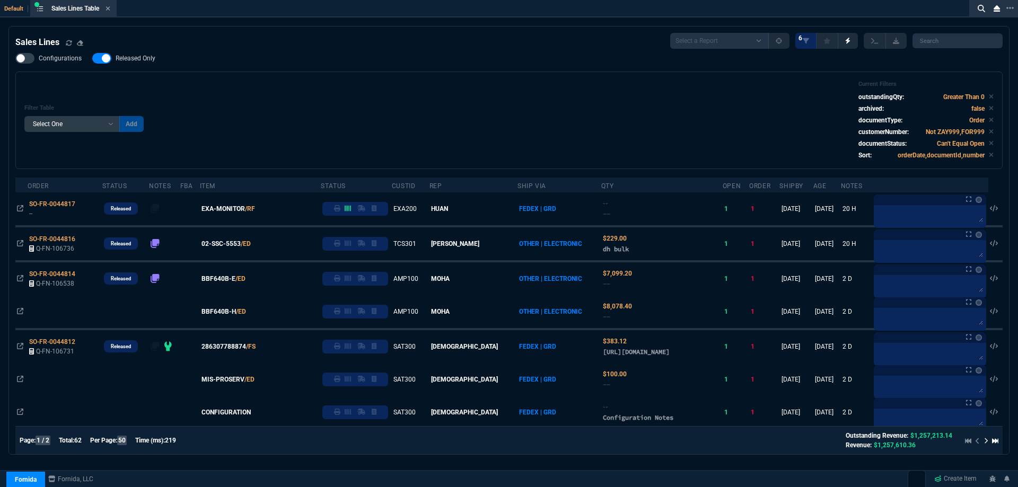
click at [119, 61] on span "Released Only" at bounding box center [136, 58] width 40 height 8
click at [92, 59] on input "Released Only" at bounding box center [92, 58] width 1 height 1
checkbox input "false"
click at [222, 71] on div "Configurations Released Only Filter Table Select One Add Filter () Age () ATS (…" at bounding box center [508, 111] width 987 height 116
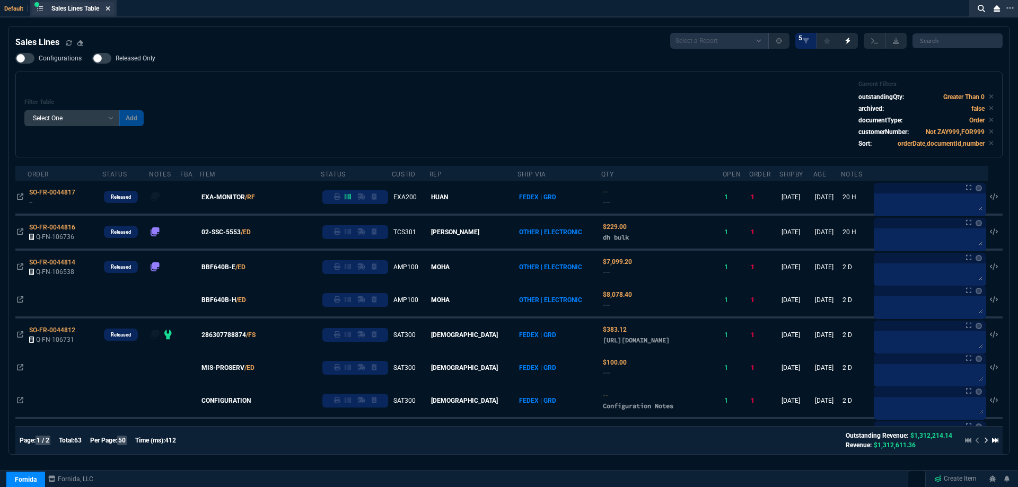
click at [110, 11] on icon at bounding box center [108, 8] width 5 height 6
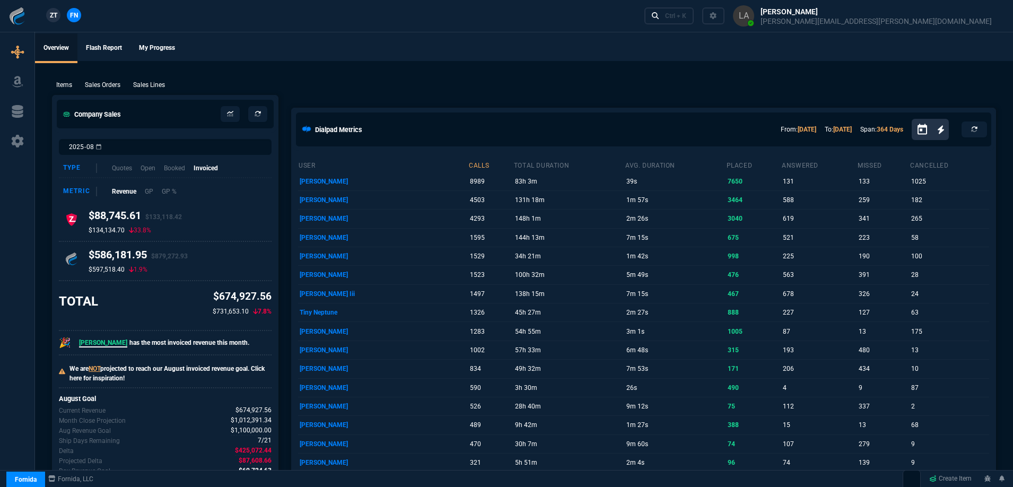
click at [56, 18] on span "ZT" at bounding box center [53, 16] width 7 height 10
click at [156, 85] on p "Sales Lines" at bounding box center [149, 85] width 32 height 10
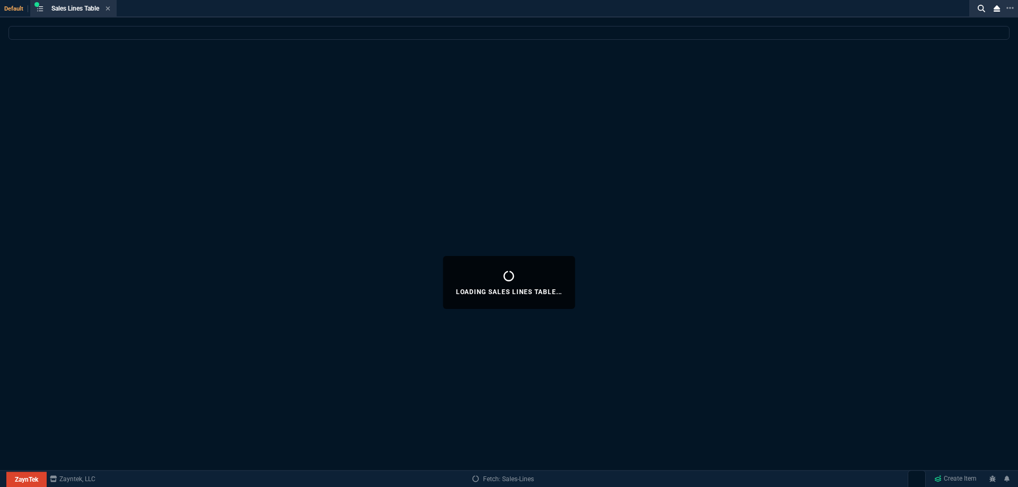
select select
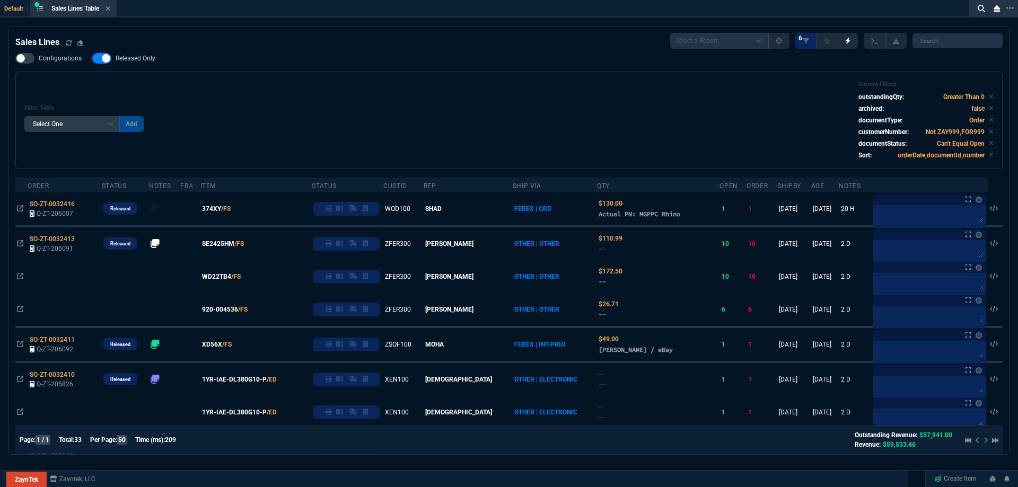
click at [137, 65] on nx-fornida-field-switch-one "Released Only" at bounding box center [129, 61] width 74 height 10
click at [391, 72] on div "Configurations Released Only Filter Table Select One Add Filter () Age () ATS (…" at bounding box center [508, 111] width 987 height 116
click at [148, 56] on span "Released Only" at bounding box center [136, 58] width 40 height 8
click at [92, 58] on input "Released Only" at bounding box center [92, 58] width 1 height 1
click at [343, 93] on div "Filter Table Select One Add Filter () Age () ATS () Cond (itemVariantCode) Cust…" at bounding box center [508, 121] width 969 height 80
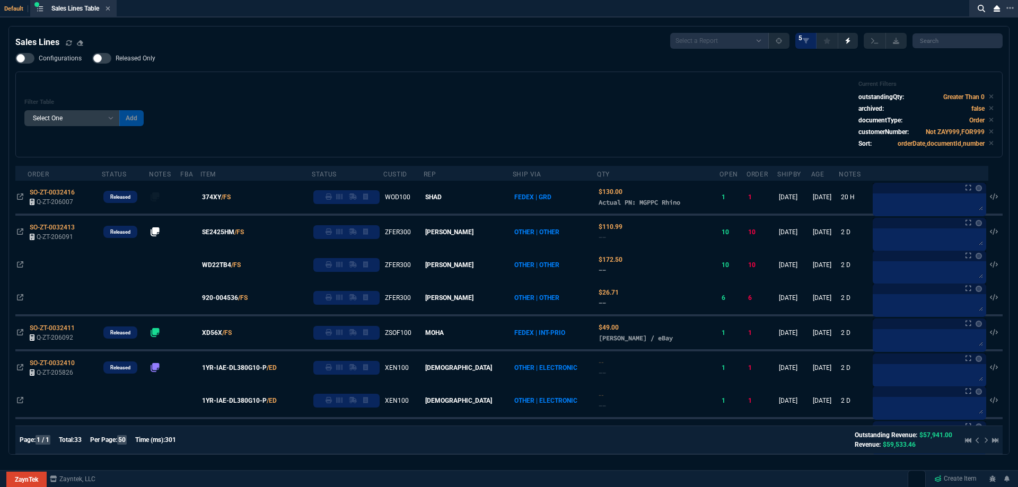
drag, startPoint x: 154, startPoint y: 59, endPoint x: 327, endPoint y: 59, distance: 172.3
click at [154, 59] on label "Released Only" at bounding box center [129, 58] width 74 height 11
click at [92, 59] on input "Released Only" at bounding box center [92, 58] width 1 height 1
checkbox input "true"
click at [327, 59] on div "Configurations Released Only Filter Table Select One Add Filter () Age () ATS (…" at bounding box center [508, 105] width 987 height 104
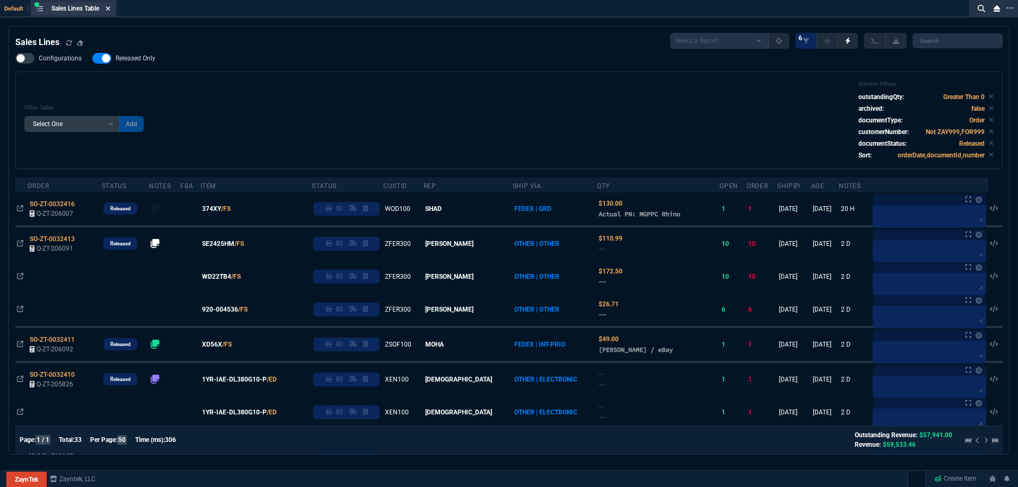
click at [110, 9] on icon at bounding box center [108, 8] width 4 height 4
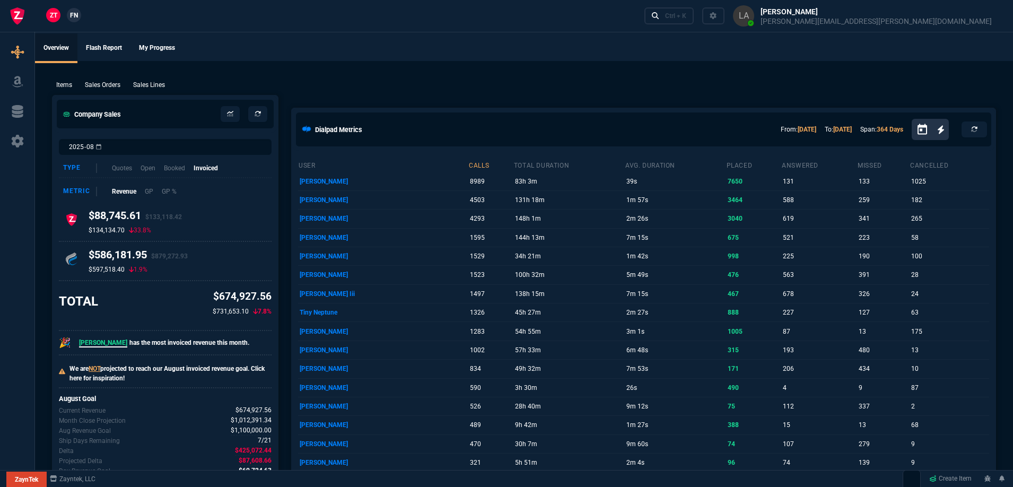
click at [76, 13] on span "FN" at bounding box center [74, 16] width 8 height 10
click at [150, 84] on p "Sales Lines" at bounding box center [149, 85] width 32 height 10
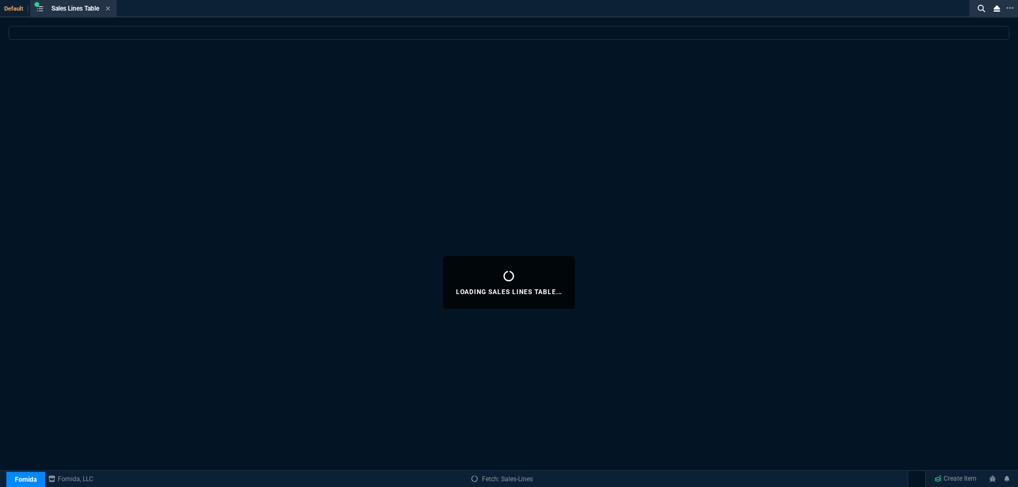
select select
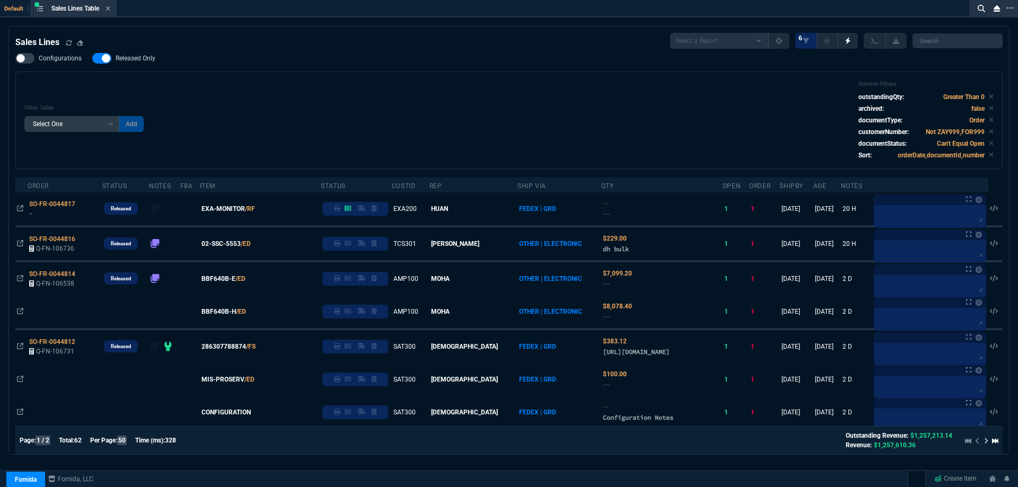
click at [130, 61] on span "Released Only" at bounding box center [136, 58] width 40 height 8
click at [92, 59] on input "Released Only" at bounding box center [92, 58] width 1 height 1
checkbox input "false"
click at [456, 62] on div "Configurations Released Only Filter Table Select One Add Filter () Age () ATS (…" at bounding box center [508, 111] width 987 height 116
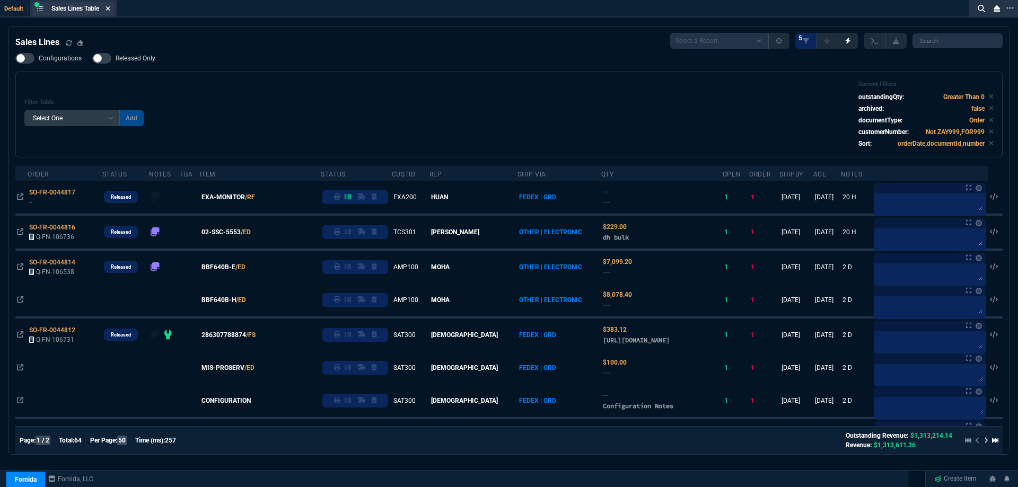
click at [109, 11] on icon at bounding box center [108, 8] width 5 height 6
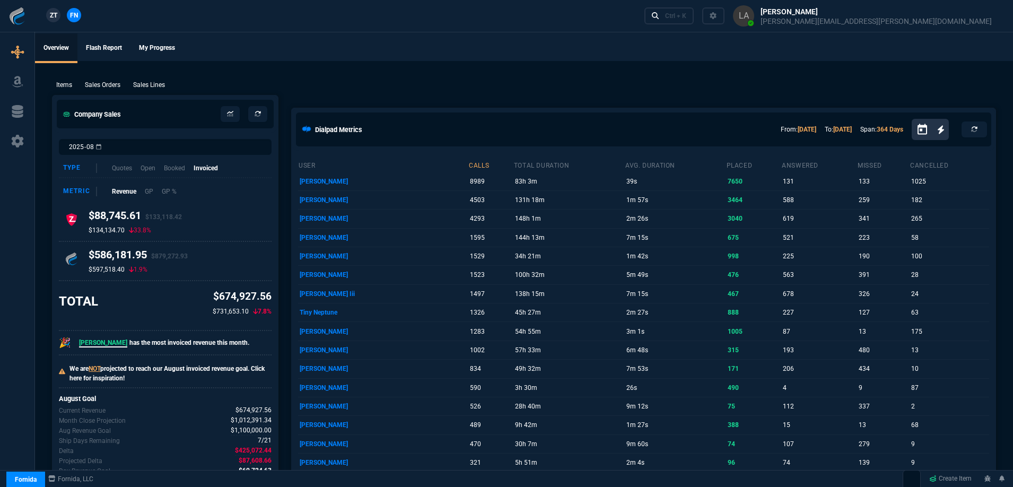
click at [56, 21] on link "ZT" at bounding box center [53, 15] width 14 height 14
click at [161, 80] on div "Items Sales Orders Sales Lines Add Link" at bounding box center [524, 84] width 944 height 13
click at [159, 81] on p "Sales Lines" at bounding box center [149, 85] width 32 height 10
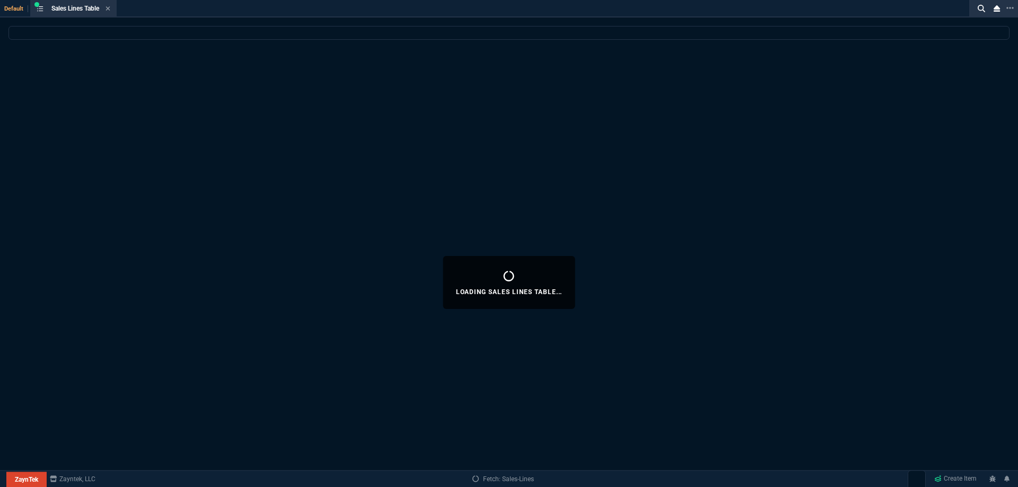
select select
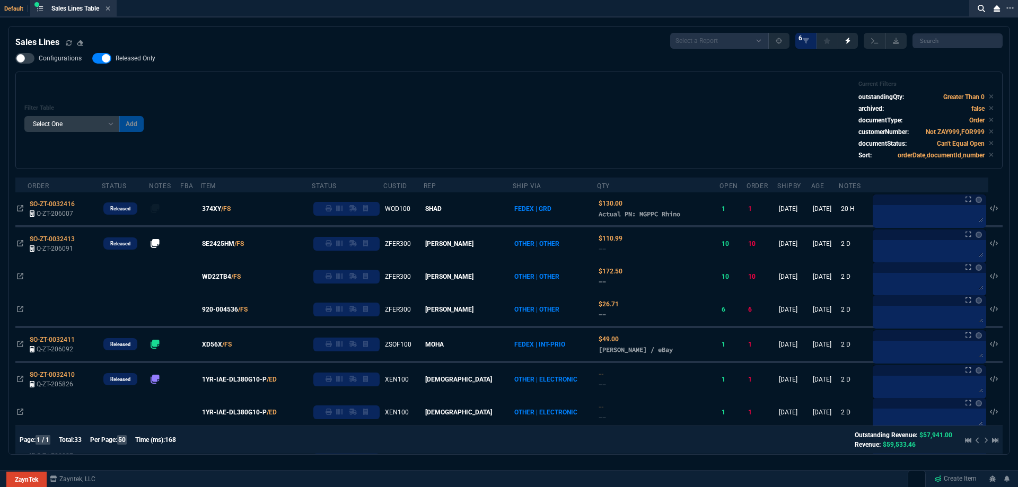
click at [152, 56] on span "Released Only" at bounding box center [136, 58] width 40 height 8
click at [92, 58] on input "Released Only" at bounding box center [92, 58] width 1 height 1
checkbox input "false"
click at [374, 82] on div "Filter Table Select One Add Filter () Age () ATS () Cond (itemVariantCode) Cust…" at bounding box center [508, 121] width 969 height 80
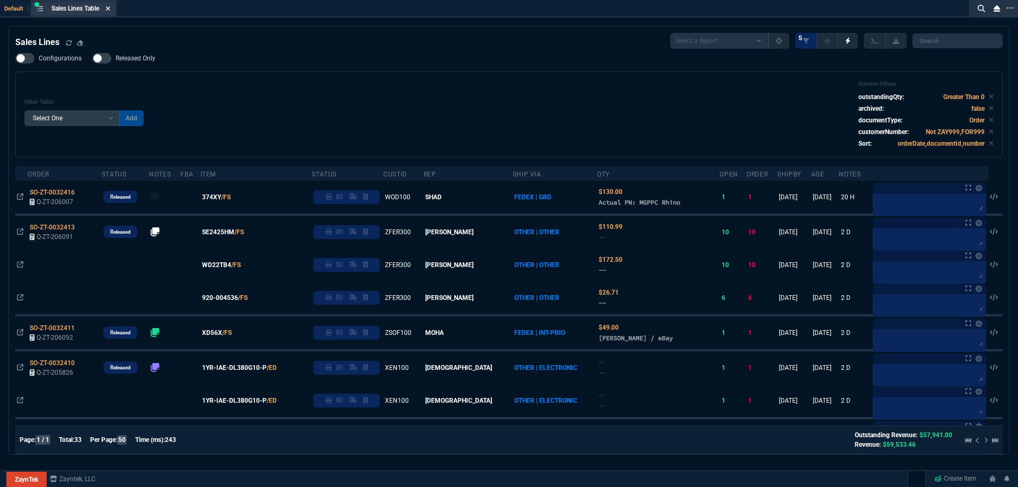
click at [110, 10] on icon at bounding box center [108, 8] width 4 height 4
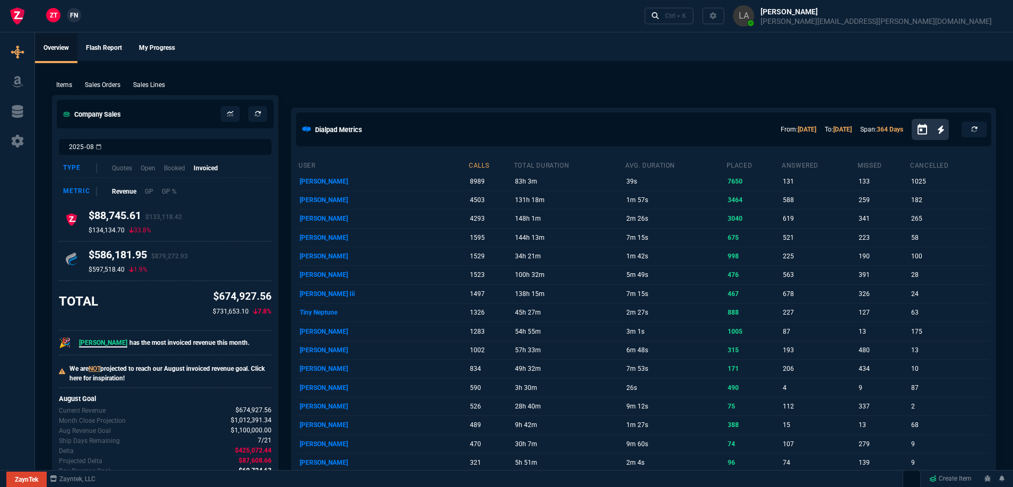
click at [71, 16] on span "FN" at bounding box center [74, 16] width 8 height 10
click at [163, 84] on p "Sales Lines" at bounding box center [149, 85] width 32 height 10
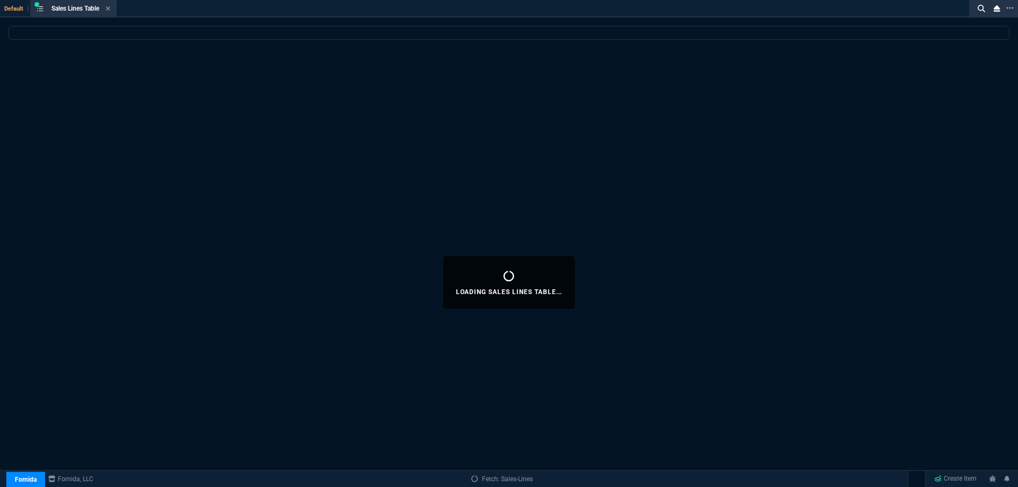
select select
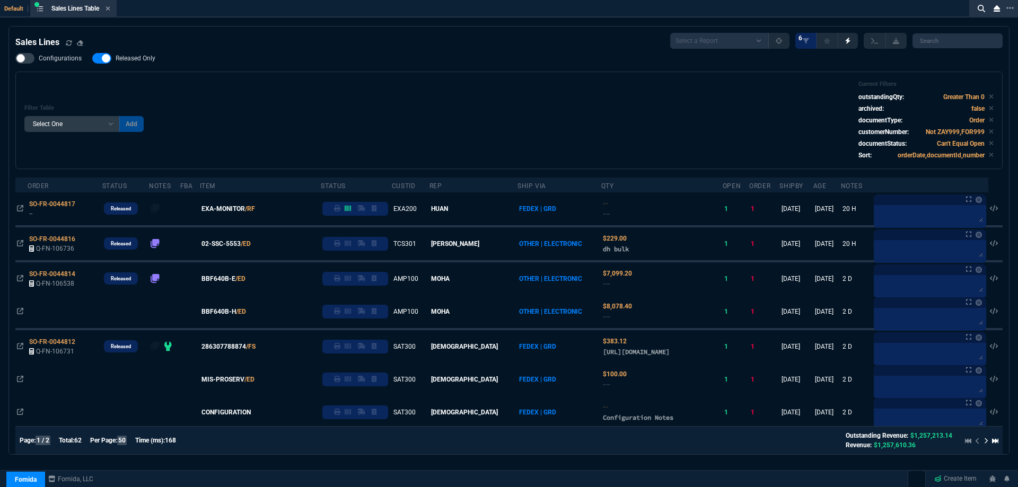
select select
click at [142, 60] on span "Released Only" at bounding box center [136, 58] width 40 height 8
click at [92, 59] on input "Released Only" at bounding box center [92, 58] width 1 height 1
checkbox input "false"
click at [352, 98] on div "Filter Table Select One Add Filter () Age () ATS () Cond (itemVariantCode) Cust…" at bounding box center [508, 121] width 969 height 80
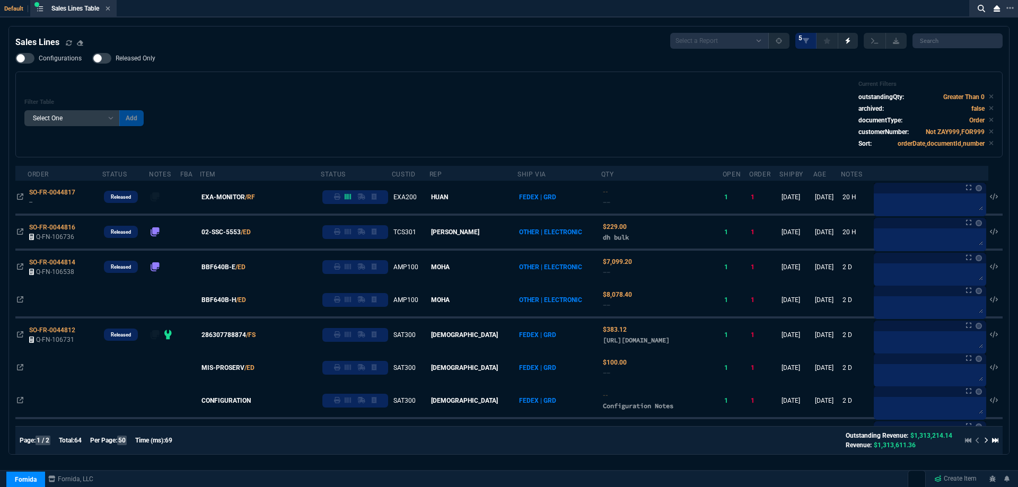
click at [110, 11] on icon at bounding box center [108, 8] width 5 height 6
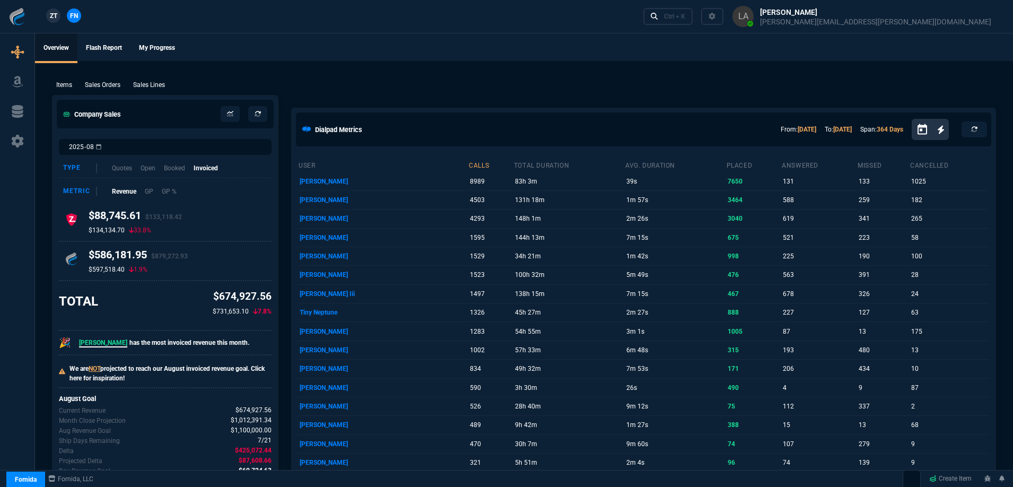
click at [56, 17] on span "ZT" at bounding box center [53, 16] width 7 height 10
click at [140, 87] on p "Sales Lines" at bounding box center [149, 85] width 32 height 10
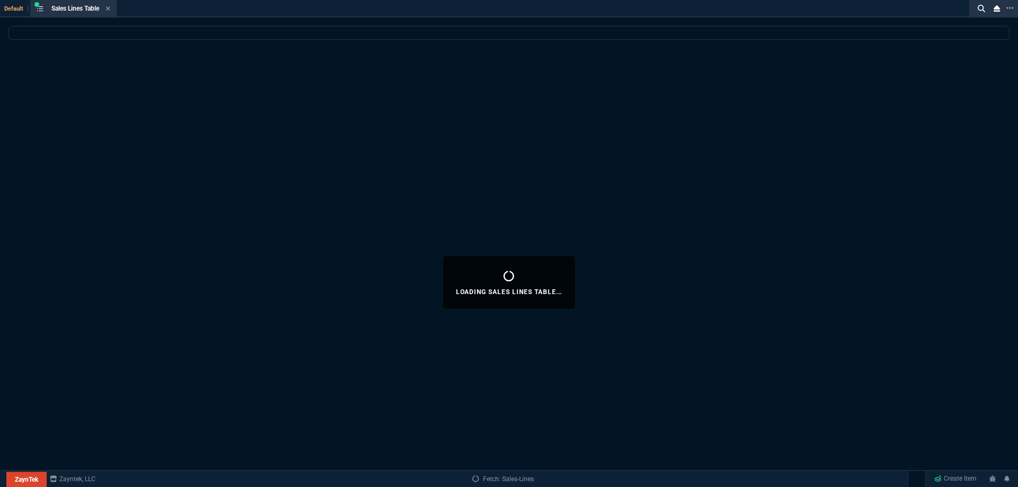
select select
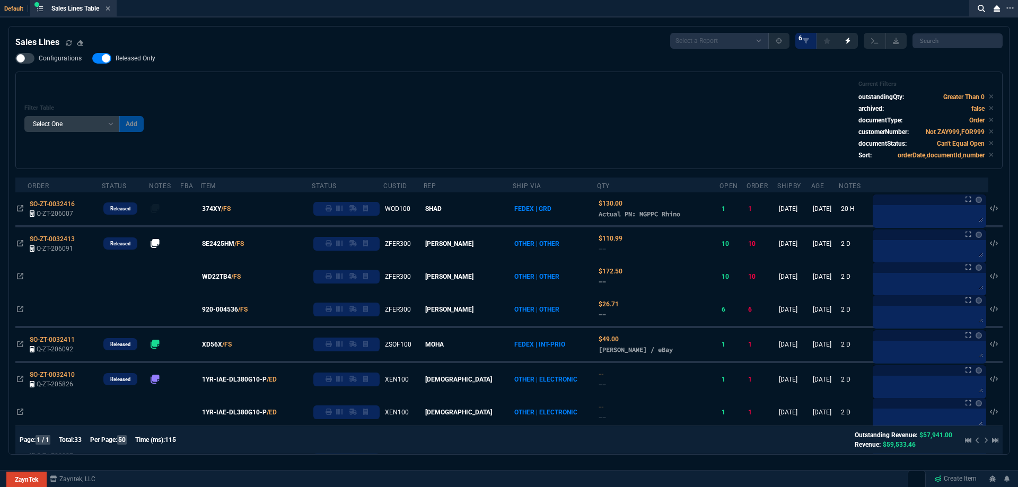
click at [144, 59] on span "Released Only" at bounding box center [136, 58] width 40 height 8
click at [92, 59] on input "Released Only" at bounding box center [92, 58] width 1 height 1
checkbox input "false"
click at [333, 75] on div "Filter Table Select One Add Filter () Age () ATS () Cond (itemVariantCode) Cust…" at bounding box center [508, 121] width 987 height 98
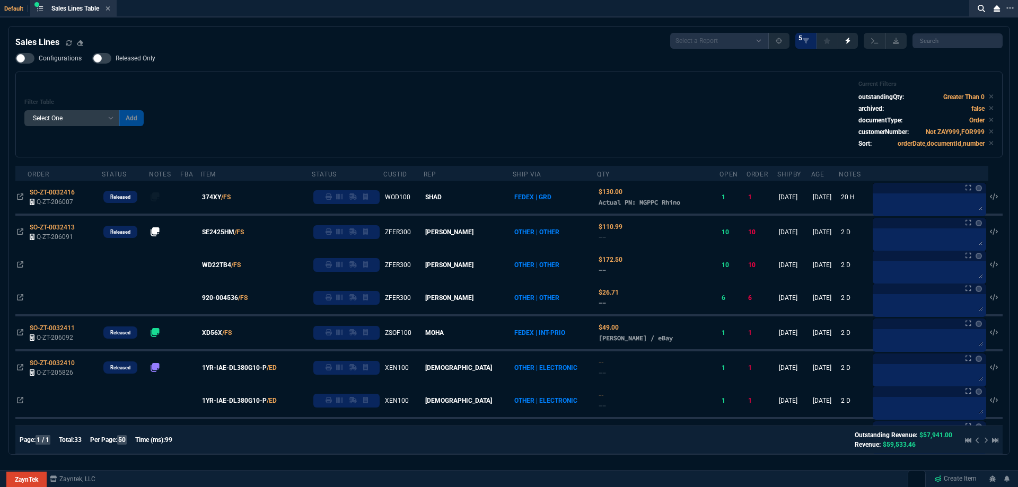
click at [314, 109] on div "Filter Table Select One Add Filter () Age () ATS () Cond (itemVariantCode) Cust…" at bounding box center [508, 115] width 969 height 68
click at [109, 9] on icon at bounding box center [108, 8] width 5 height 6
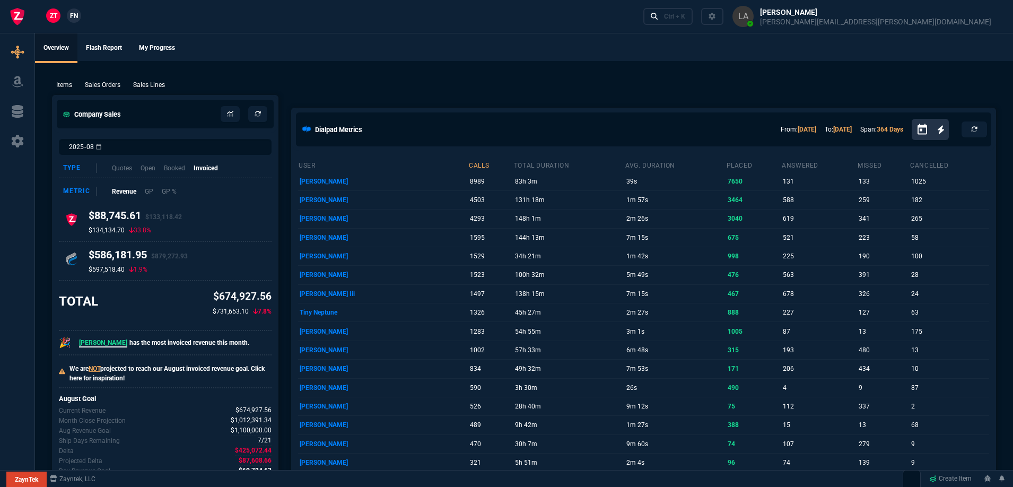
click at [68, 15] on link "FN" at bounding box center [74, 15] width 14 height 14
click at [146, 78] on div "Items Sales Orders Sales Lines Add Link" at bounding box center [524, 84] width 944 height 13
click at [148, 82] on p "Sales Lines" at bounding box center [149, 85] width 32 height 10
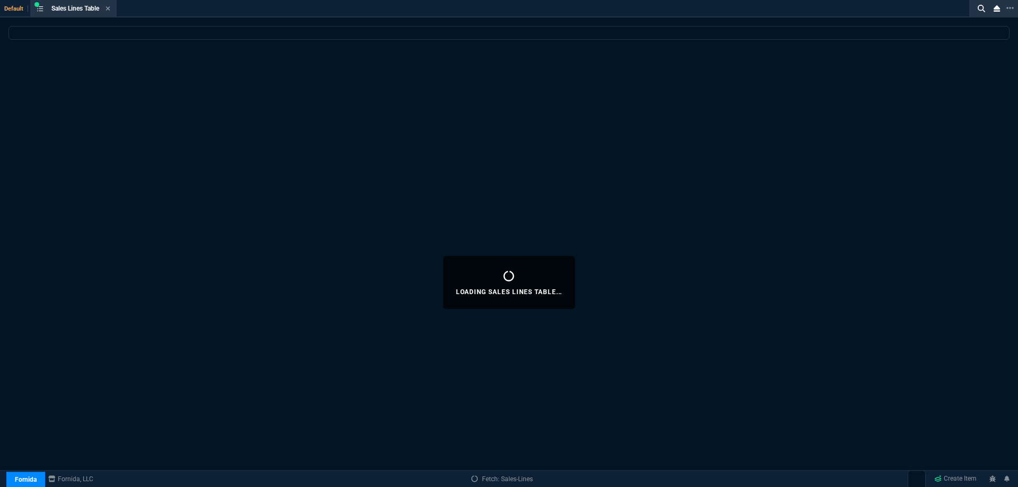
select select
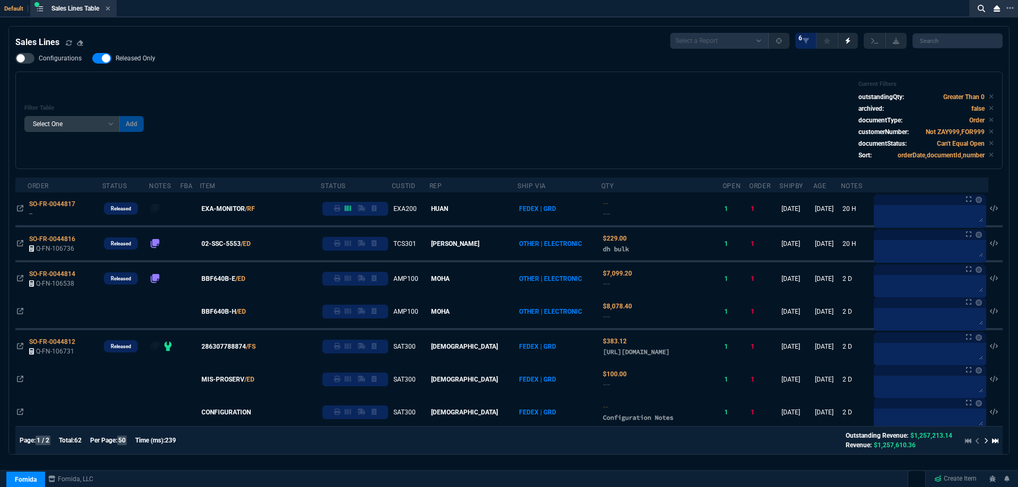
click at [143, 60] on span "Released Only" at bounding box center [136, 58] width 40 height 8
click at [92, 59] on input "Released Only" at bounding box center [92, 58] width 1 height 1
checkbox input "false"
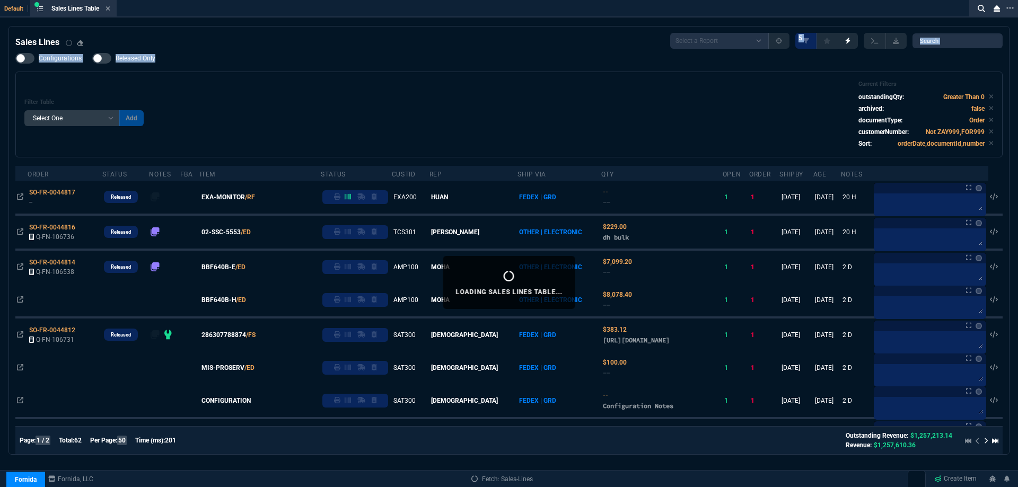
click at [198, 68] on div "Configurations Released Only Filter Table Select One Add Filter () Age () ATS (…" at bounding box center [508, 105] width 987 height 104
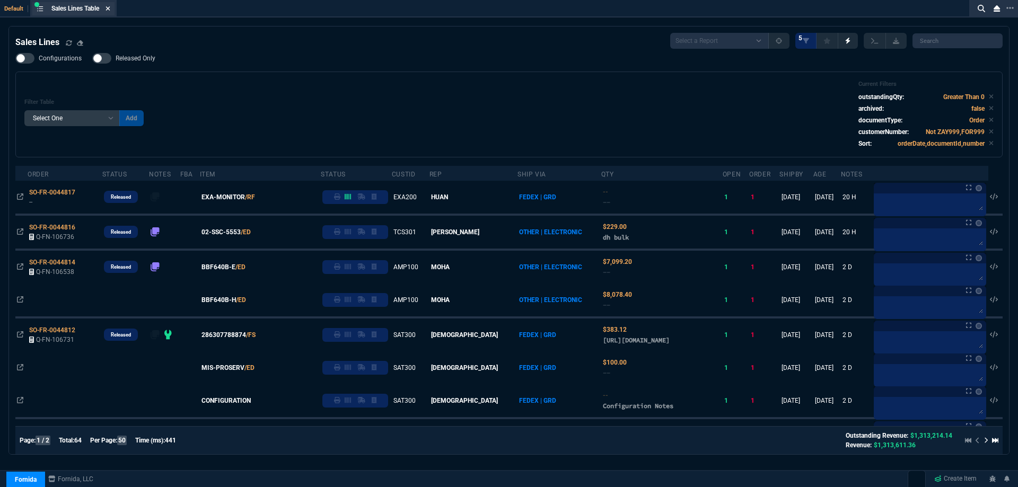
click at [110, 8] on icon at bounding box center [108, 8] width 5 height 6
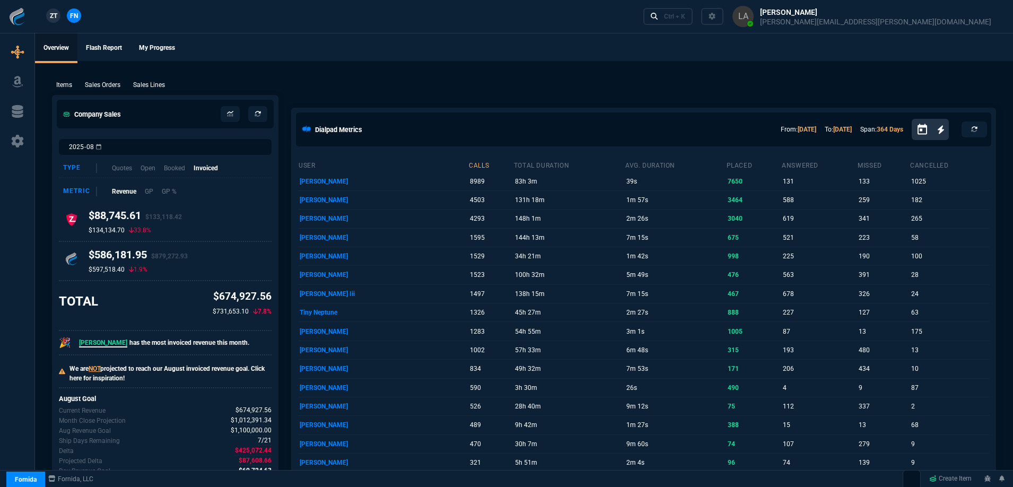
click at [52, 14] on span "ZT" at bounding box center [53, 16] width 7 height 10
click at [151, 85] on p "Sales Lines" at bounding box center [149, 85] width 32 height 10
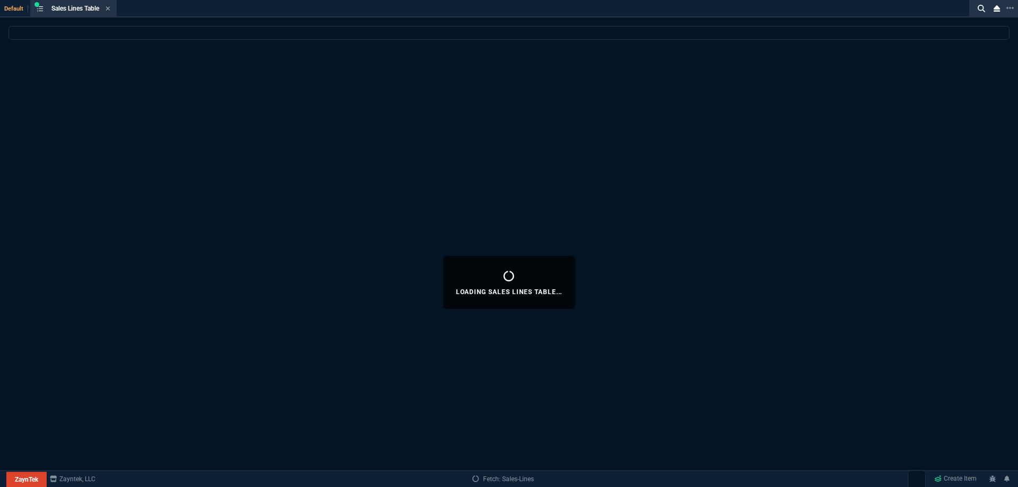
select select
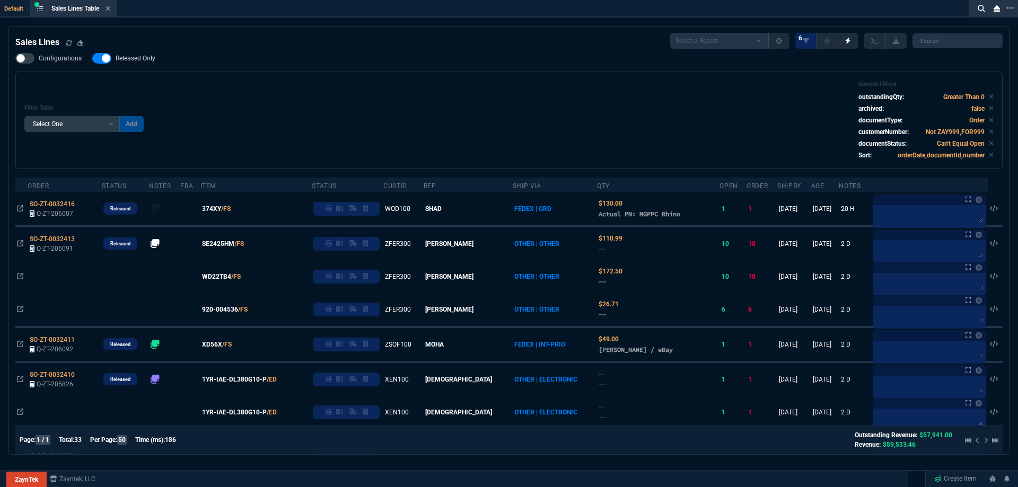
click at [142, 61] on span "Released Only" at bounding box center [136, 58] width 40 height 8
click at [92, 59] on input "Released Only" at bounding box center [92, 58] width 1 height 1
checkbox input "false"
click at [479, 107] on div "Filter Table Select One Add Filter () Age () ATS () Cond (itemVariantCode) Cust…" at bounding box center [508, 121] width 969 height 80
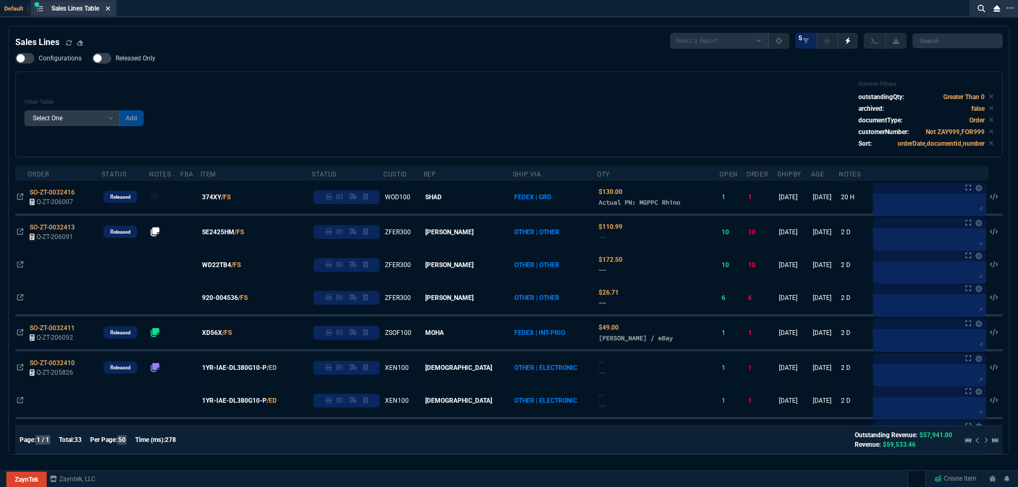
click at [110, 9] on icon at bounding box center [108, 8] width 4 height 4
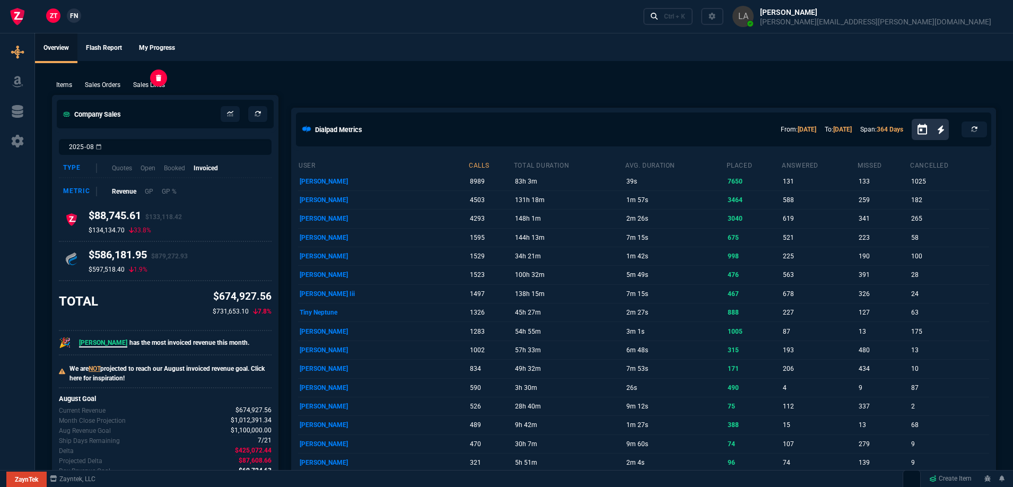
click at [146, 87] on p "Sales Lines" at bounding box center [149, 85] width 32 height 10
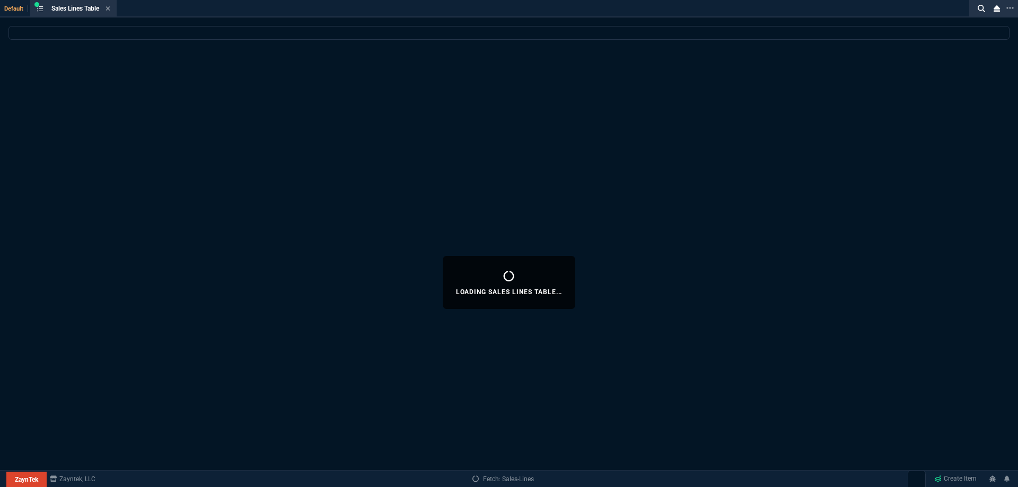
select select
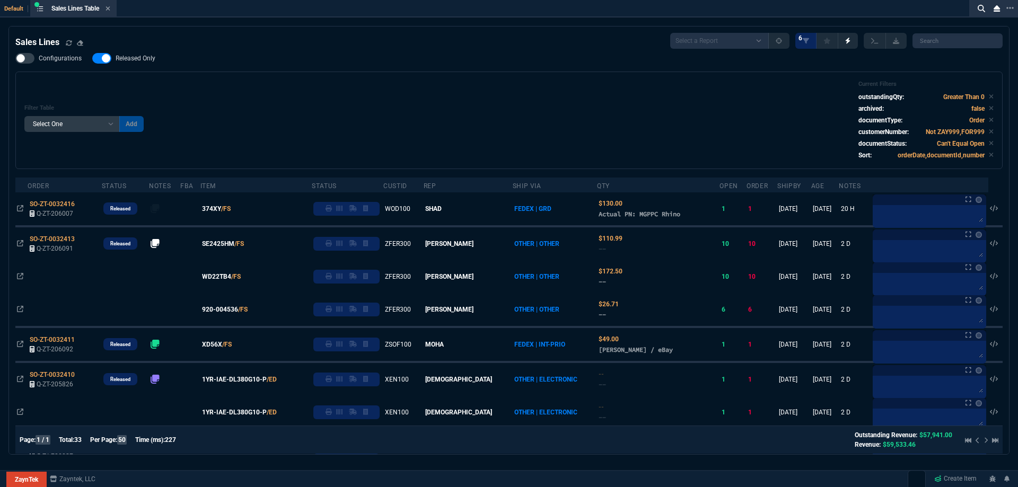
click at [124, 62] on span "Released Only" at bounding box center [136, 58] width 40 height 8
click at [92, 59] on input "Released Only" at bounding box center [92, 58] width 1 height 1
checkbox input "false"
click at [375, 84] on div "Filter Table Select One Add Filter () Age () ATS () Cond (itemVariantCode) Cust…" at bounding box center [508, 121] width 969 height 80
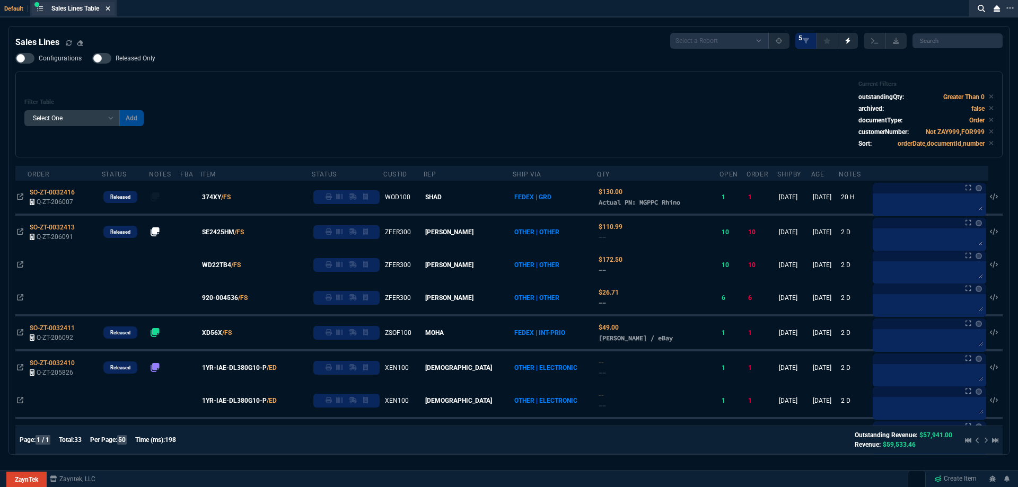
click at [110, 10] on icon at bounding box center [108, 8] width 4 height 4
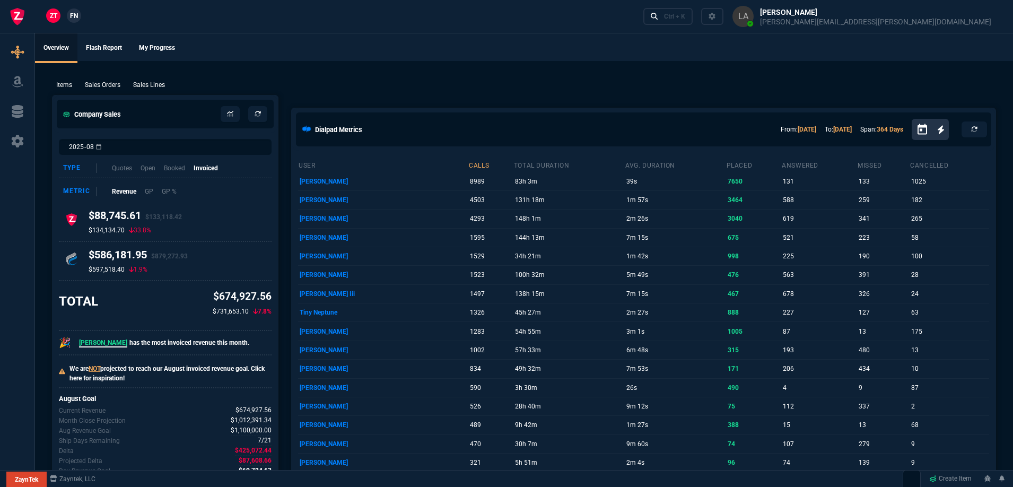
click at [76, 15] on span "FN" at bounding box center [74, 16] width 8 height 10
click at [164, 83] on p "Sales Lines" at bounding box center [149, 85] width 32 height 10
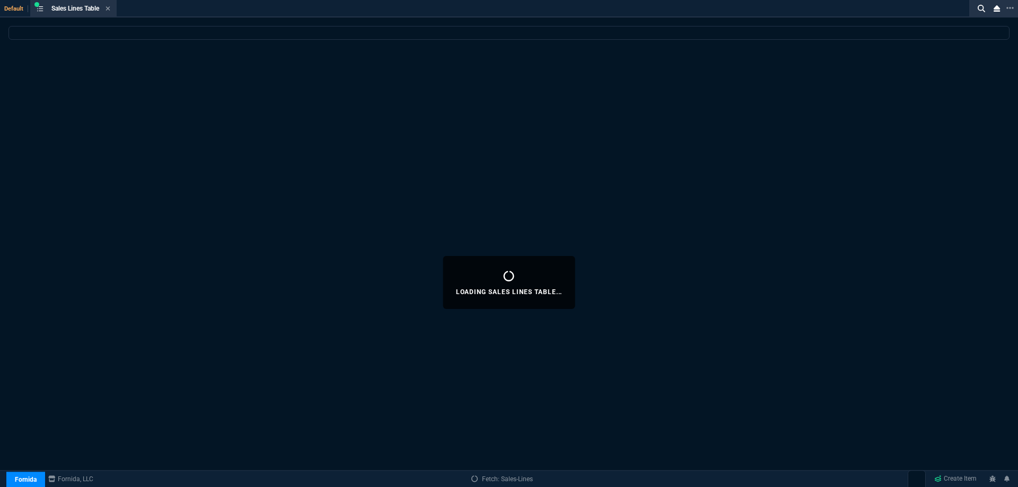
select select
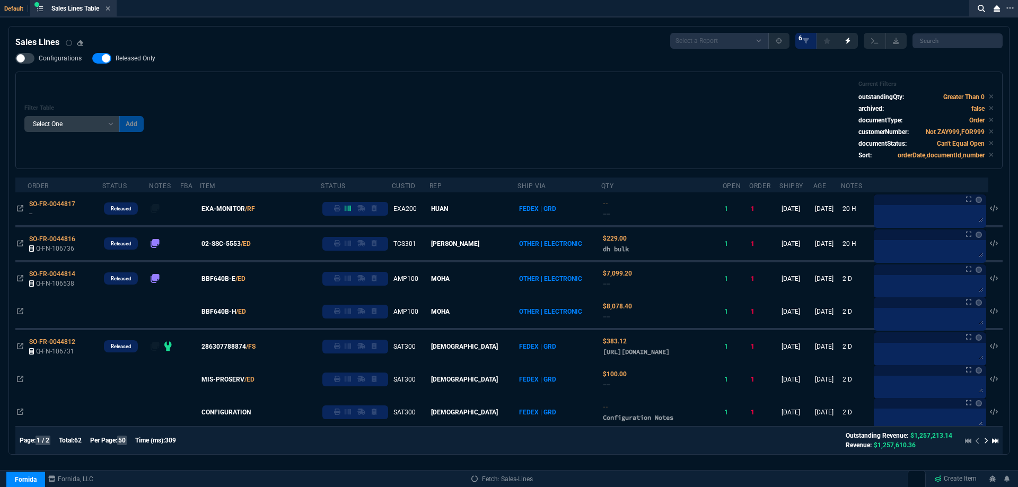
click at [143, 57] on span "Released Only" at bounding box center [136, 58] width 40 height 8
click at [92, 58] on input "Released Only" at bounding box center [92, 58] width 1 height 1
checkbox input "false"
click at [280, 83] on div "Filter Table Select One Add Filter () Age () ATS () Cond (itemVariantCode) Cust…" at bounding box center [508, 121] width 969 height 80
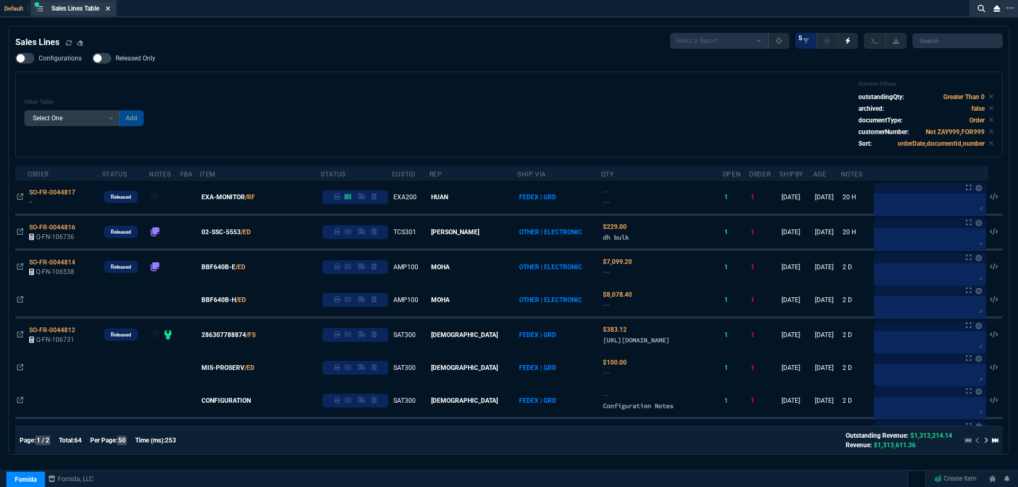
click at [107, 6] on icon at bounding box center [108, 8] width 5 height 6
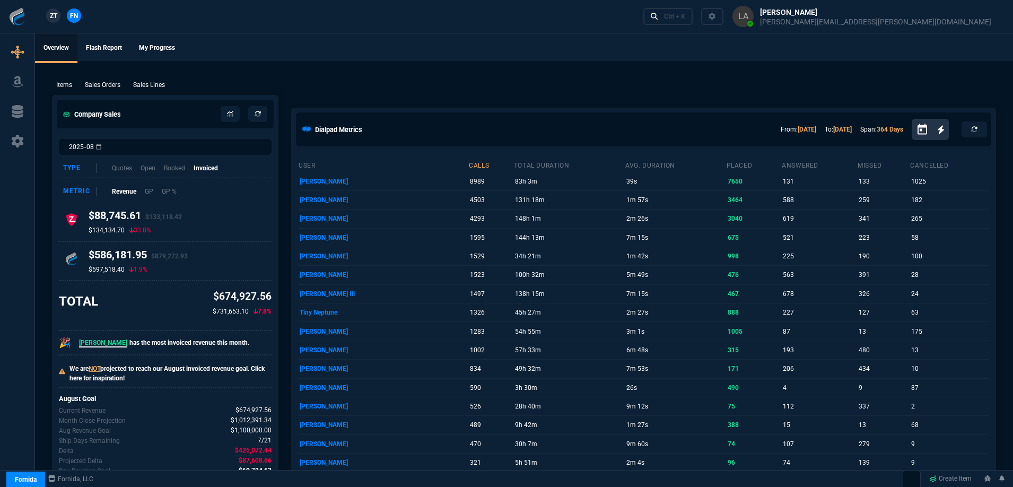
click at [55, 21] on link "ZT" at bounding box center [53, 15] width 14 height 14
click at [150, 85] on p "Sales Lines" at bounding box center [149, 85] width 32 height 10
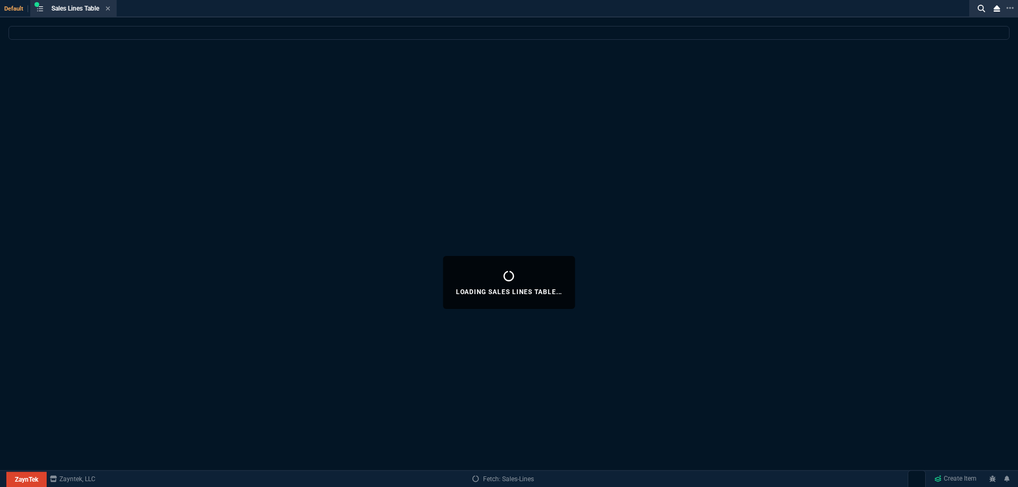
select select
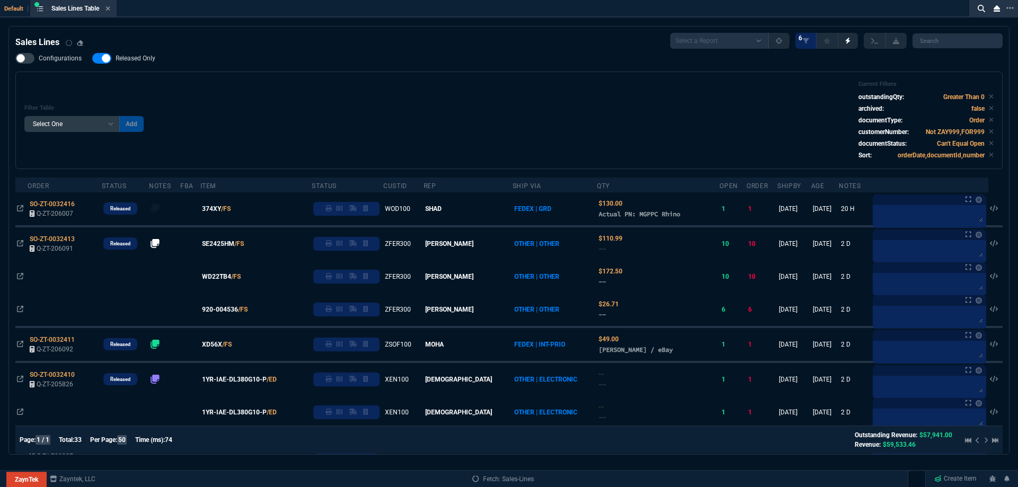
click at [144, 61] on span "Released Only" at bounding box center [136, 58] width 40 height 8
click at [92, 59] on input "Released Only" at bounding box center [92, 58] width 1 height 1
checkbox input "false"
click at [271, 103] on div "Filter Table Select One Add Filter () Age () ATS () Cond (itemVariantCode) Cust…" at bounding box center [508, 121] width 969 height 80
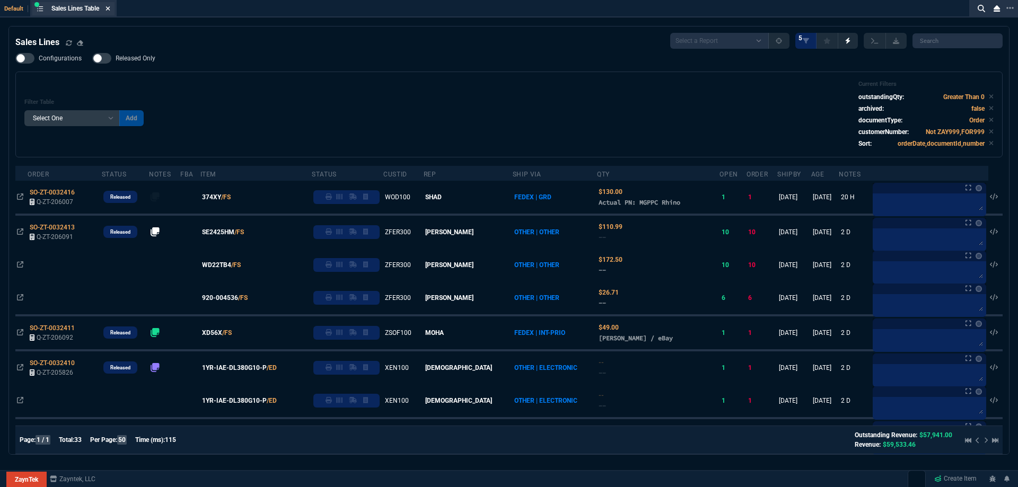
click at [110, 10] on icon at bounding box center [108, 8] width 4 height 4
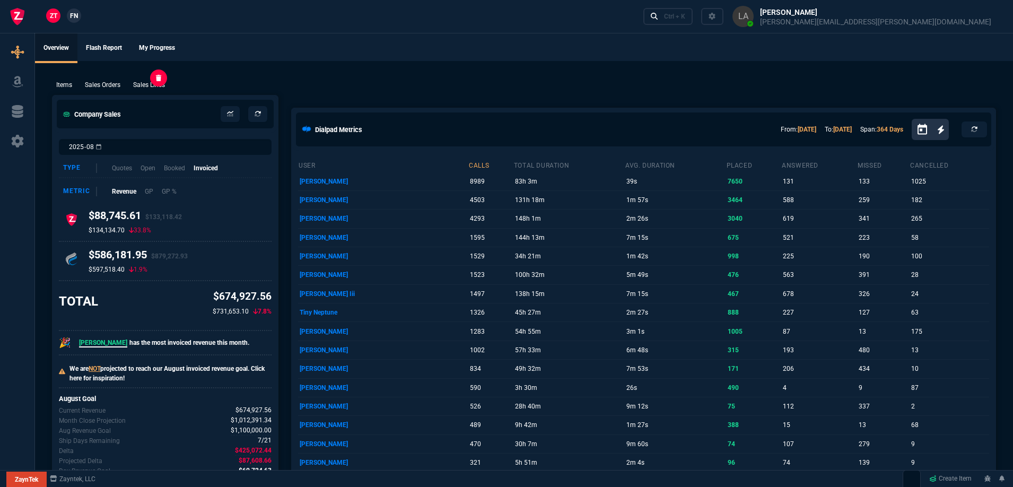
click at [139, 82] on p "Sales Lines" at bounding box center [149, 85] width 32 height 10
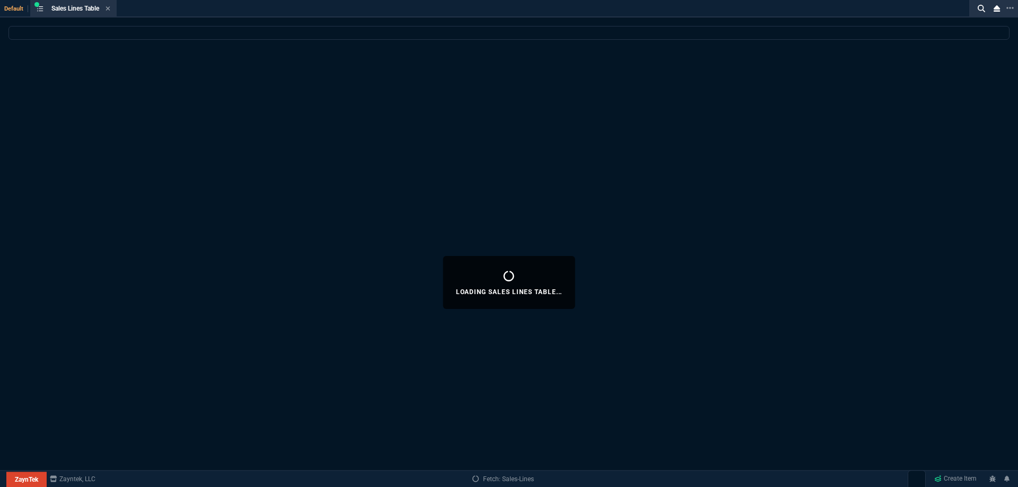
select select
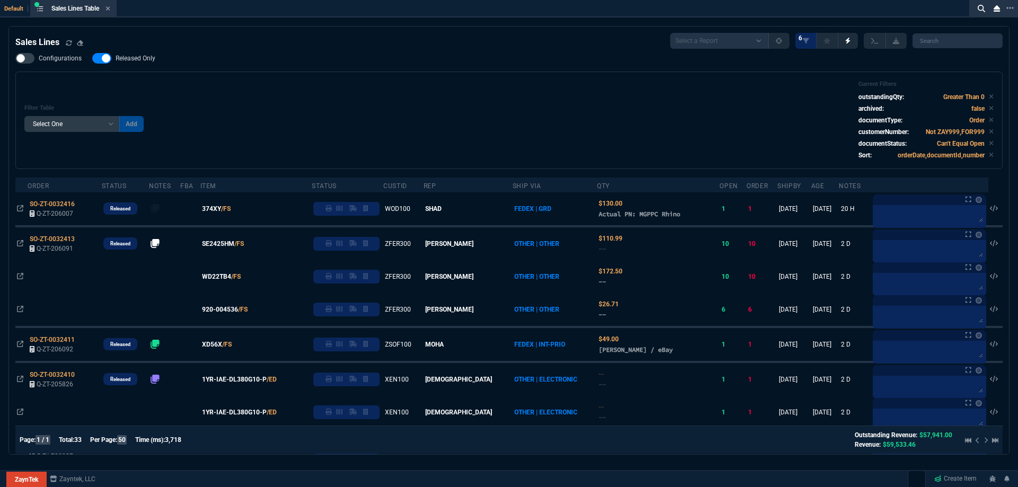
click at [139, 57] on span "Released Only" at bounding box center [136, 58] width 40 height 8
click at [92, 58] on input "Released Only" at bounding box center [92, 58] width 1 height 1
checkbox input "false"
click at [342, 86] on div "Filter Table Select One Add Filter () Age () ATS () Cond (itemVariantCode) Cust…" at bounding box center [508, 121] width 969 height 80
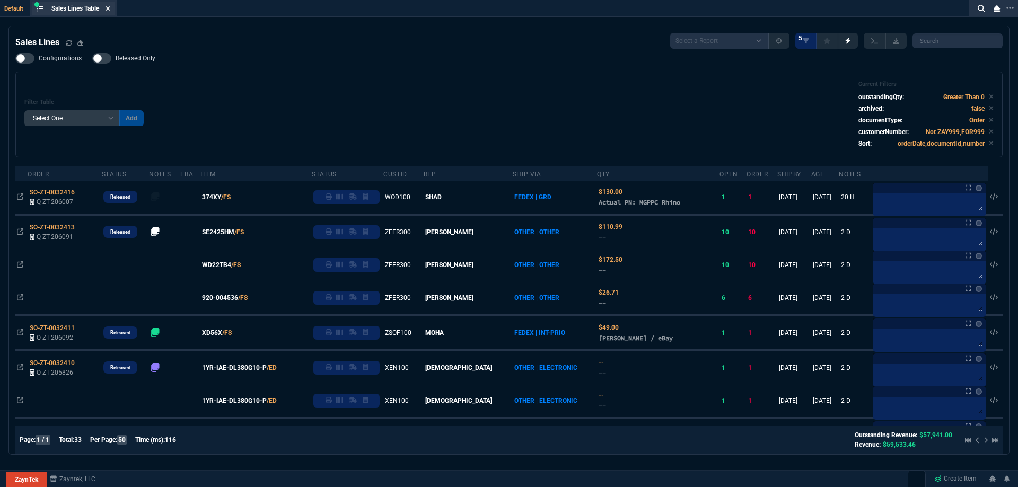
click at [108, 6] on icon at bounding box center [108, 8] width 5 height 6
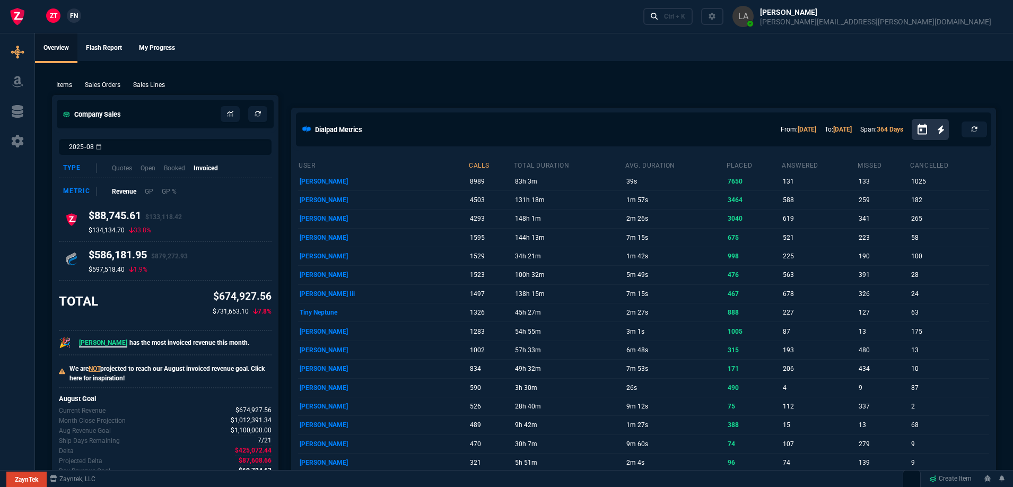
click at [77, 20] on span "FN" at bounding box center [74, 16] width 8 height 10
click at [156, 82] on p "Sales Lines" at bounding box center [149, 85] width 32 height 10
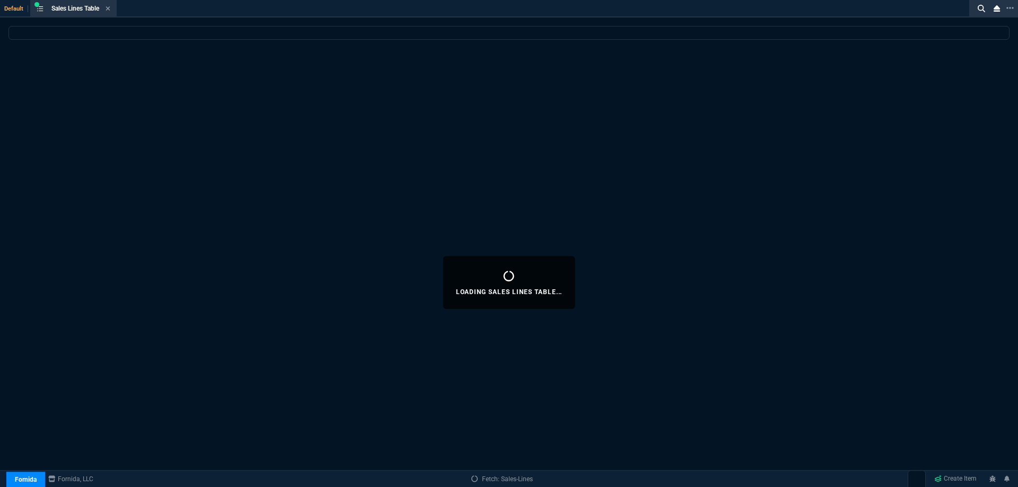
select select
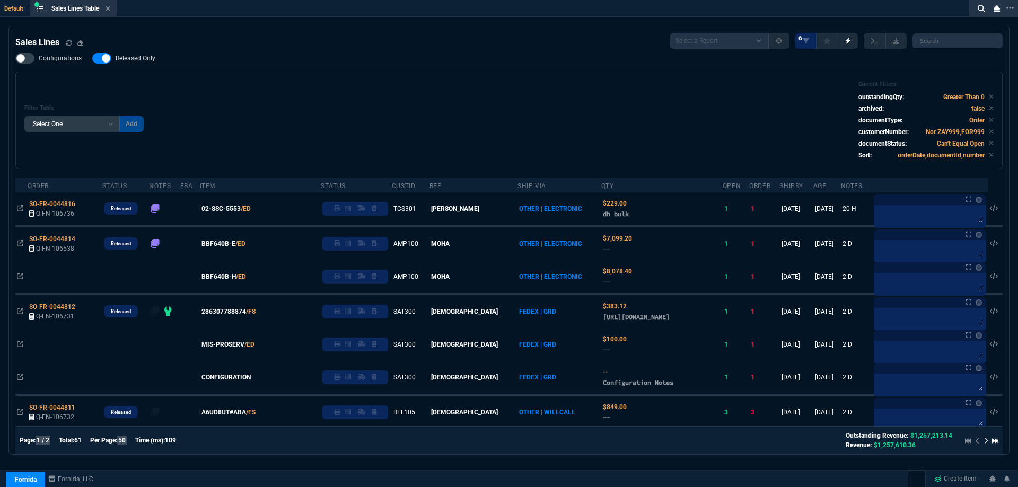
click at [398, 94] on div "Filter Table Select One Add Filter () Age () ATS () Cond (itemVariantCode) Cust…" at bounding box center [508, 121] width 969 height 80
click at [151, 61] on span "Released Only" at bounding box center [136, 58] width 40 height 8
click at [92, 59] on input "Released Only" at bounding box center [92, 58] width 1 height 1
checkbox input "false"
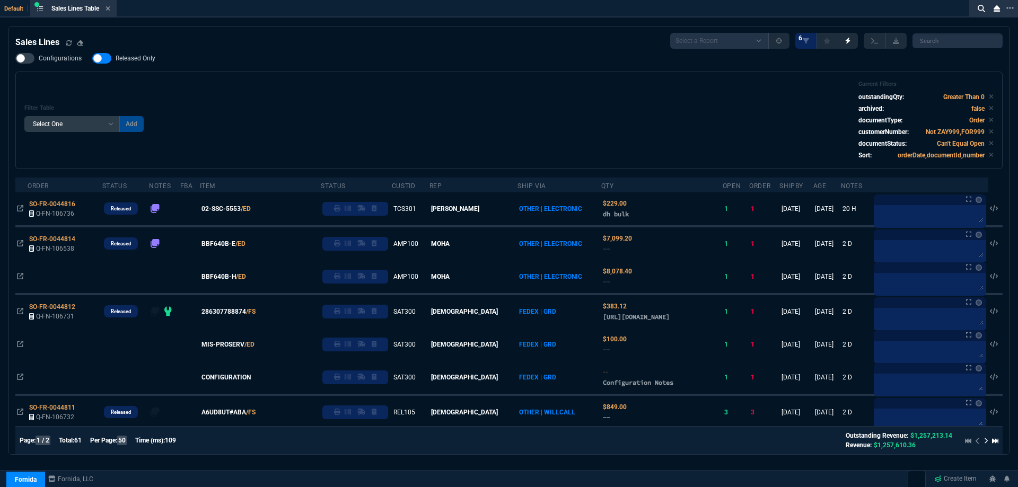
click at [414, 124] on div "Filter Table Select One Add Filter () Age () ATS () Cond (itemVariantCode) Cust…" at bounding box center [508, 121] width 969 height 80
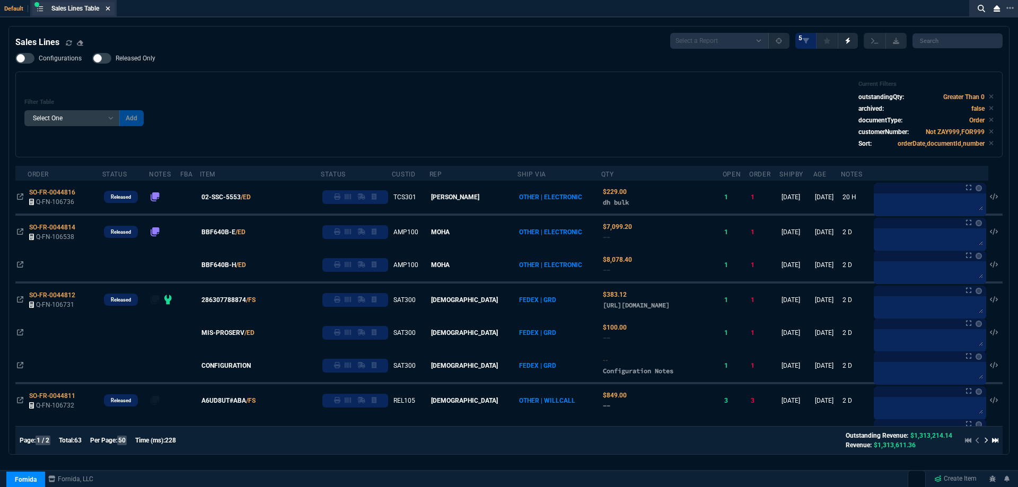
click at [110, 8] on icon at bounding box center [108, 8] width 5 height 6
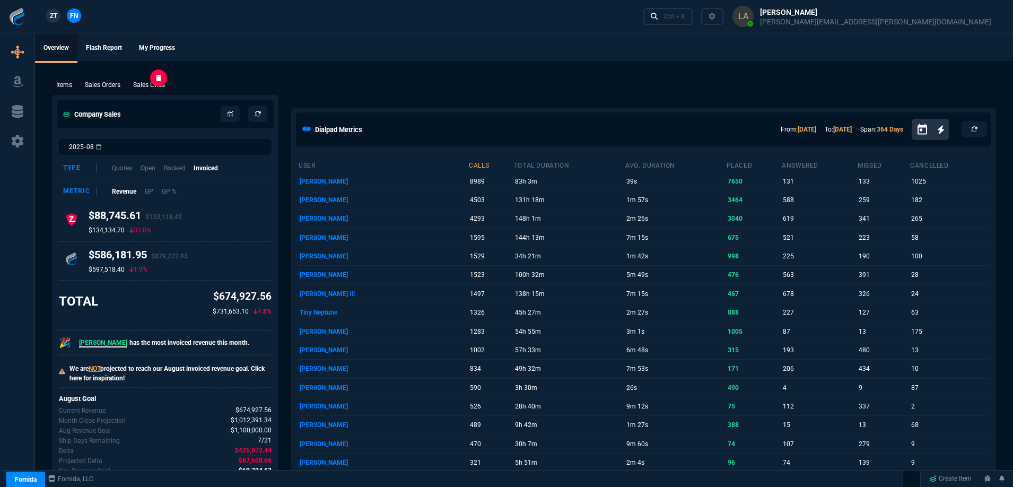
click at [142, 83] on p "Sales Lines" at bounding box center [149, 85] width 32 height 10
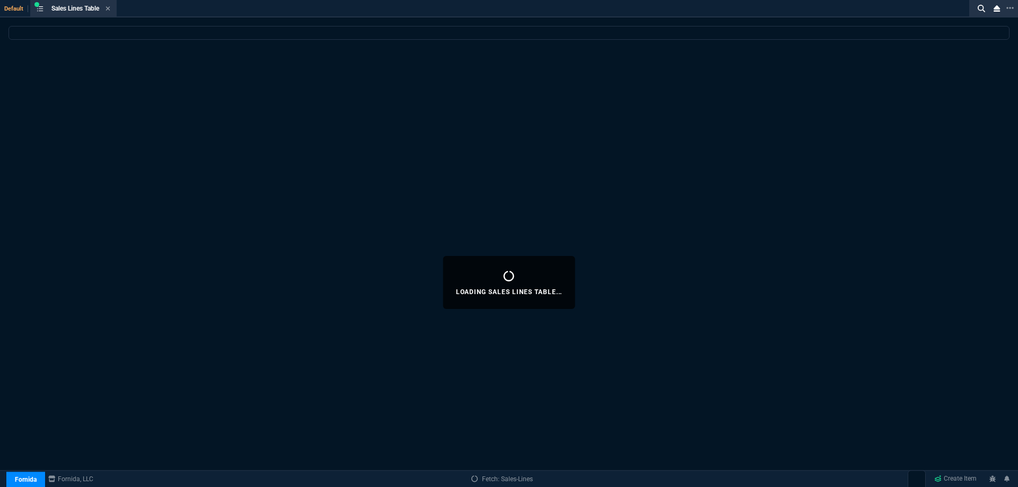
select select
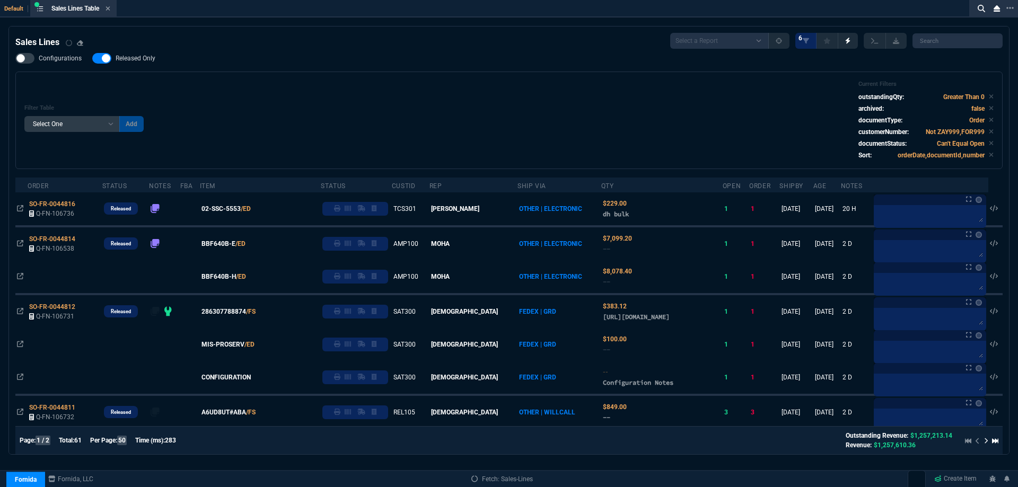
click at [139, 62] on span "Released Only" at bounding box center [136, 58] width 40 height 8
click at [92, 59] on input "Released Only" at bounding box center [92, 58] width 1 height 1
click at [565, 106] on div "Filter Table Select One Add Filter () Age () ATS () Cond (itemVariantCode) Cust…" at bounding box center [508, 121] width 969 height 80
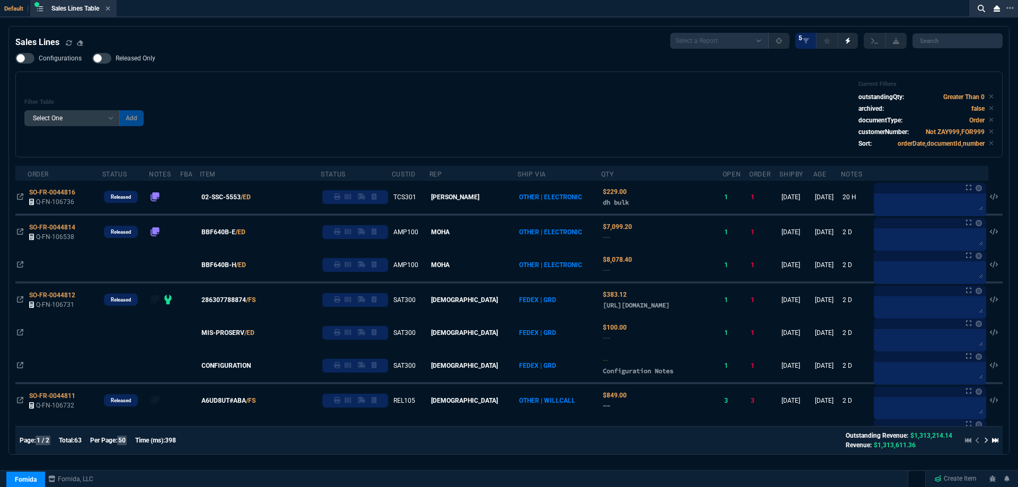
click at [143, 55] on span "Released Only" at bounding box center [136, 58] width 40 height 8
click at [92, 58] on input "Released Only" at bounding box center [92, 58] width 1 height 1
checkbox input "true"
click at [485, 69] on div "Configurations Released Only Filter Table Select One Add Filter () Age () ATS (…" at bounding box center [508, 105] width 987 height 104
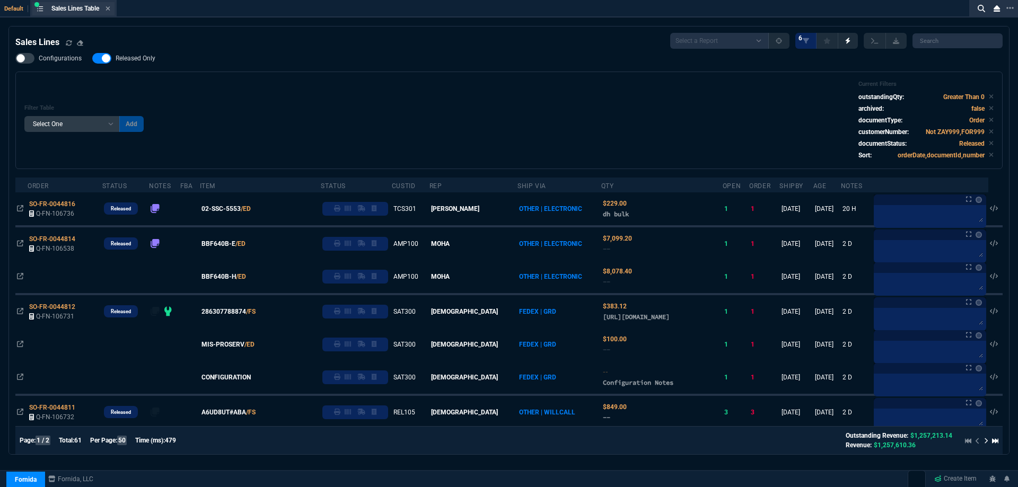
click at [112, 11] on div "Sales Lines Table Sales Line" at bounding box center [73, 8] width 82 height 13
click at [110, 11] on icon at bounding box center [108, 8] width 5 height 6
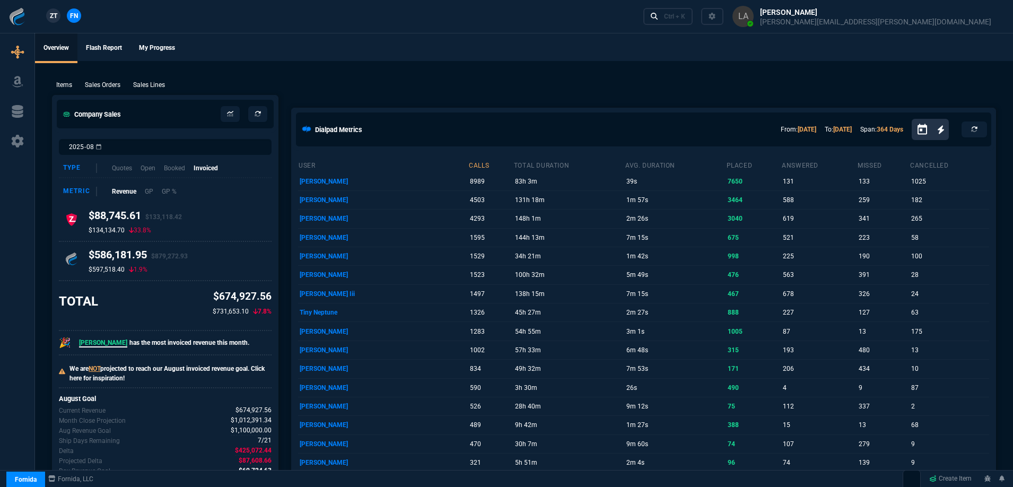
click at [57, 17] on span "ZT" at bounding box center [53, 16] width 7 height 10
click at [157, 78] on div "Items Sales Orders Sales Lines Add Link" at bounding box center [524, 84] width 944 height 13
click at [155, 83] on p "Sales Lines" at bounding box center [149, 85] width 32 height 10
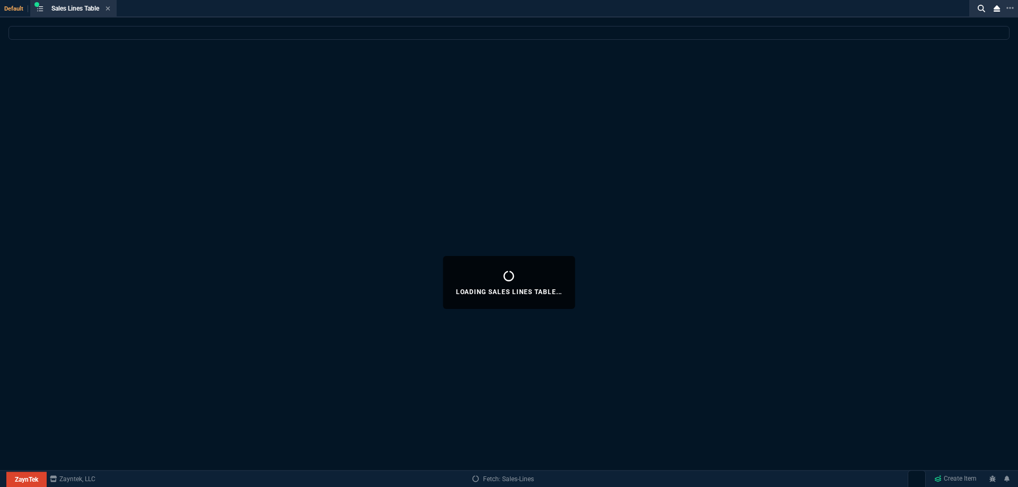
select select
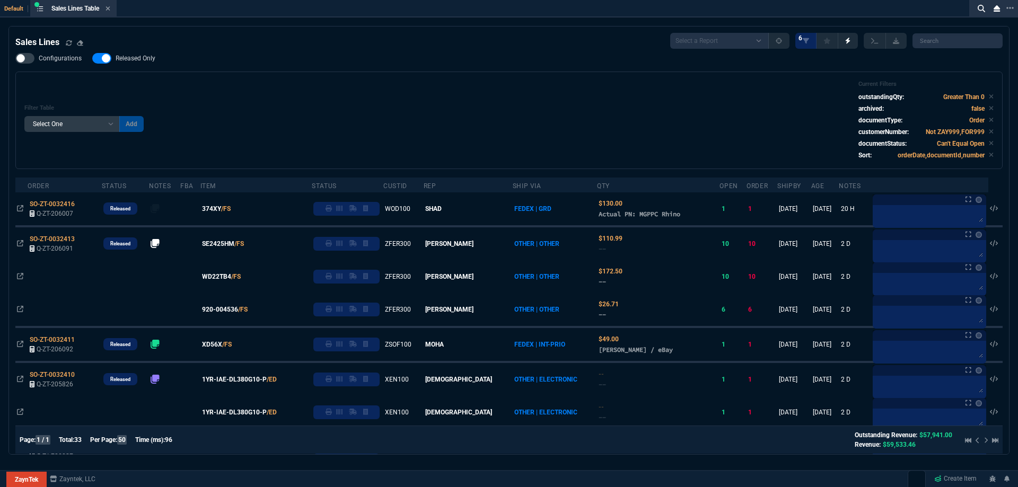
click at [141, 59] on span "Released Only" at bounding box center [136, 58] width 40 height 8
click at [92, 59] on input "Released Only" at bounding box center [92, 58] width 1 height 1
checkbox input "false"
click at [322, 87] on div "Filter Table Select One Add Filter () Age () ATS () Cond (itemVariantCode) Cust…" at bounding box center [508, 121] width 969 height 80
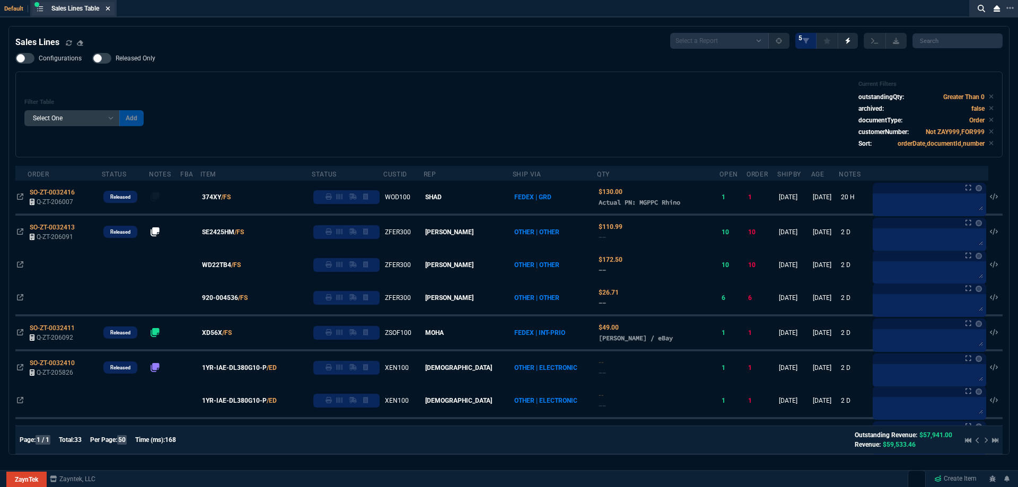
click at [110, 10] on icon at bounding box center [108, 8] width 5 height 6
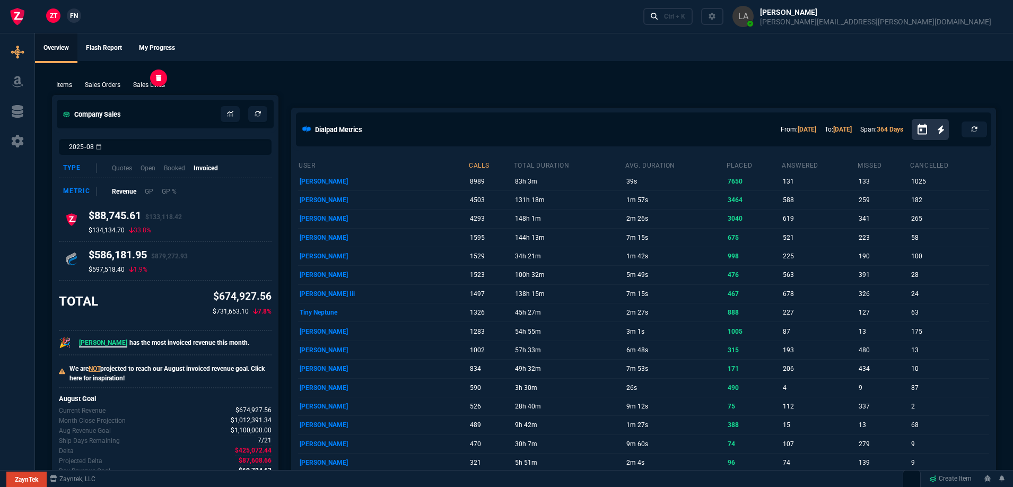
click at [140, 85] on p "Sales Lines" at bounding box center [149, 85] width 32 height 10
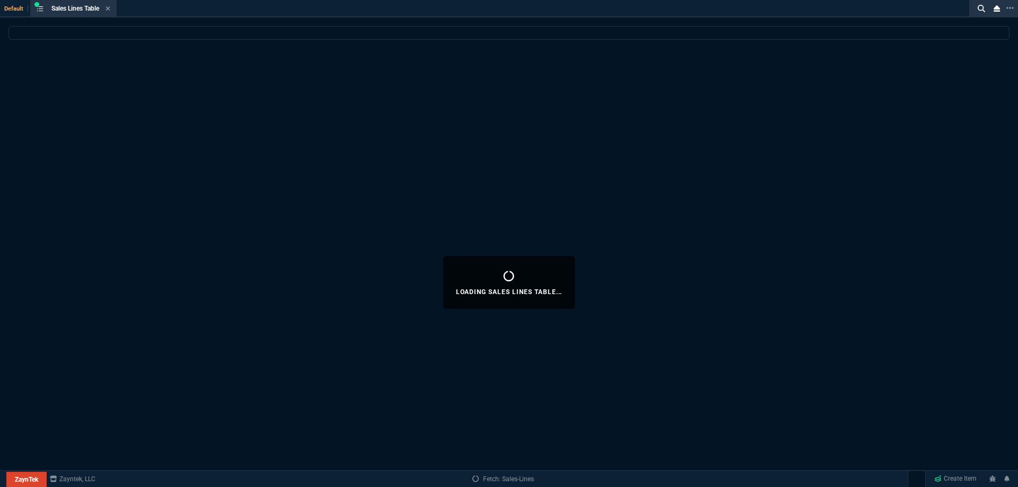
select select
